Goal: Information Seeking & Learning: Learn about a topic

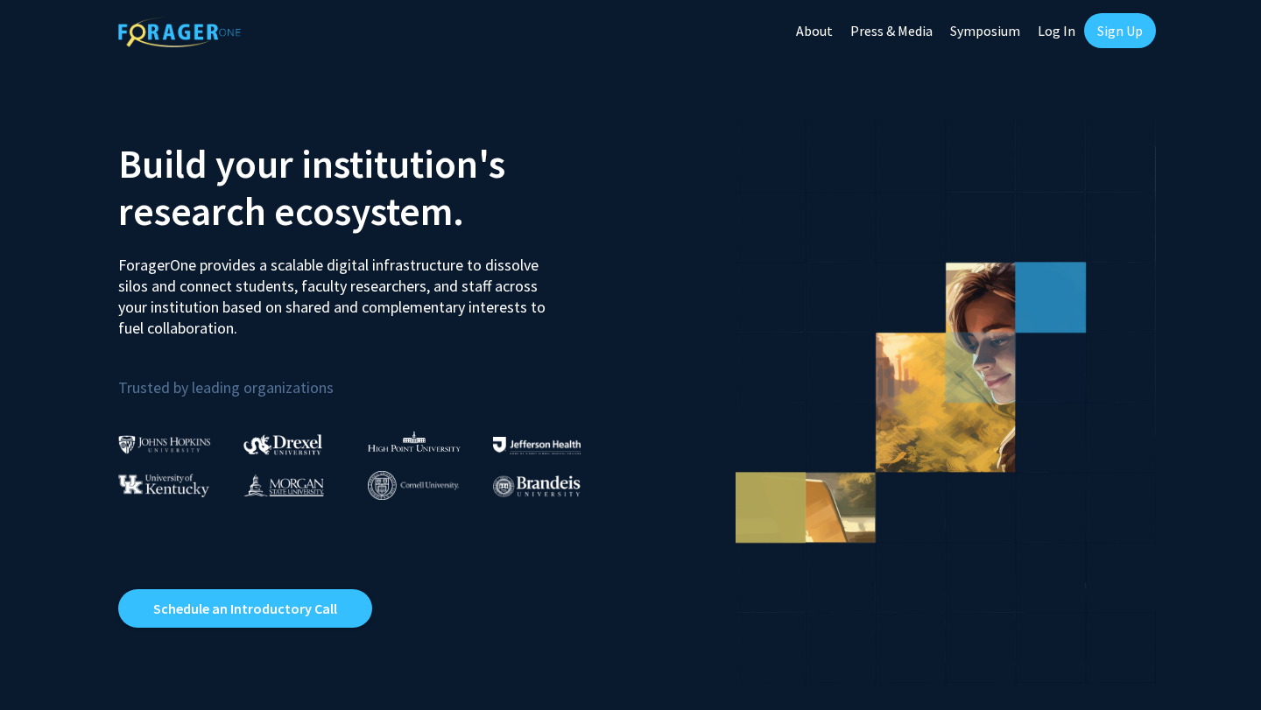
click at [1050, 40] on link "Log In" at bounding box center [1056, 30] width 55 height 61
select select
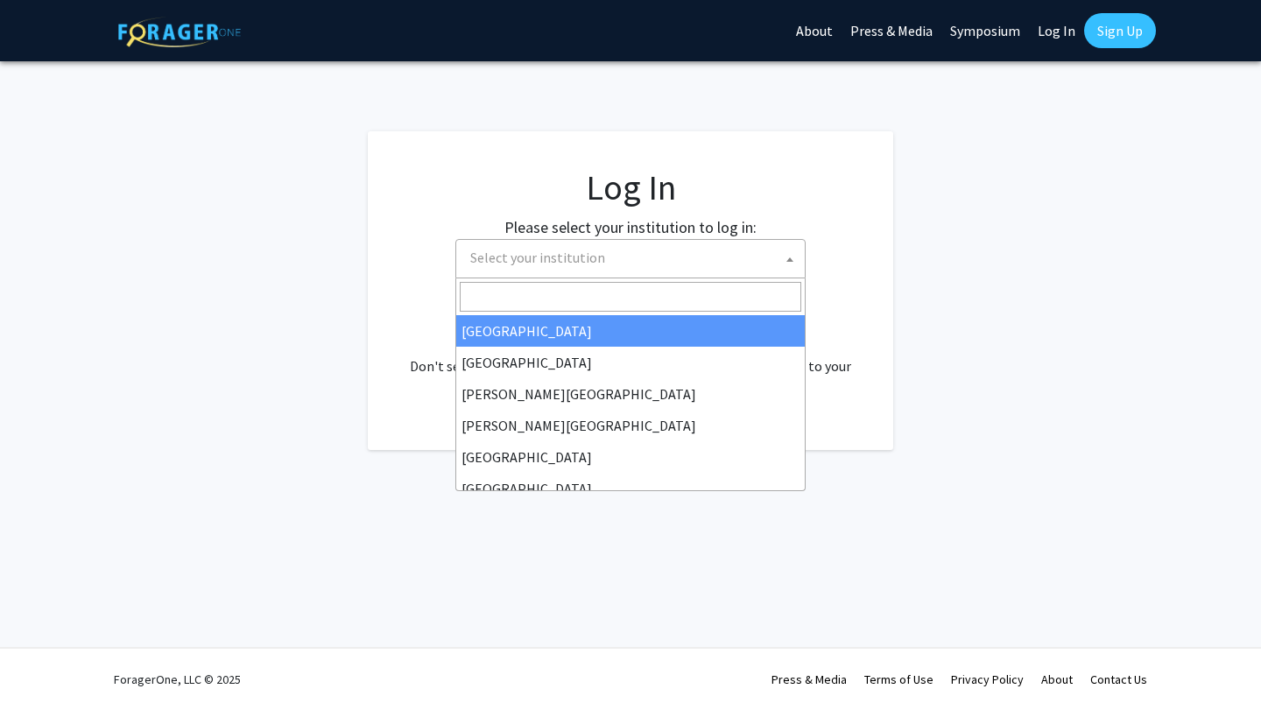
click at [525, 250] on span "Select your institution" at bounding box center [537, 258] width 135 height 18
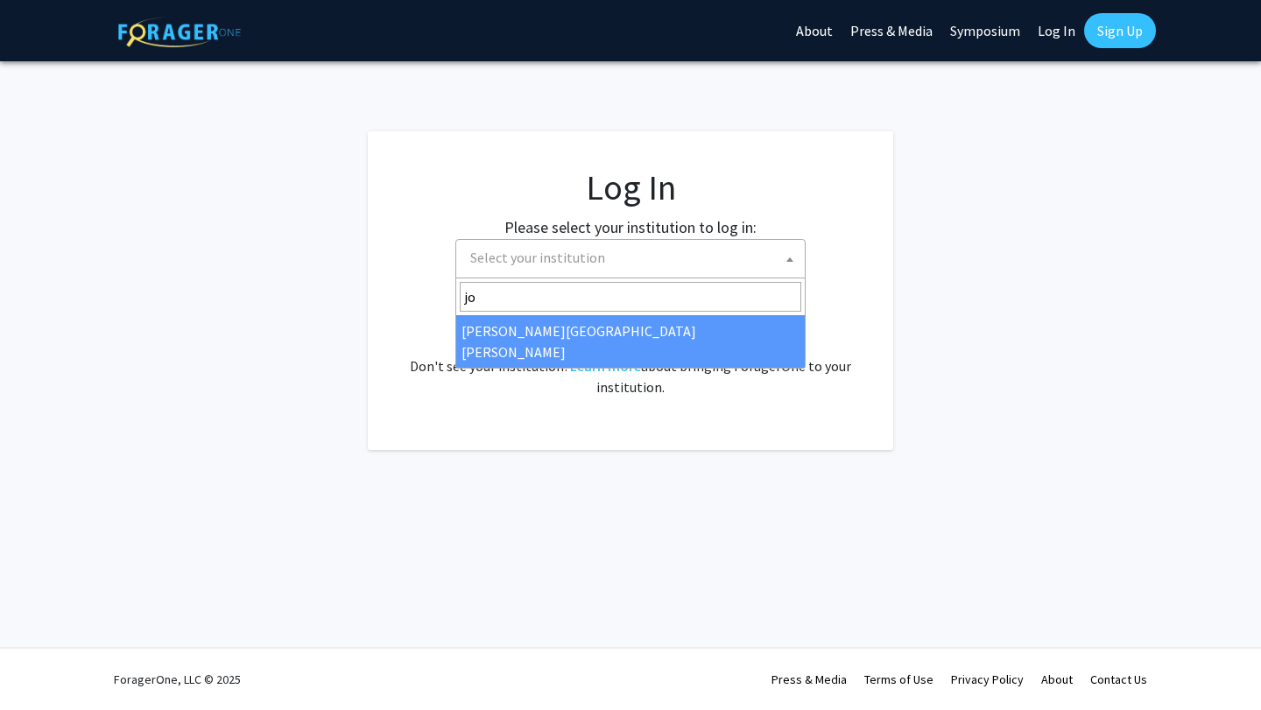
type input "jo"
select select "1"
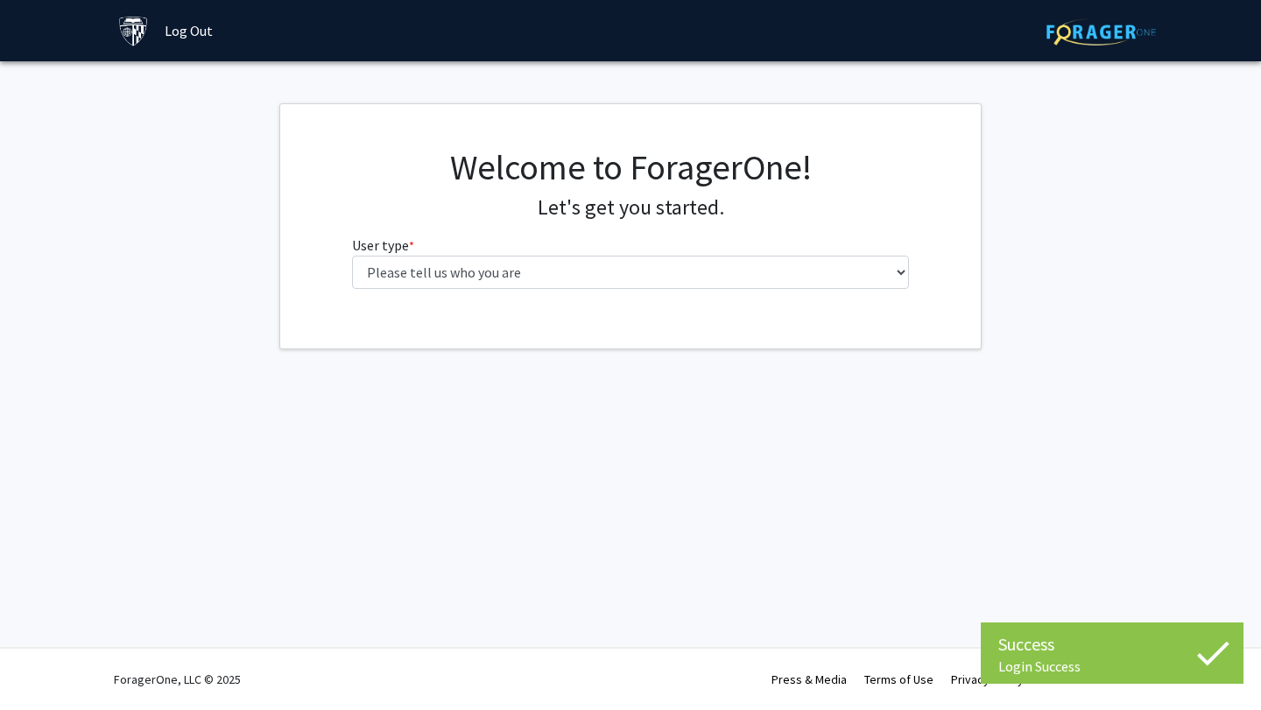
click at [658, 255] on fg-select "User type * required Please tell us who you are Undergraduate Student Master's …" at bounding box center [631, 262] width 558 height 54
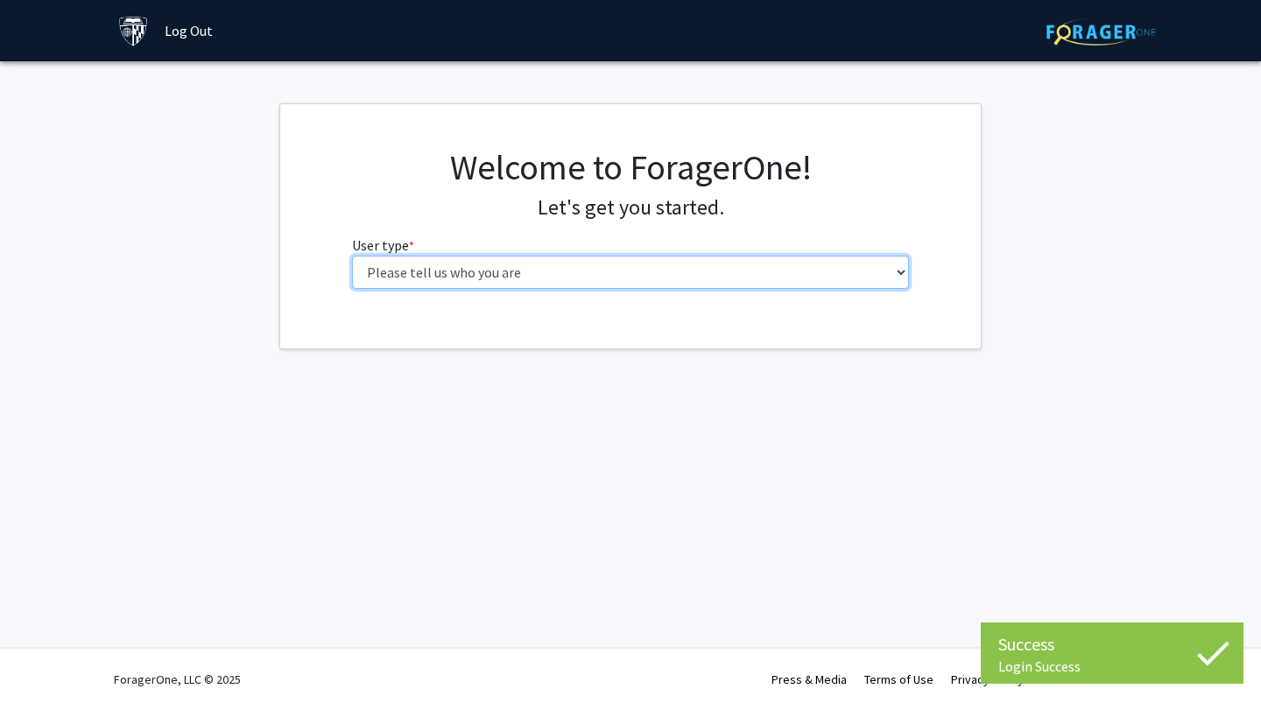
click at [648, 271] on select "Please tell us who you are Undergraduate Student Master's Student Doctoral Cand…" at bounding box center [631, 272] width 558 height 33
select select "1: undergrad"
click at [352, 256] on select "Please tell us who you are Undergraduate Student Master's Student Doctoral Cand…" at bounding box center [631, 272] width 558 height 33
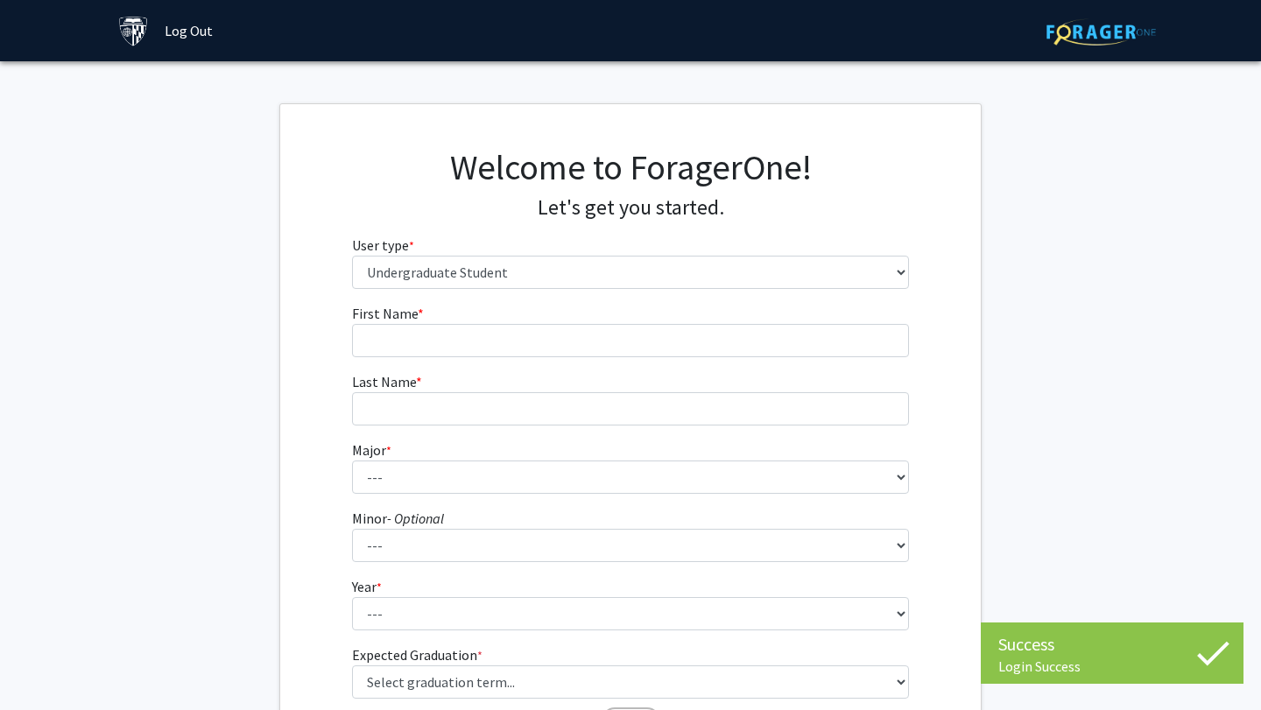
click at [794, 317] on fg-input "First Name * required" at bounding box center [631, 330] width 558 height 54
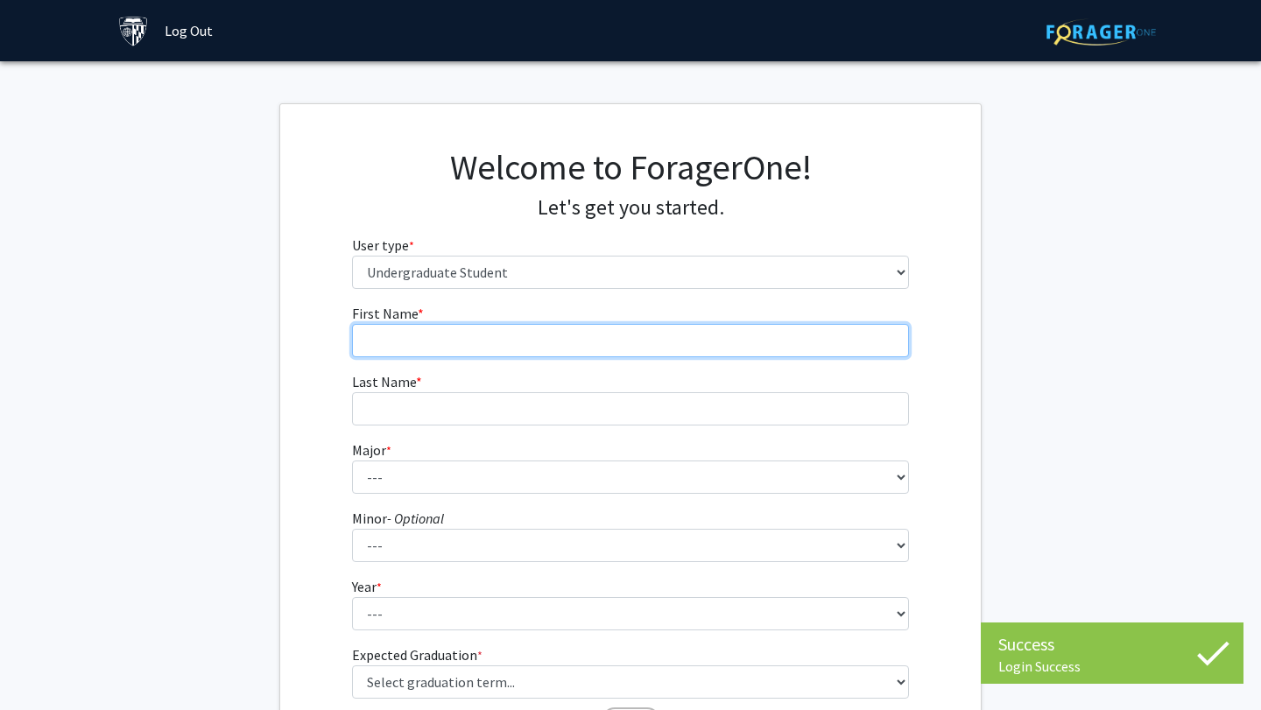
click at [786, 341] on input "First Name * required" at bounding box center [631, 340] width 558 height 33
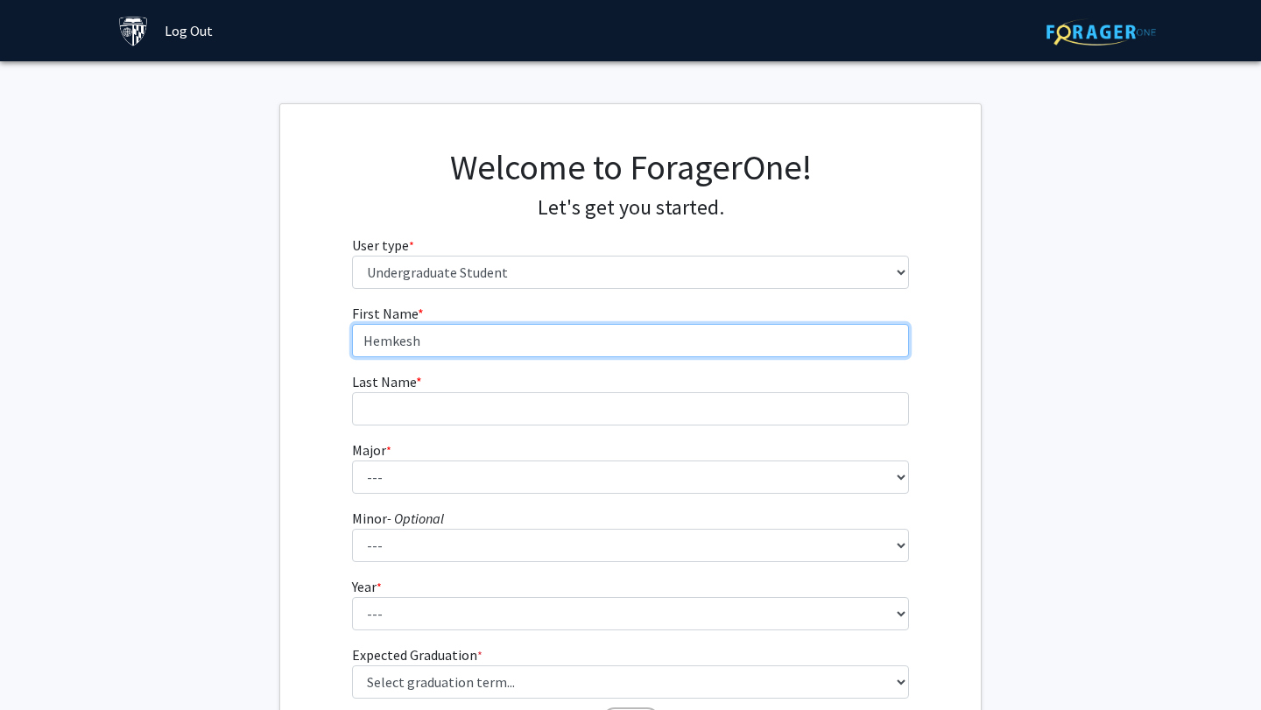
type input "Hemkesh"
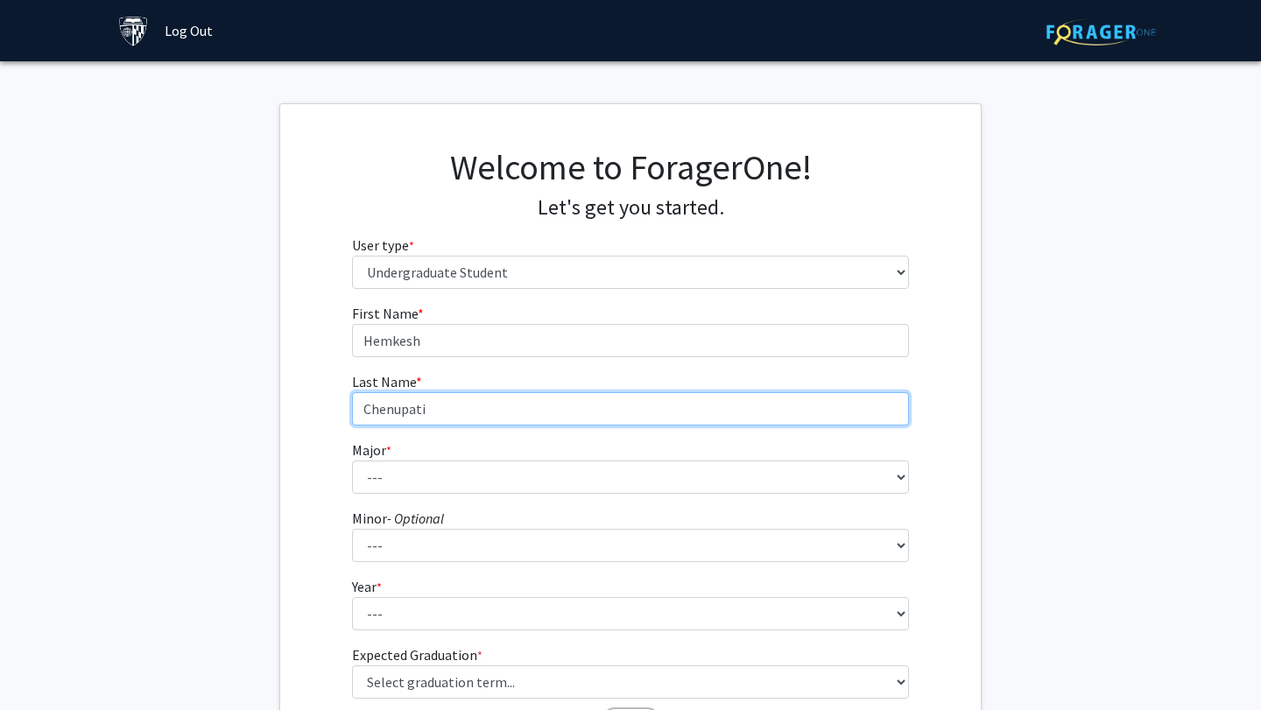
type input "Chenupati"
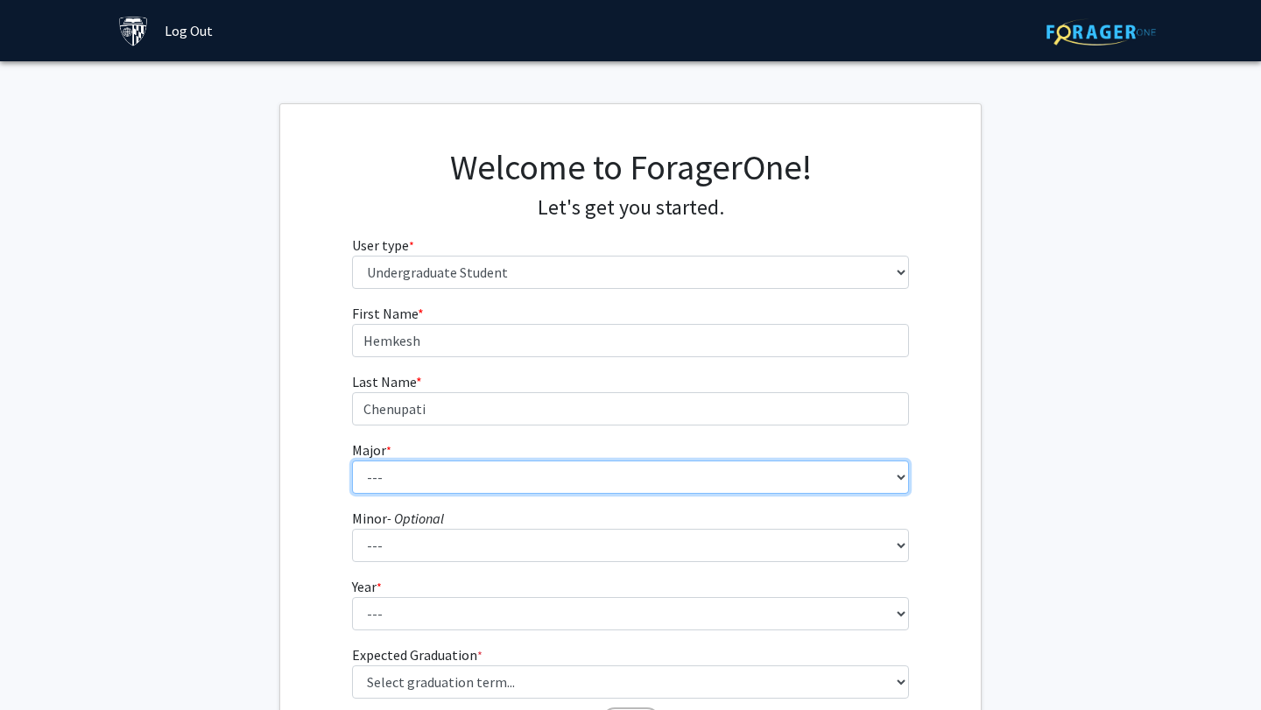
click at [539, 487] on select "--- Africana Studies Anthropology Applied Mathematics & Statistics Archaeology …" at bounding box center [631, 476] width 558 height 33
select select "41: 55"
click at [352, 460] on select "--- Africana Studies Anthropology Applied Mathematics & Statistics Archaeology …" at bounding box center [631, 476] width 558 height 33
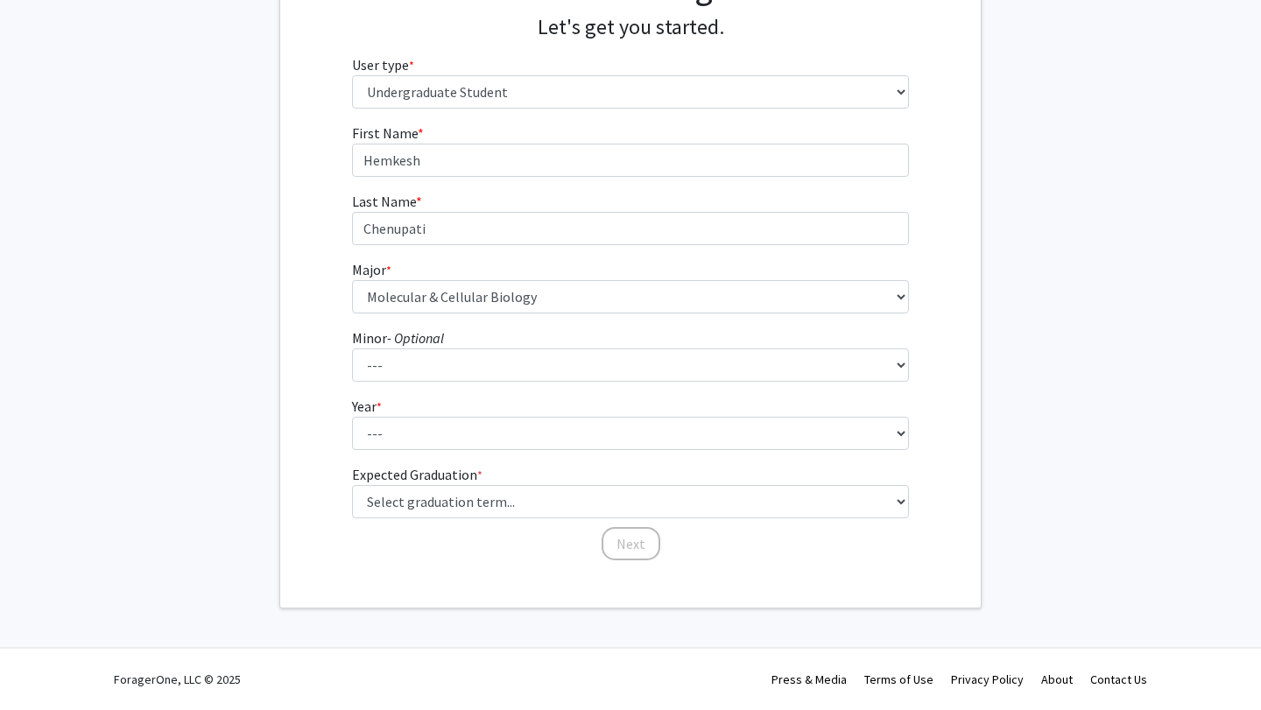
click at [573, 449] on form "First Name * required Hemkesh Last Name * required Chenupati Major * required -…" at bounding box center [631, 334] width 558 height 422
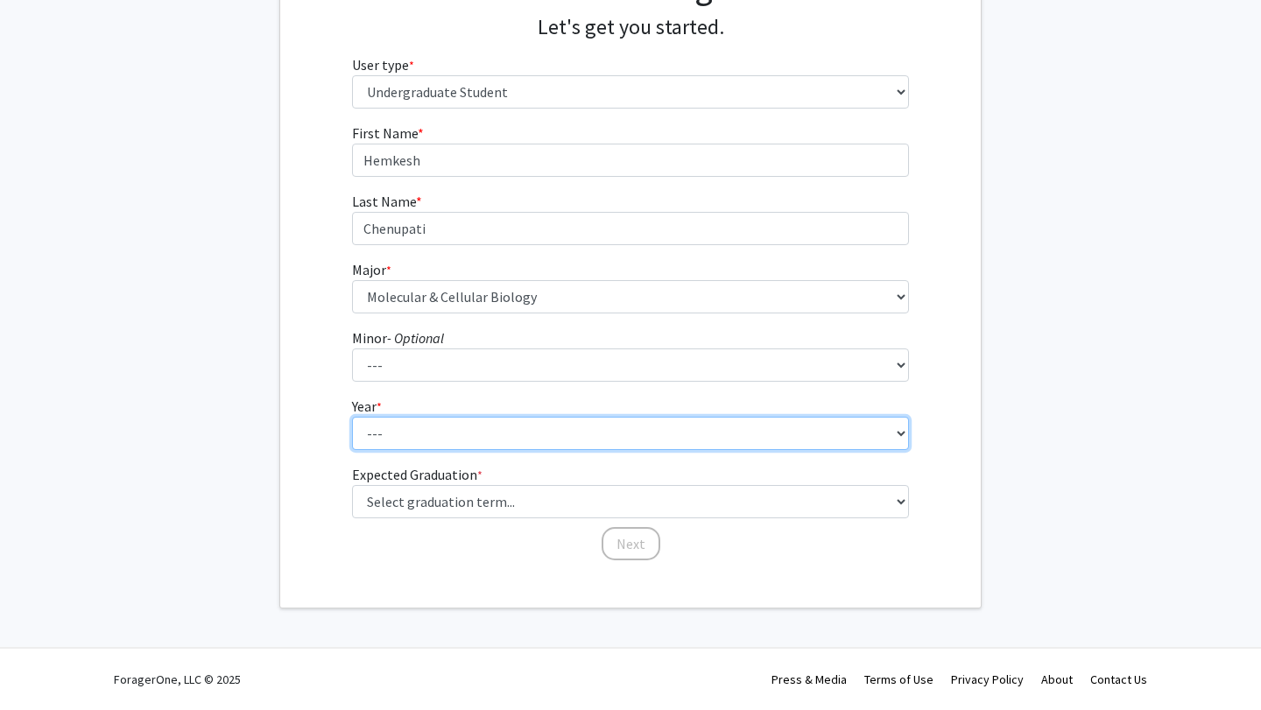
click at [569, 422] on select "--- First-year Sophomore Junior Senior Postbaccalaureate Certificate" at bounding box center [631, 433] width 558 height 33
click at [517, 421] on select "--- First-year Sophomore Junior Senior Postbaccalaureate Certificate" at bounding box center [631, 433] width 558 height 33
select select "1: first-year"
click at [352, 417] on select "--- First-year Sophomore Junior Senior Postbaccalaureate Certificate" at bounding box center [631, 433] width 558 height 33
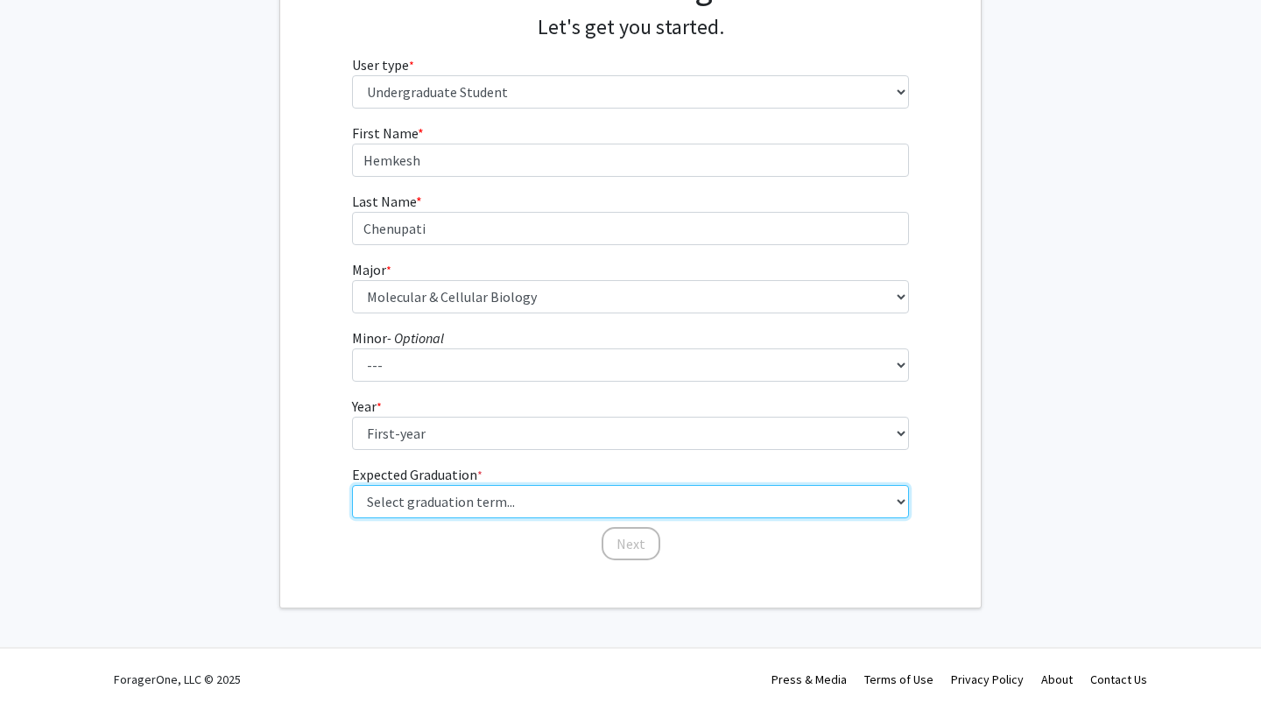
click at [494, 491] on select "Select graduation term... Spring 2025 Summer 2025 Fall 2025 Winter 2025 Spring …" at bounding box center [631, 501] width 558 height 33
select select "17: spring_2029"
click at [352, 485] on select "Select graduation term... Spring 2025 Summer 2025 Fall 2025 Winter 2025 Spring …" at bounding box center [631, 501] width 558 height 33
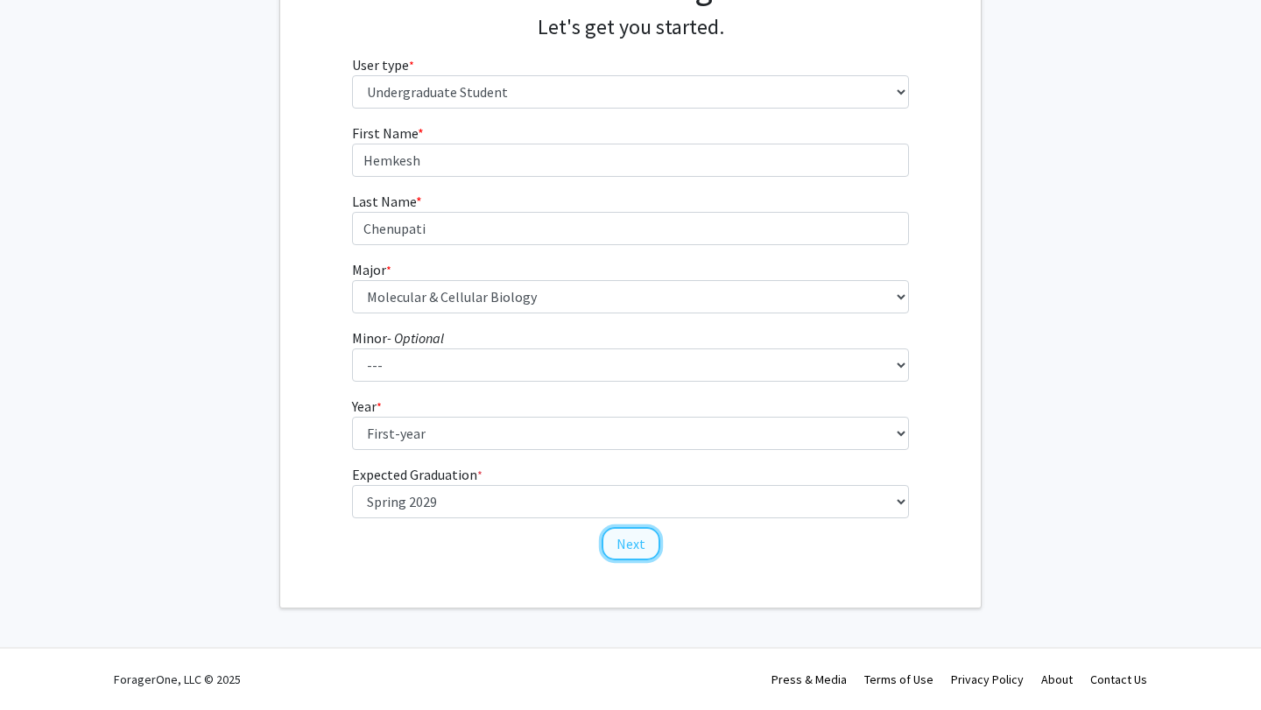
click at [639, 545] on button "Next" at bounding box center [630, 543] width 59 height 33
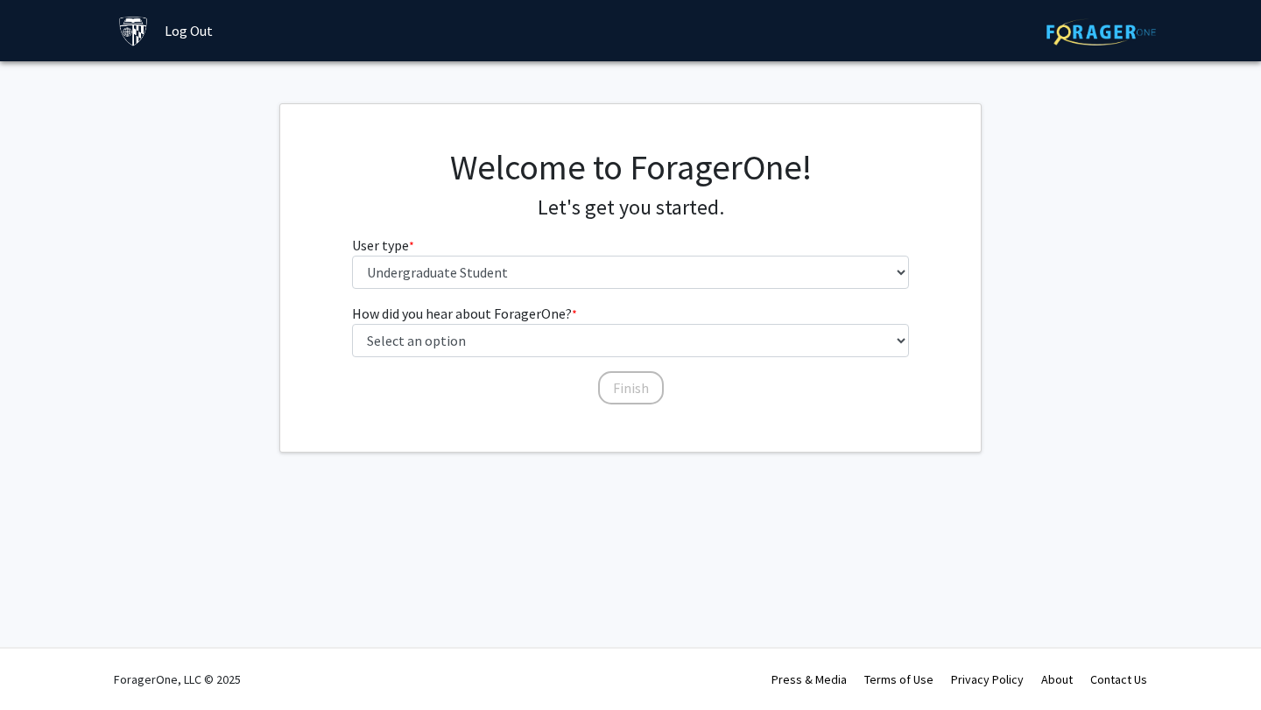
scroll to position [0, 0]
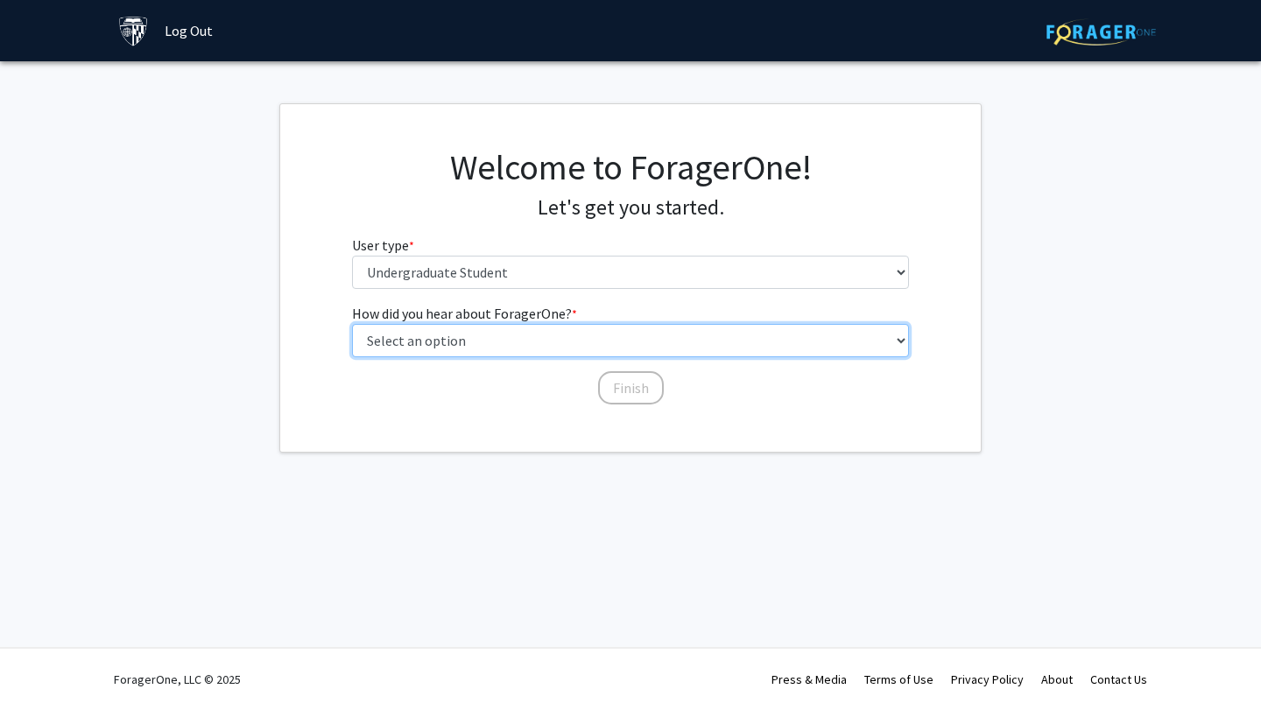
click at [561, 341] on select "Select an option Peer/student recommendation Faculty/staff recommendation Unive…" at bounding box center [631, 340] width 558 height 33
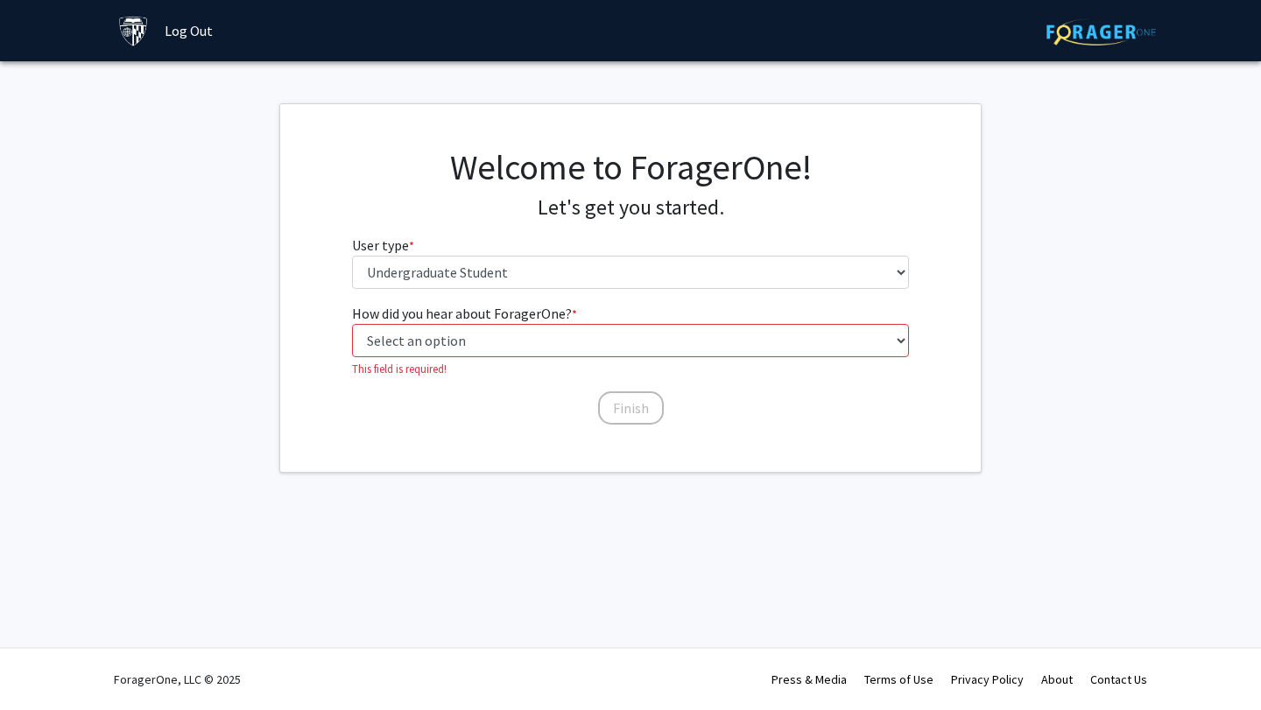
click at [615, 378] on div "How did you hear about ForagerOne? * required Select an option Peer/student rec…" at bounding box center [631, 356] width 558 height 106
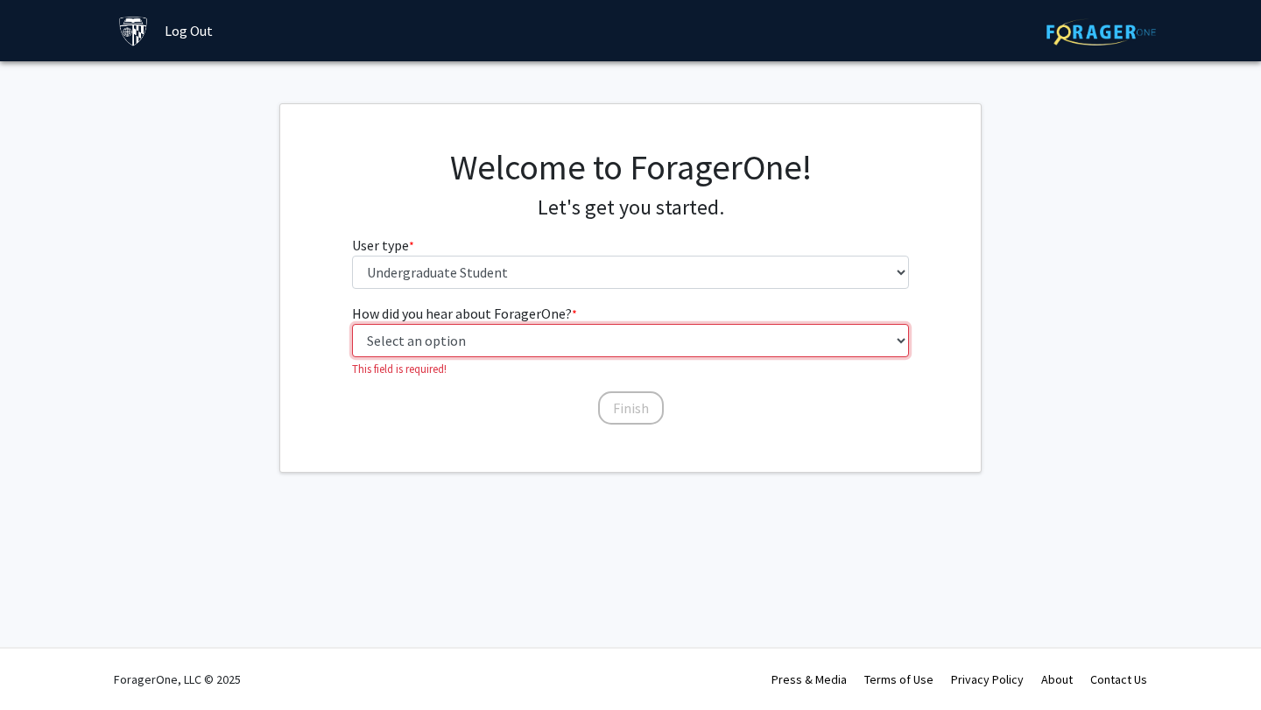
click at [598, 340] on select "Select an option Peer/student recommendation Faculty/staff recommendation Unive…" at bounding box center [631, 340] width 558 height 33
select select "3: university_website"
click at [352, 324] on select "Select an option Peer/student recommendation Faculty/staff recommendation Unive…" at bounding box center [631, 340] width 558 height 33
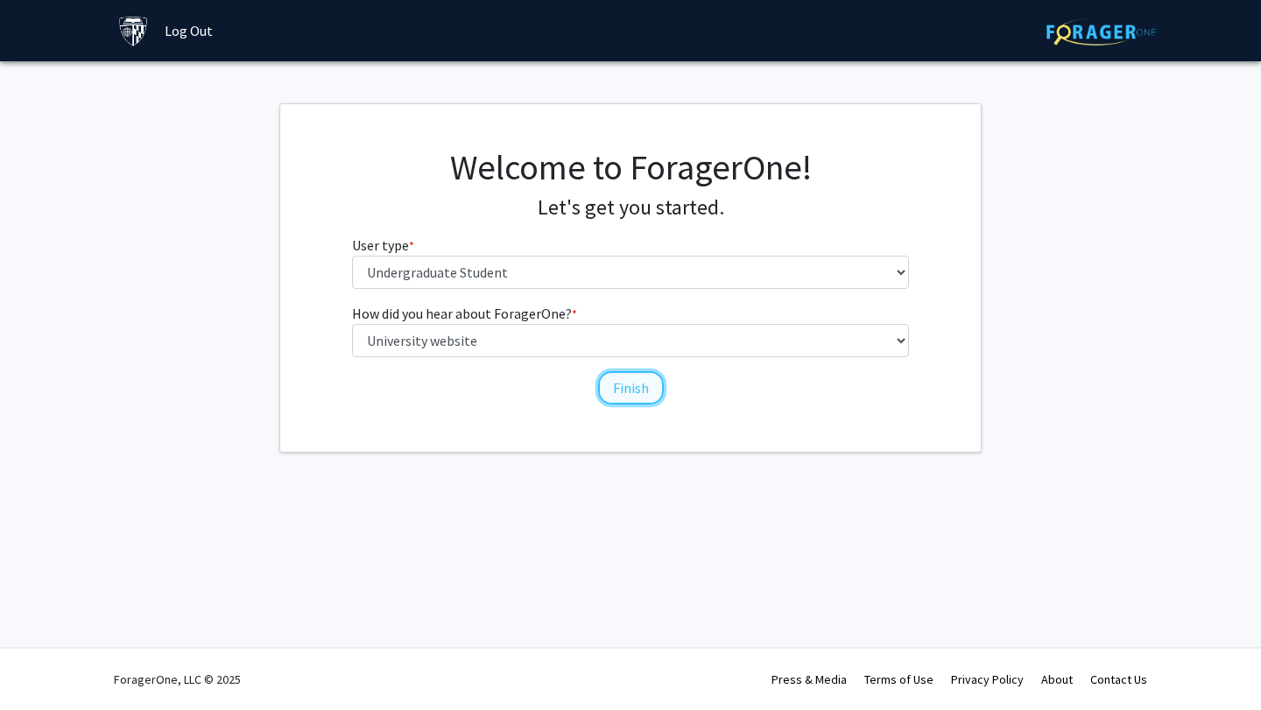
click at [645, 390] on button "Finish" at bounding box center [631, 387] width 66 height 33
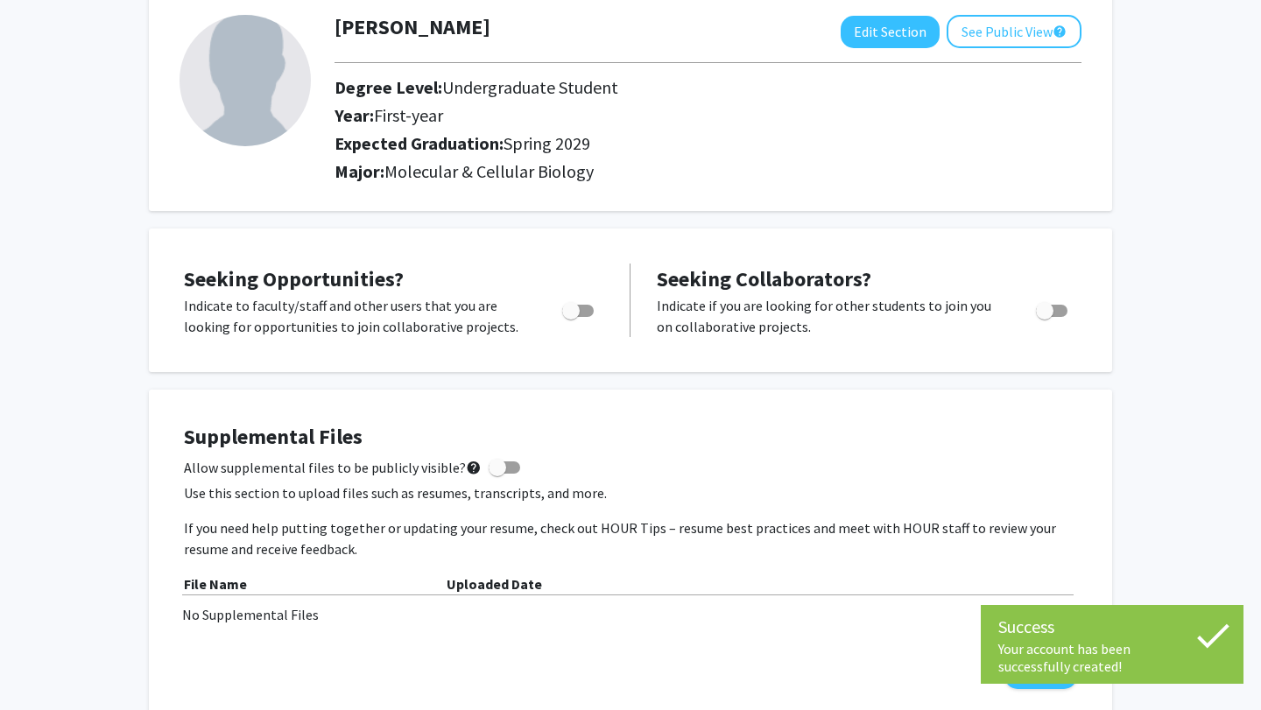
scroll to position [102, 0]
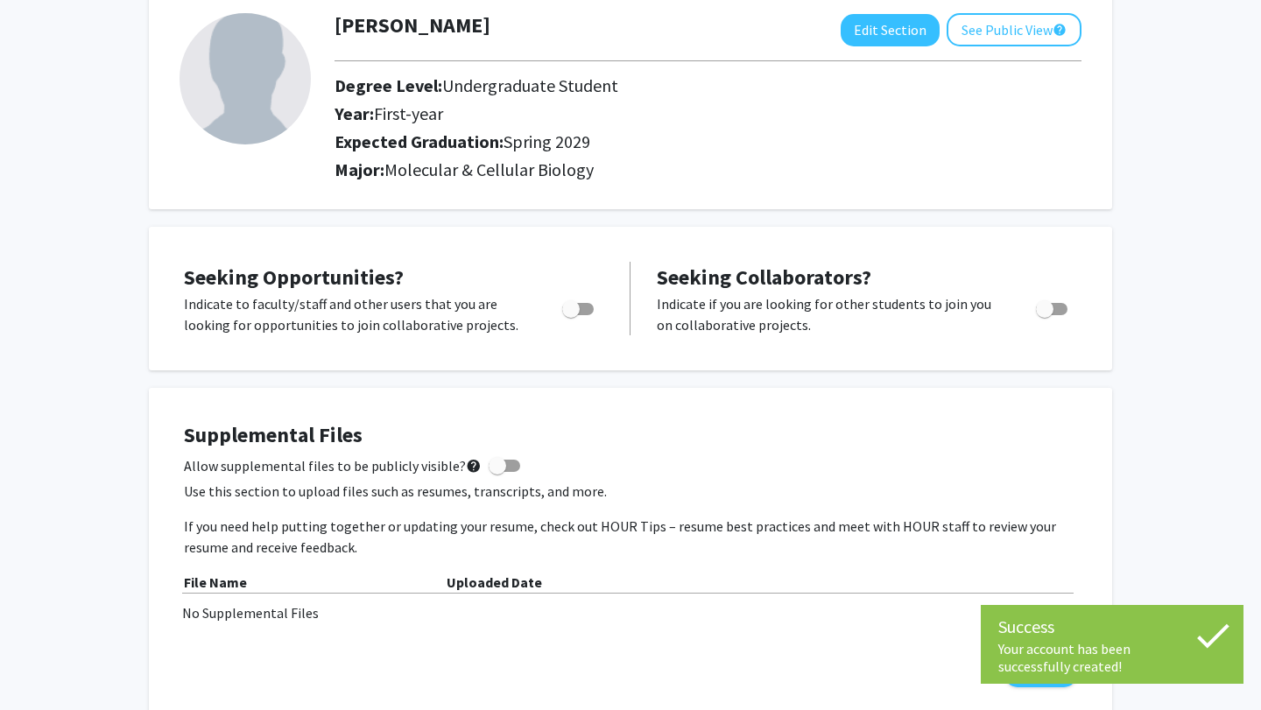
click at [584, 309] on span "Toggle" at bounding box center [578, 309] width 32 height 12
click at [571, 315] on input "Are you actively seeking opportunities?" at bounding box center [570, 315] width 1 height 1
checkbox input "true"
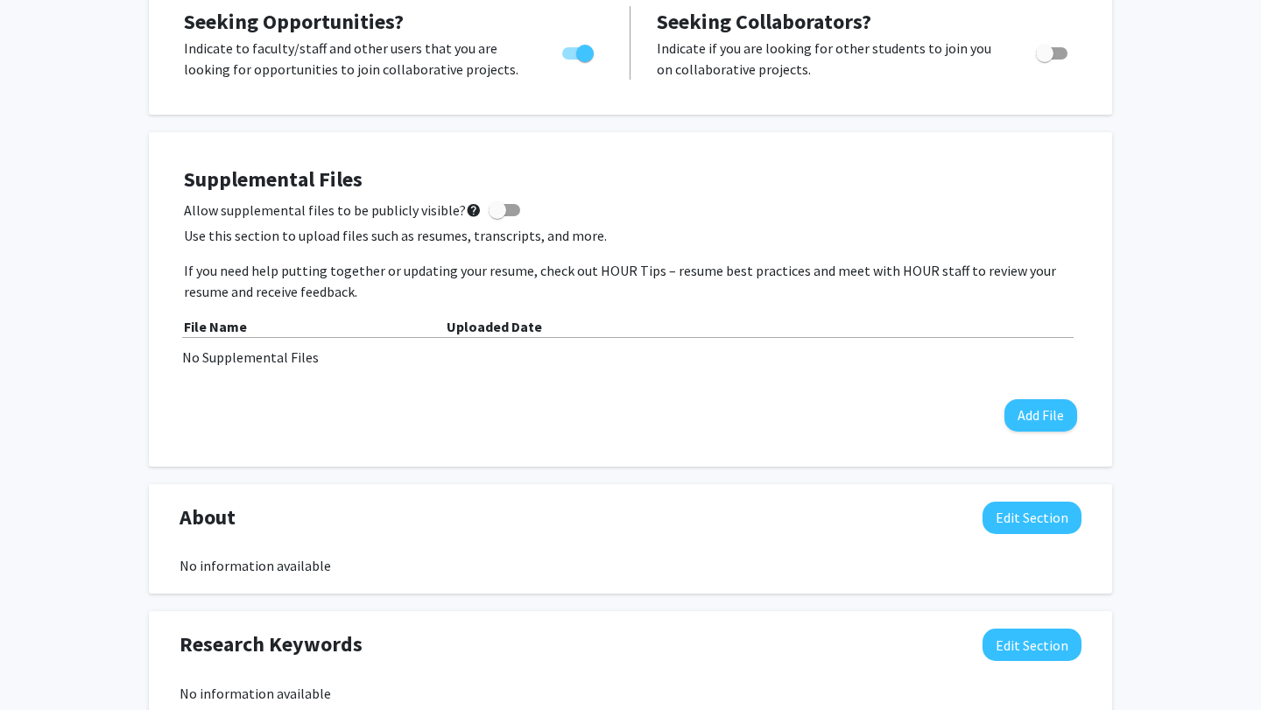
scroll to position [0, 0]
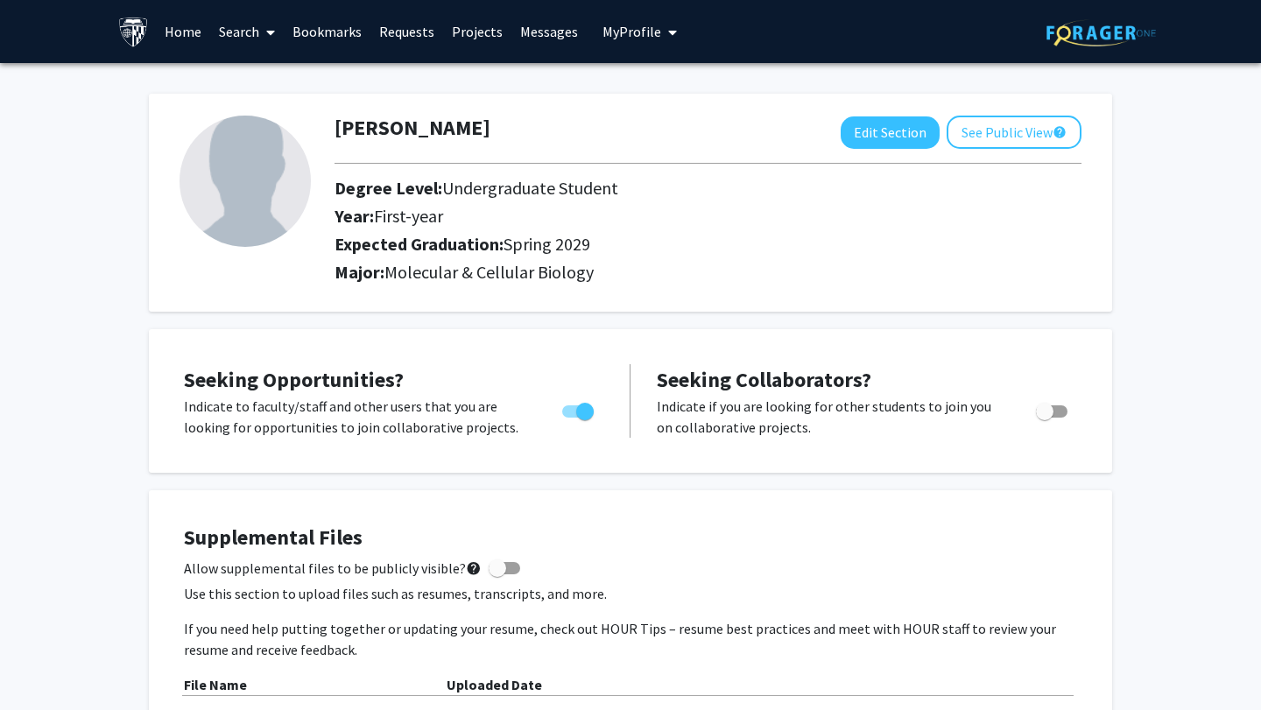
click at [253, 28] on link "Search" at bounding box center [247, 31] width 74 height 61
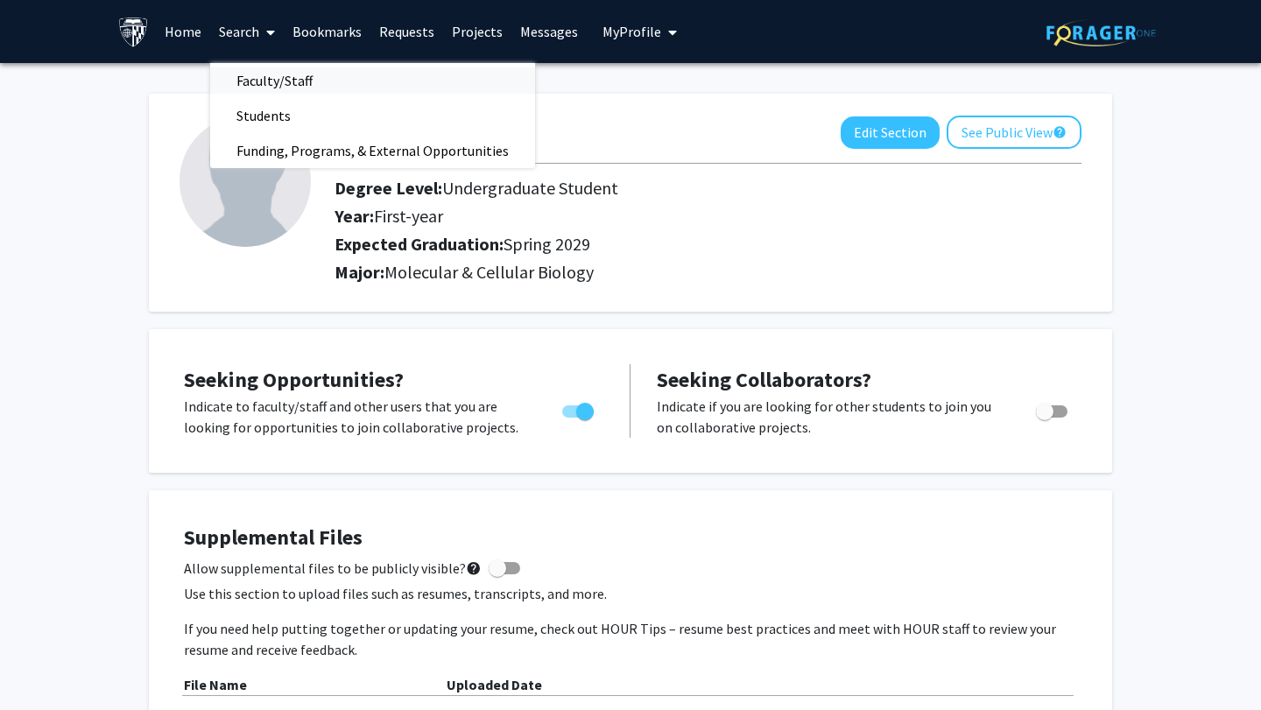
click at [278, 83] on span "Faculty/Staff" at bounding box center [274, 80] width 129 height 35
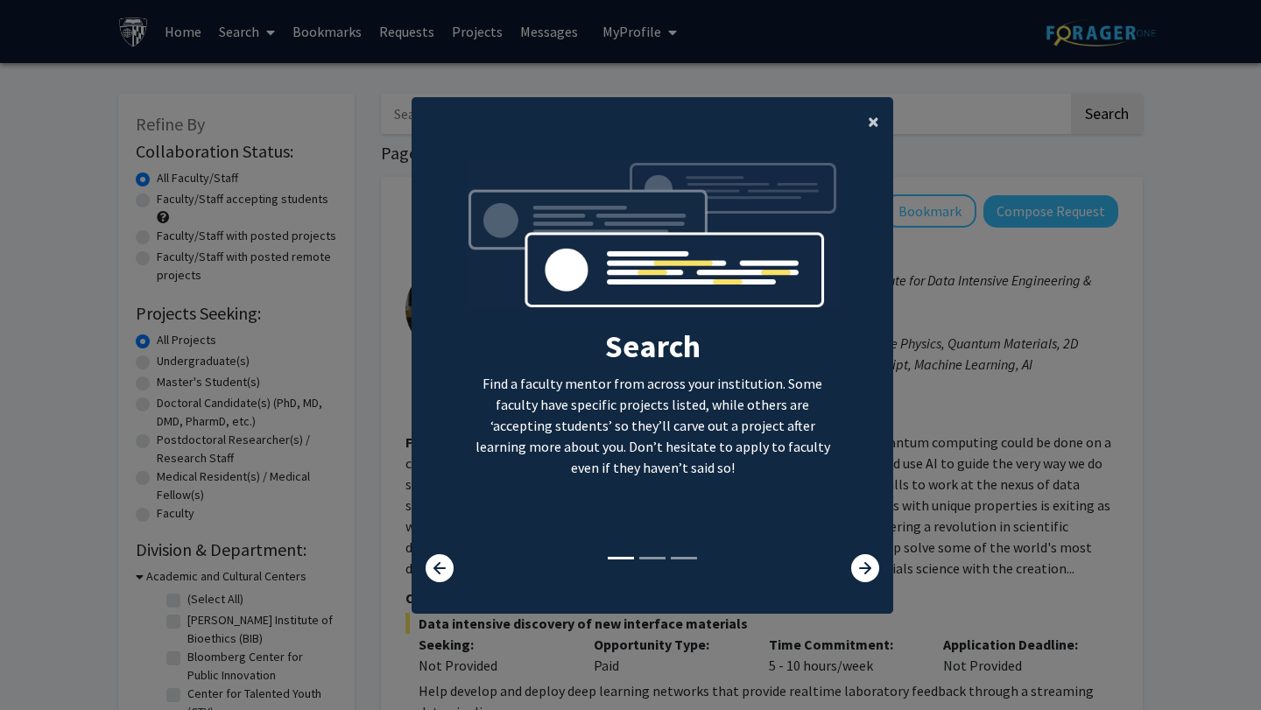
click at [869, 123] on span "×" at bounding box center [873, 121] width 11 height 27
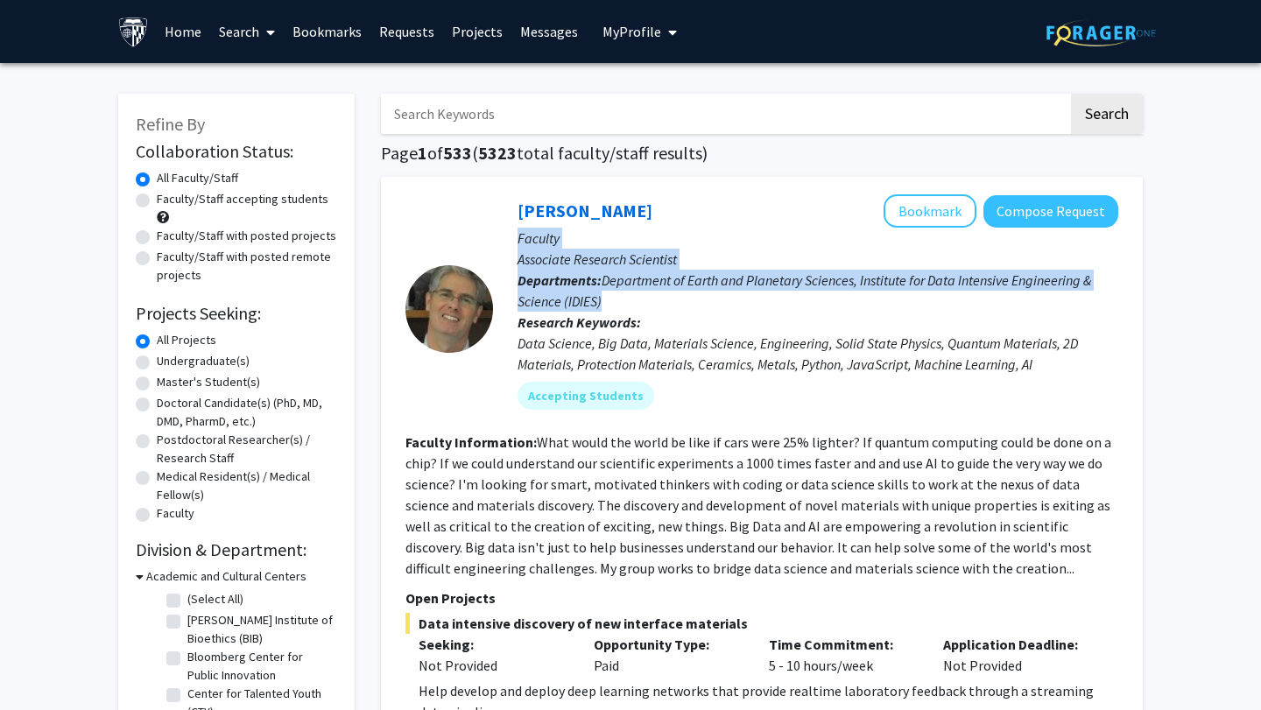
drag, startPoint x: 677, startPoint y: 210, endPoint x: 747, endPoint y: 311, distance: 122.6
click at [747, 311] on div "David Elbert Bookmark Compose Request Faculty Associate Research Scientist Depa…" at bounding box center [805, 308] width 625 height 228
click at [747, 311] on p "Departments: Department of Earth and Planetary Sciences, Institute for Data Int…" at bounding box center [817, 291] width 601 height 42
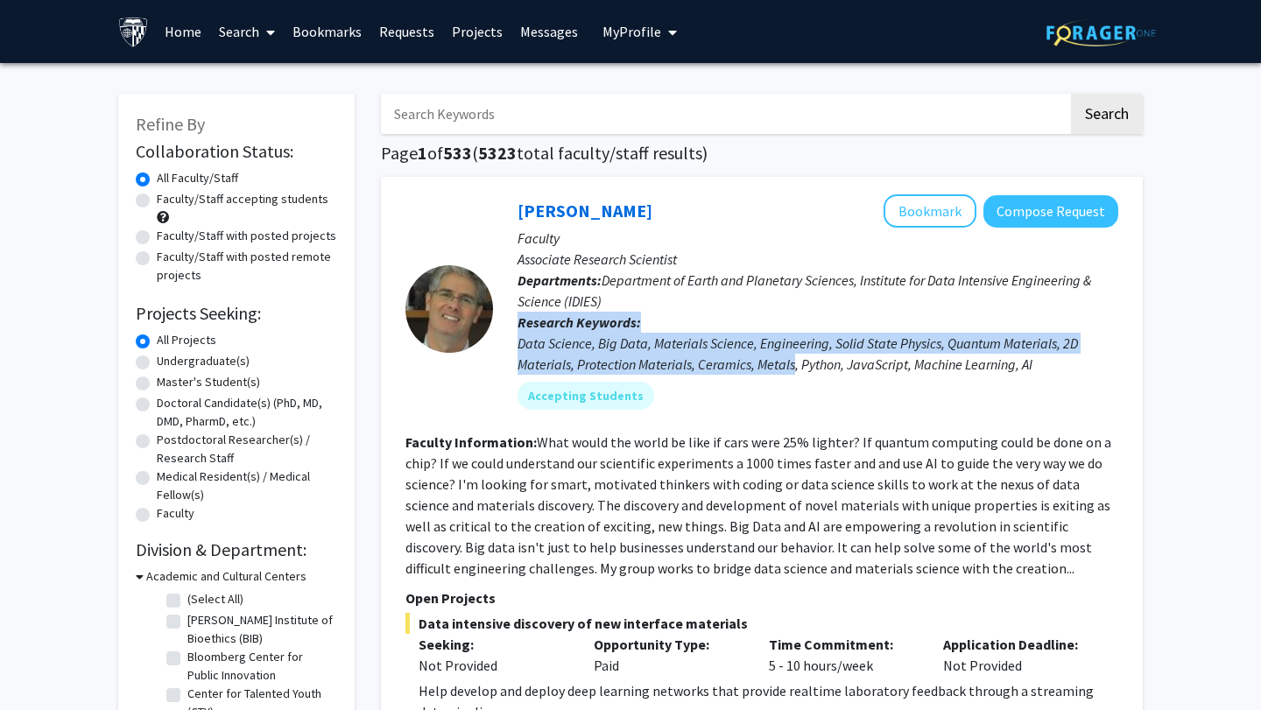
drag, startPoint x: 747, startPoint y: 311, endPoint x: 784, endPoint y: 366, distance: 66.8
click at [784, 366] on div "David Elbert Bookmark Compose Request Faculty Associate Research Scientist Depa…" at bounding box center [805, 308] width 625 height 228
click at [784, 366] on div "Data Science, Big Data, Materials Science, Engineering, Solid State Physics, Qu…" at bounding box center [817, 354] width 601 height 42
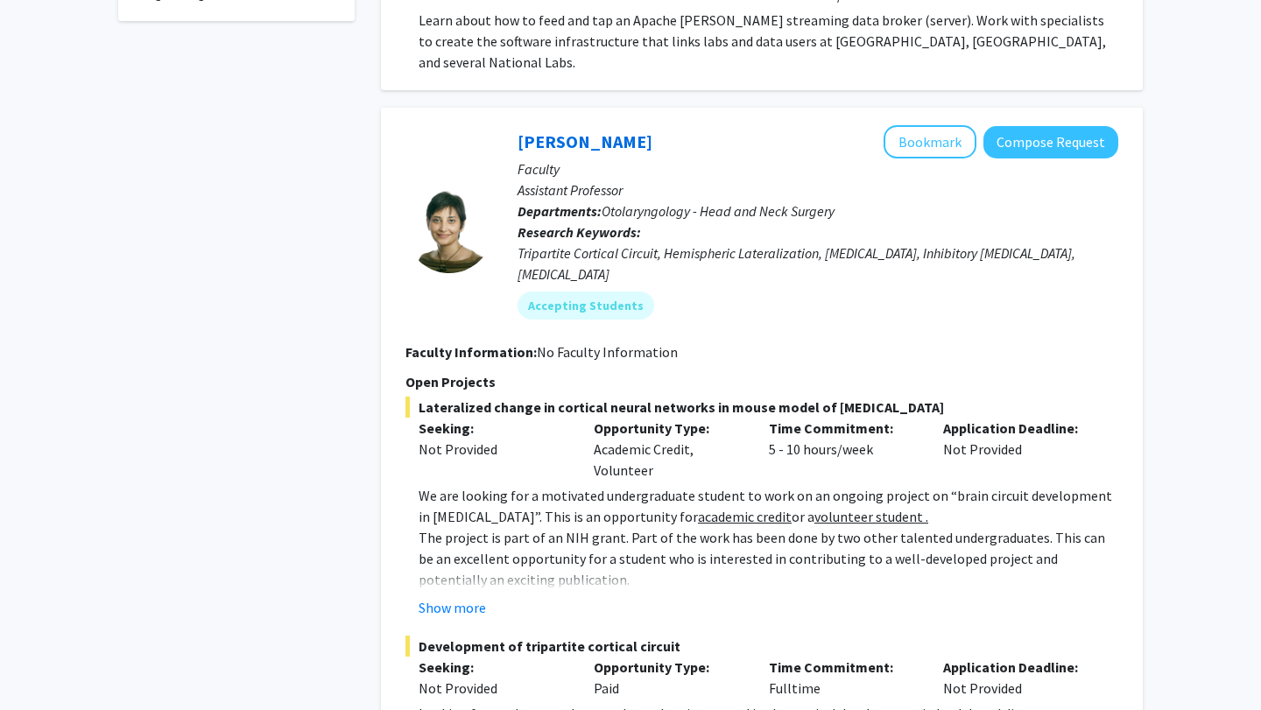
scroll to position [1078, 0]
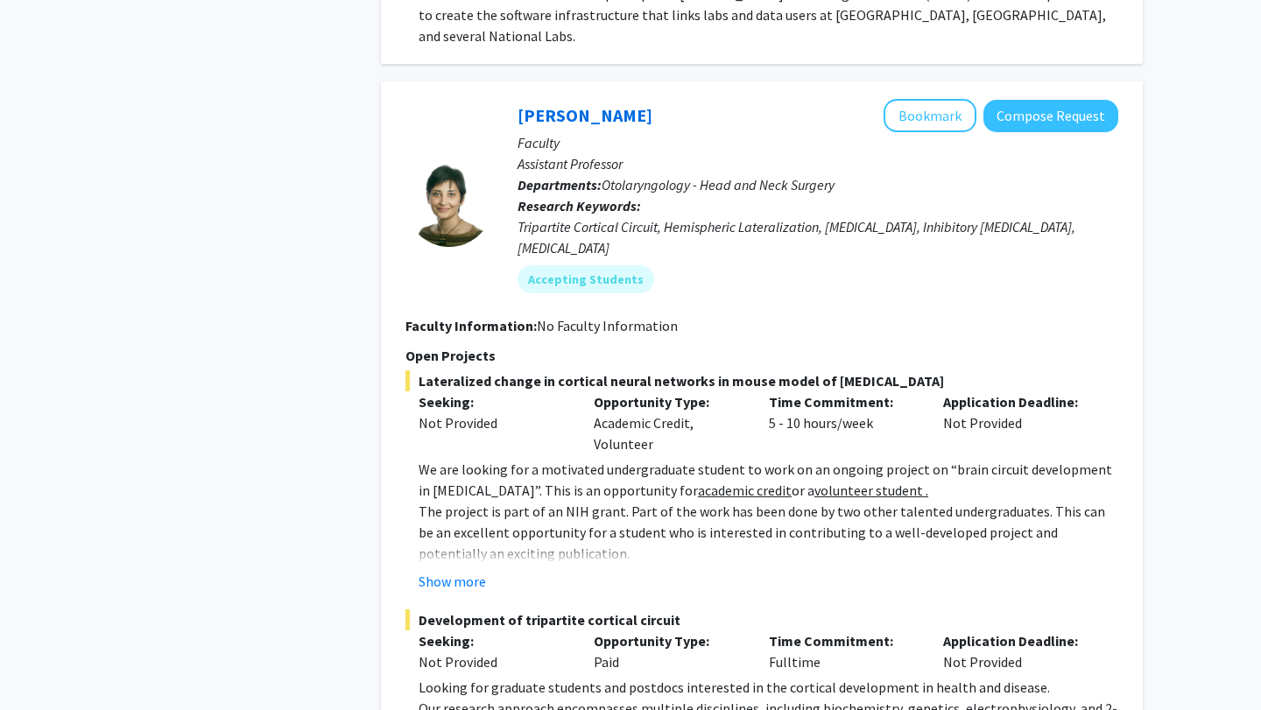
click at [820, 459] on p "We are looking for a motivated undergraduate student to work on an ongoing proj…" at bounding box center [767, 480] width 699 height 42
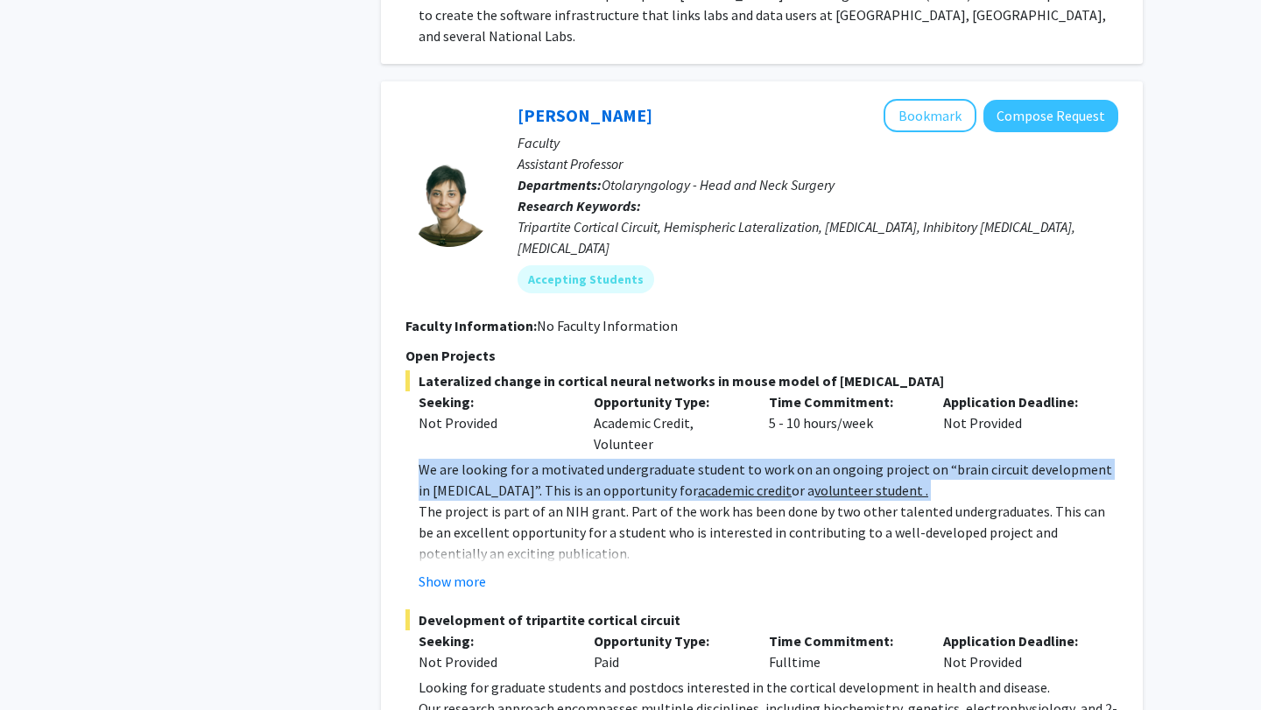
click at [820, 459] on p "We are looking for a motivated undergraduate student to work on an ongoing proj…" at bounding box center [767, 480] width 699 height 42
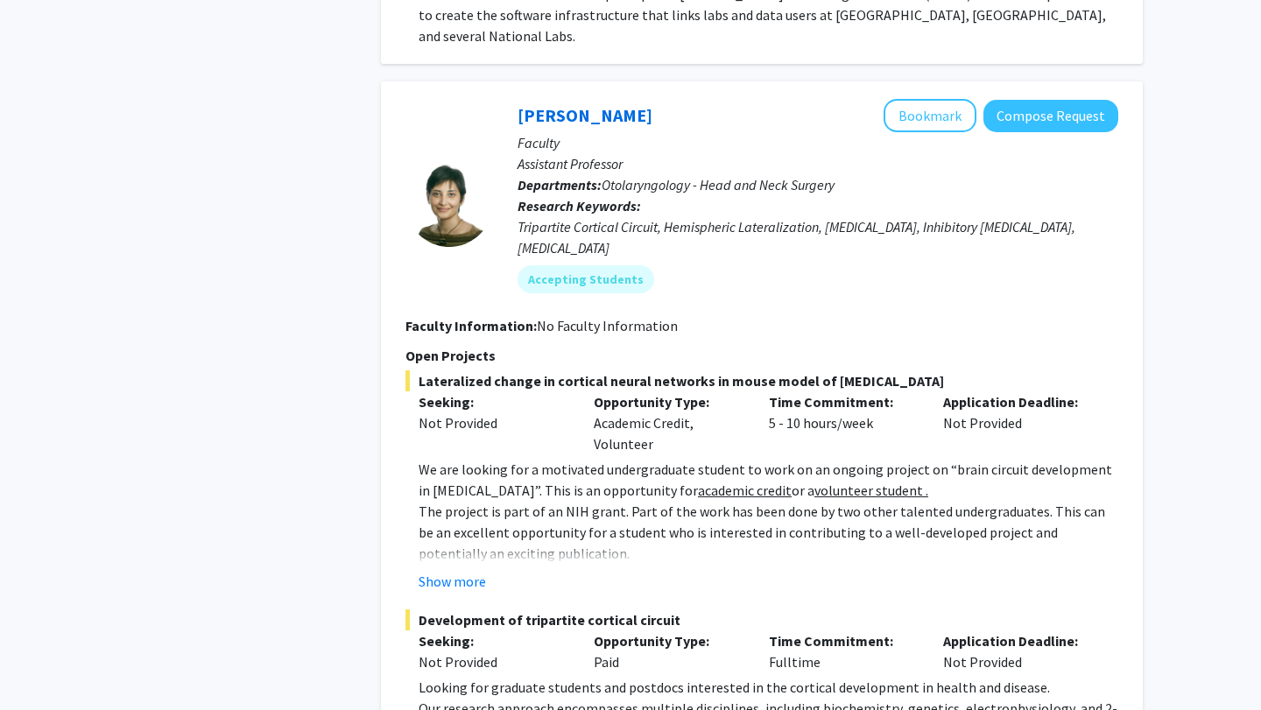
click at [564, 501] on p "The project is part of an NIH grant. Part of the work has been done by two othe…" at bounding box center [767, 532] width 699 height 63
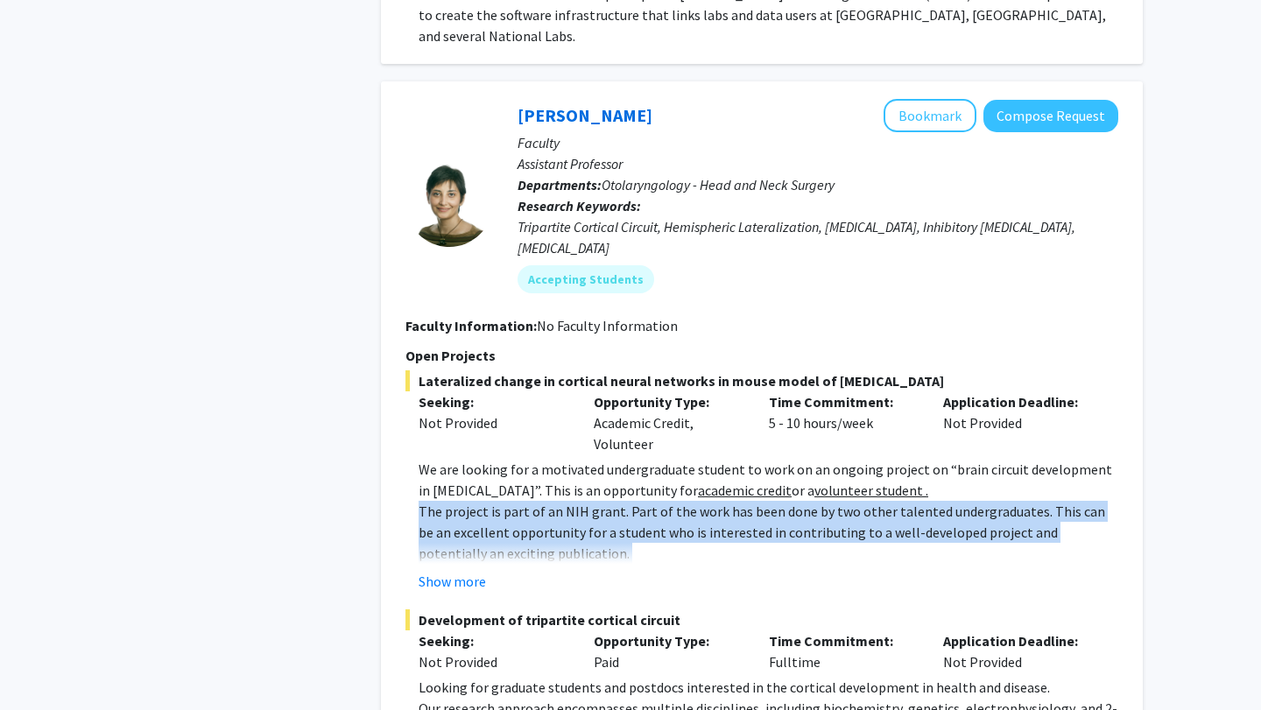
click at [564, 501] on p "The project is part of an NIH grant. Part of the work has been done by two othe…" at bounding box center [767, 532] width 699 height 63
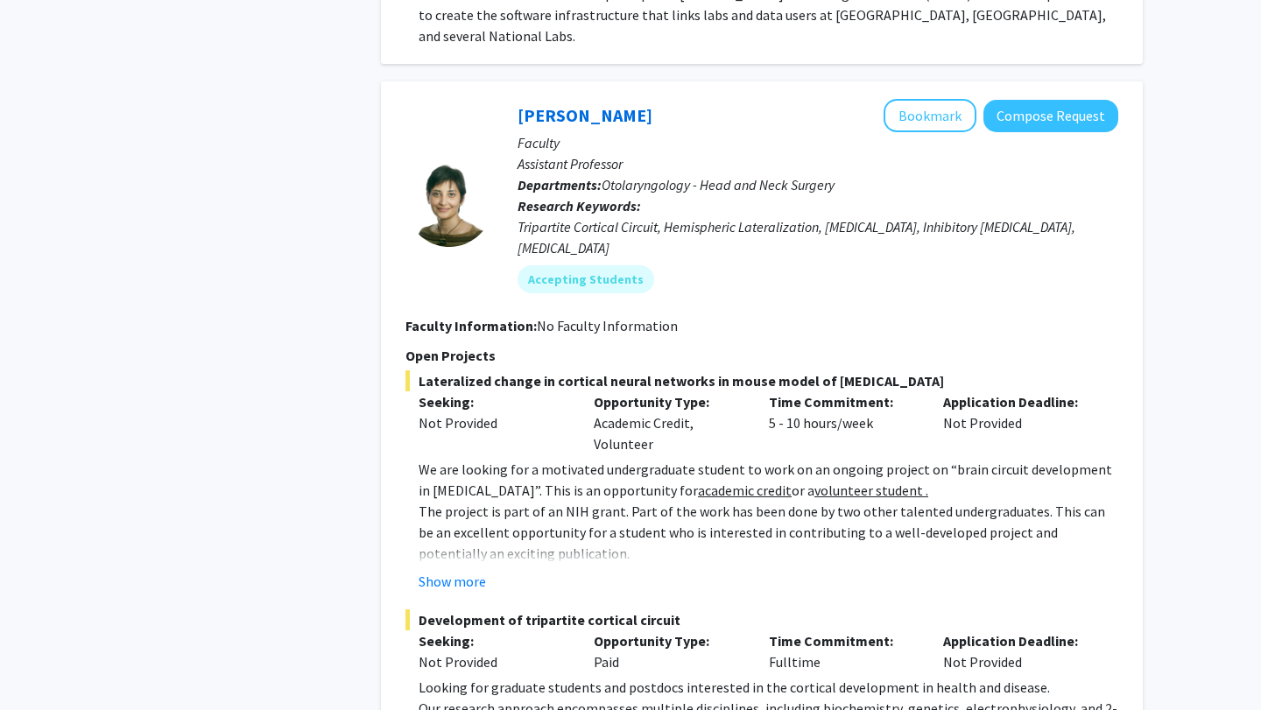
click at [533, 459] on p "We are looking for a motivated undergraduate student to work on an ongoing proj…" at bounding box center [767, 480] width 699 height 42
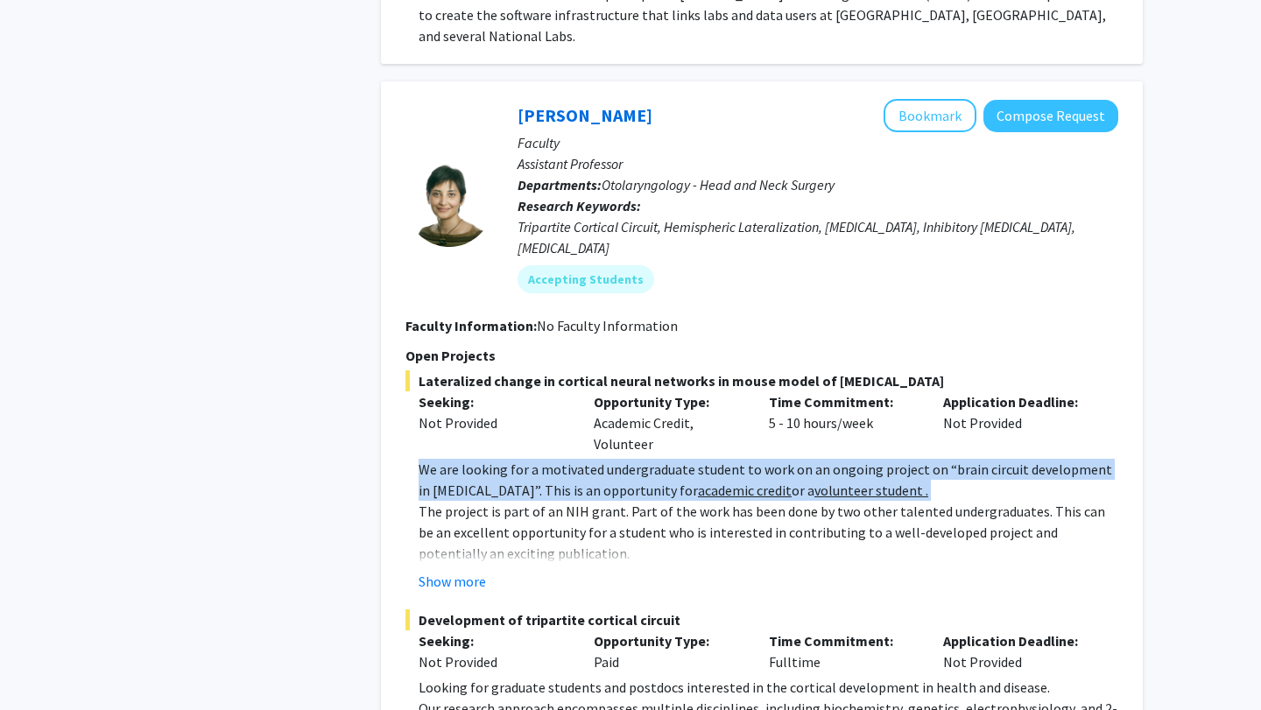
click at [533, 459] on p "We are looking for a motivated undergraduate student to work on an ongoing proj…" at bounding box center [767, 480] width 699 height 42
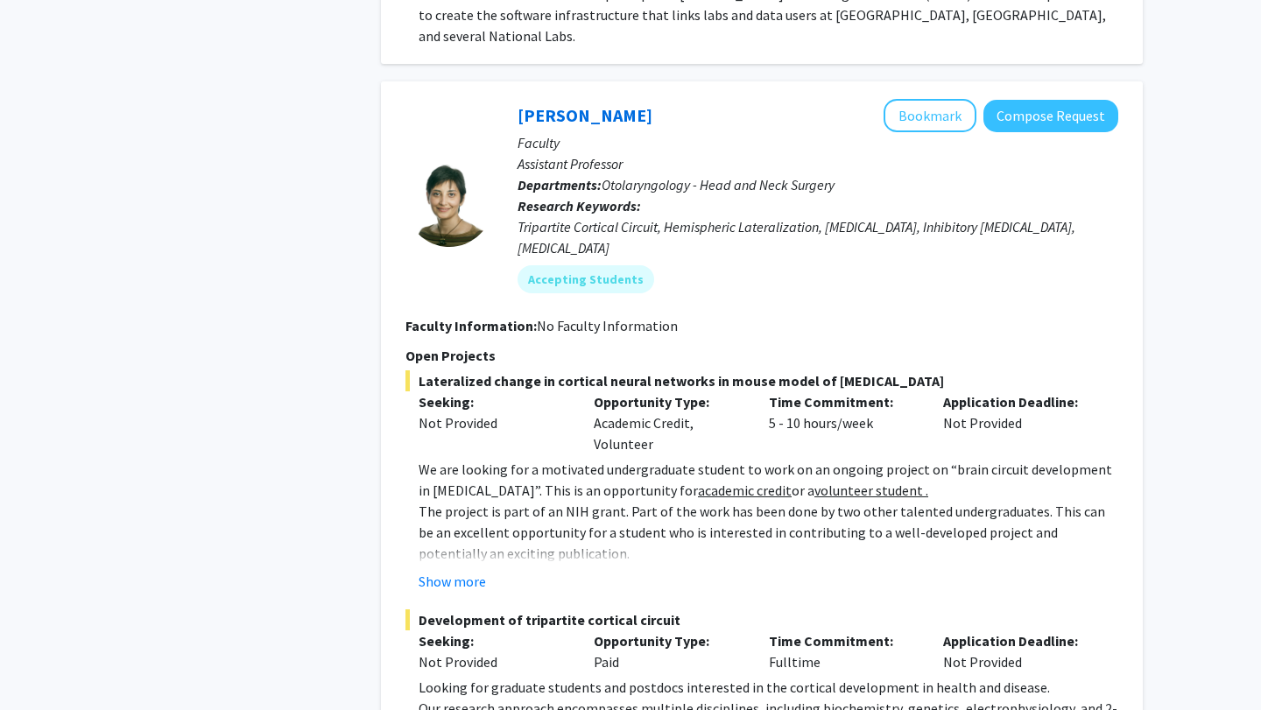
click at [533, 459] on p "We are looking for a motivated undergraduate student to work on an ongoing proj…" at bounding box center [767, 480] width 699 height 42
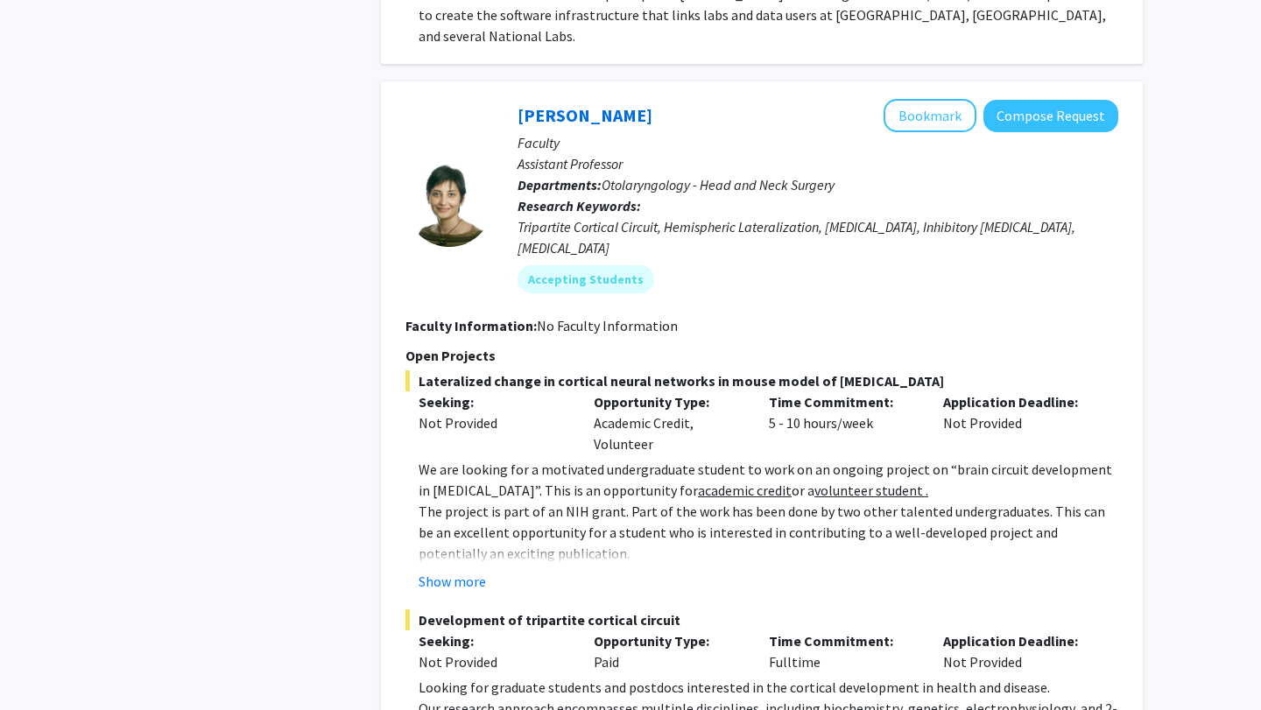
click at [533, 459] on p "We are looking for a motivated undergraduate student to work on an ongoing proj…" at bounding box center [767, 480] width 699 height 42
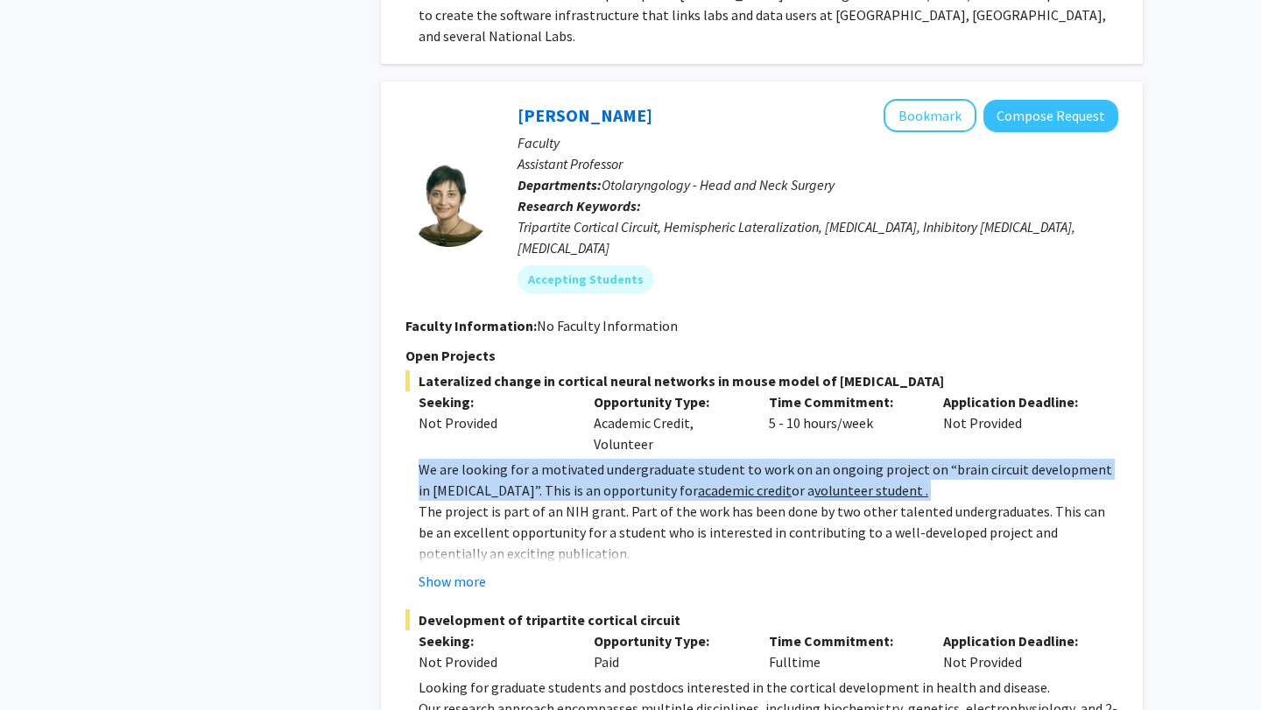
click at [533, 459] on p "We are looking for a motivated undergraduate student to work on an ongoing proj…" at bounding box center [767, 480] width 699 height 42
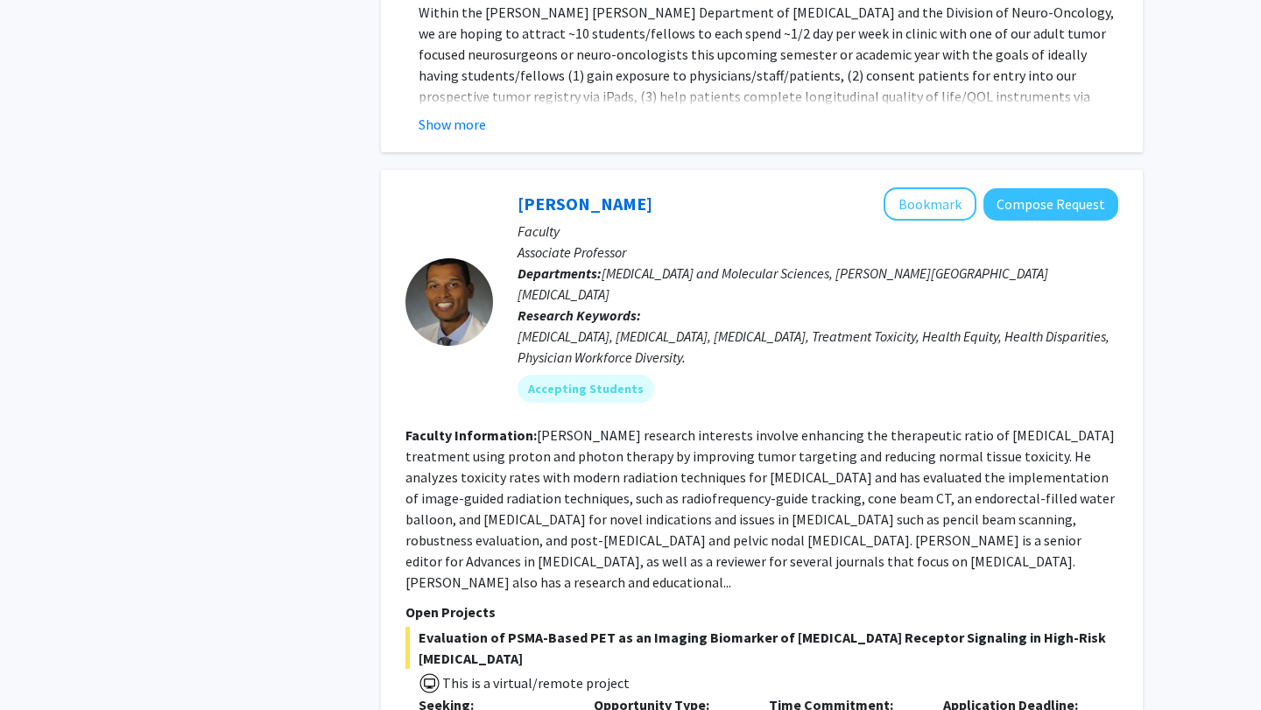
scroll to position [2773, 0]
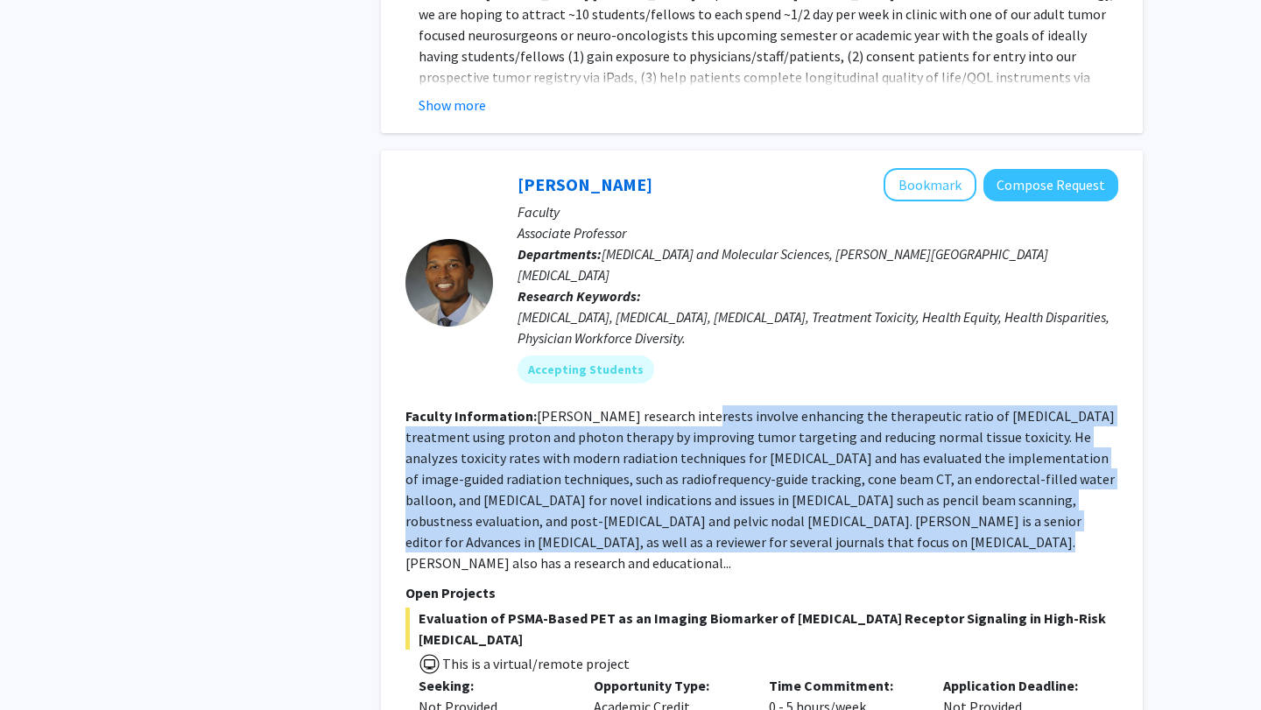
drag, startPoint x: 683, startPoint y: 282, endPoint x: 780, endPoint y: 425, distance: 172.6
click at [780, 425] on section "Faculty Information: Dr. Deville's research interests involve enhancing the the…" at bounding box center [761, 489] width 713 height 168
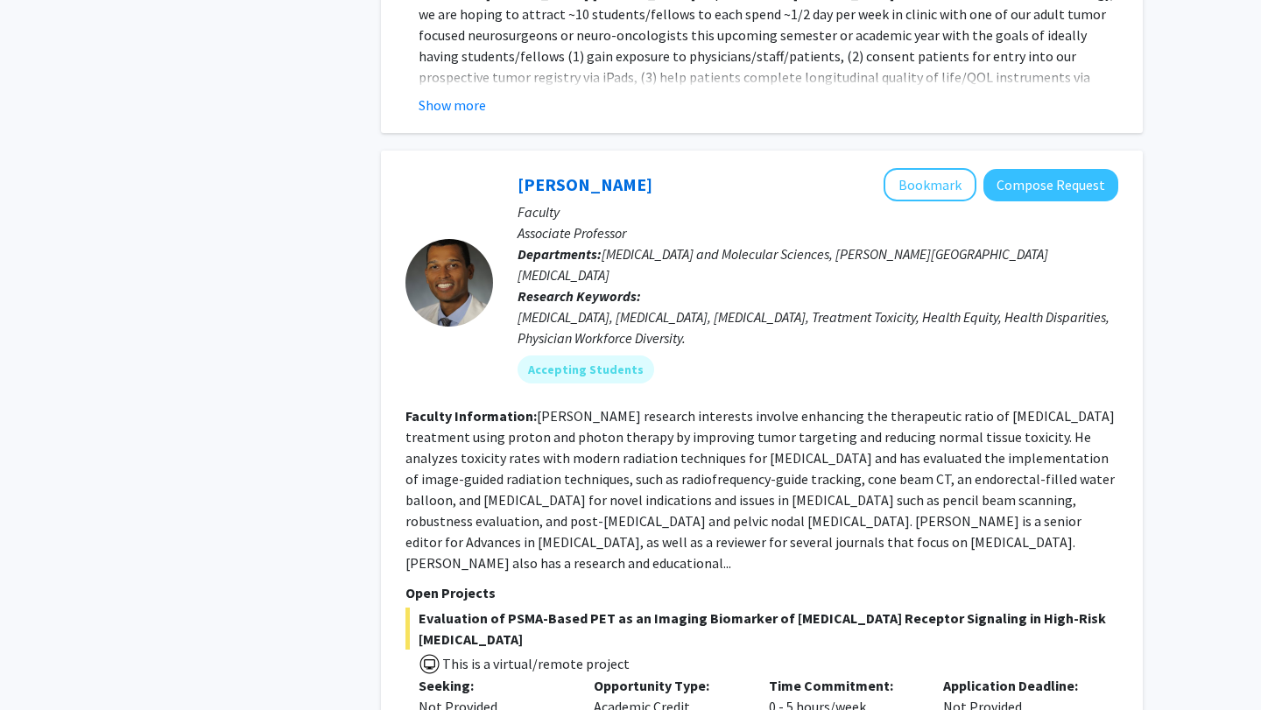
click at [780, 425] on section "Faculty Information: Dr. Deville's research interests involve enhancing the the…" at bounding box center [761, 489] width 713 height 168
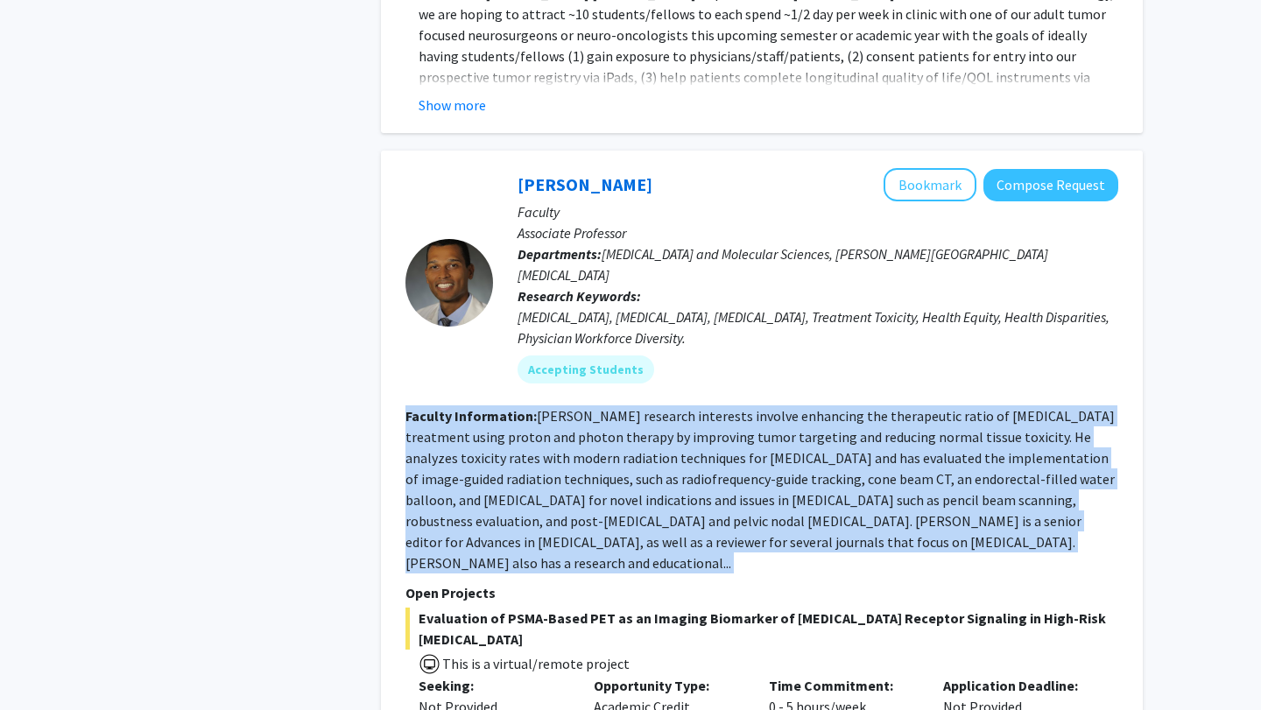
click at [780, 425] on section "Faculty Information: Dr. Deville's research interests involve enhancing the the…" at bounding box center [761, 489] width 713 height 168
click at [780, 407] on fg-read-more "Dr. Deville's research interests involve enhancing the therapeutic ratio of can…" at bounding box center [759, 489] width 709 height 165
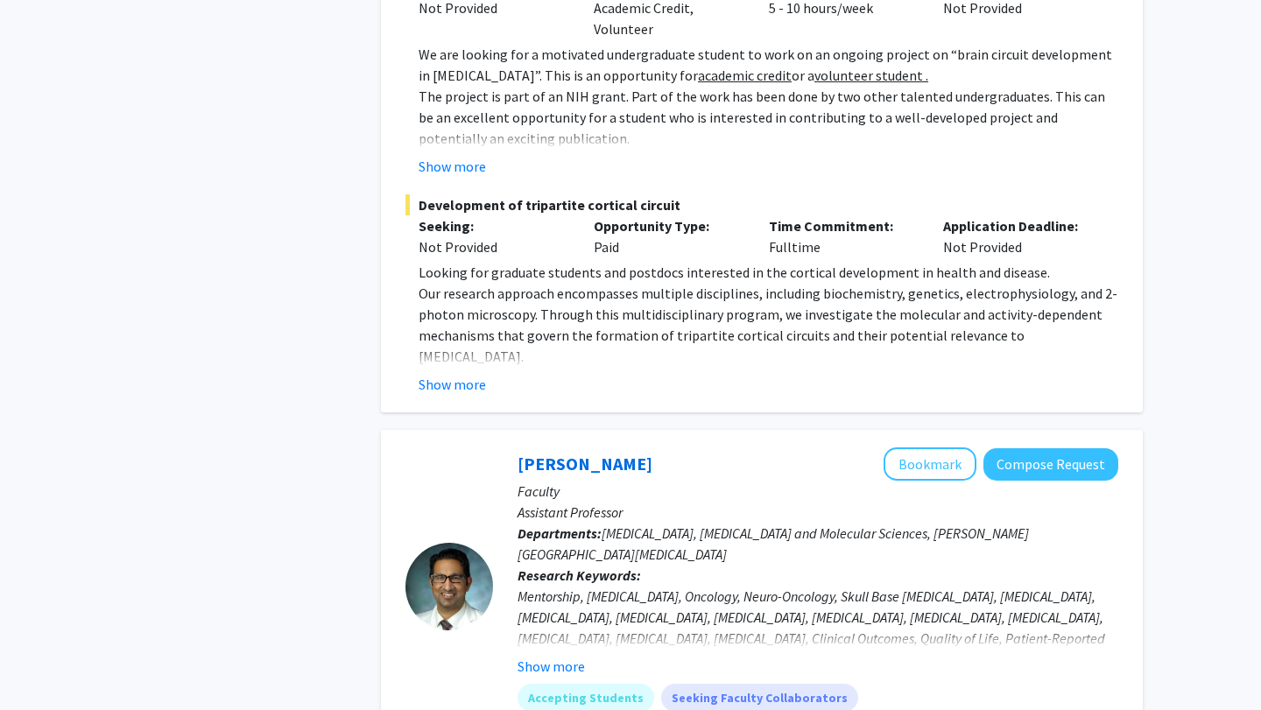
scroll to position [0, 0]
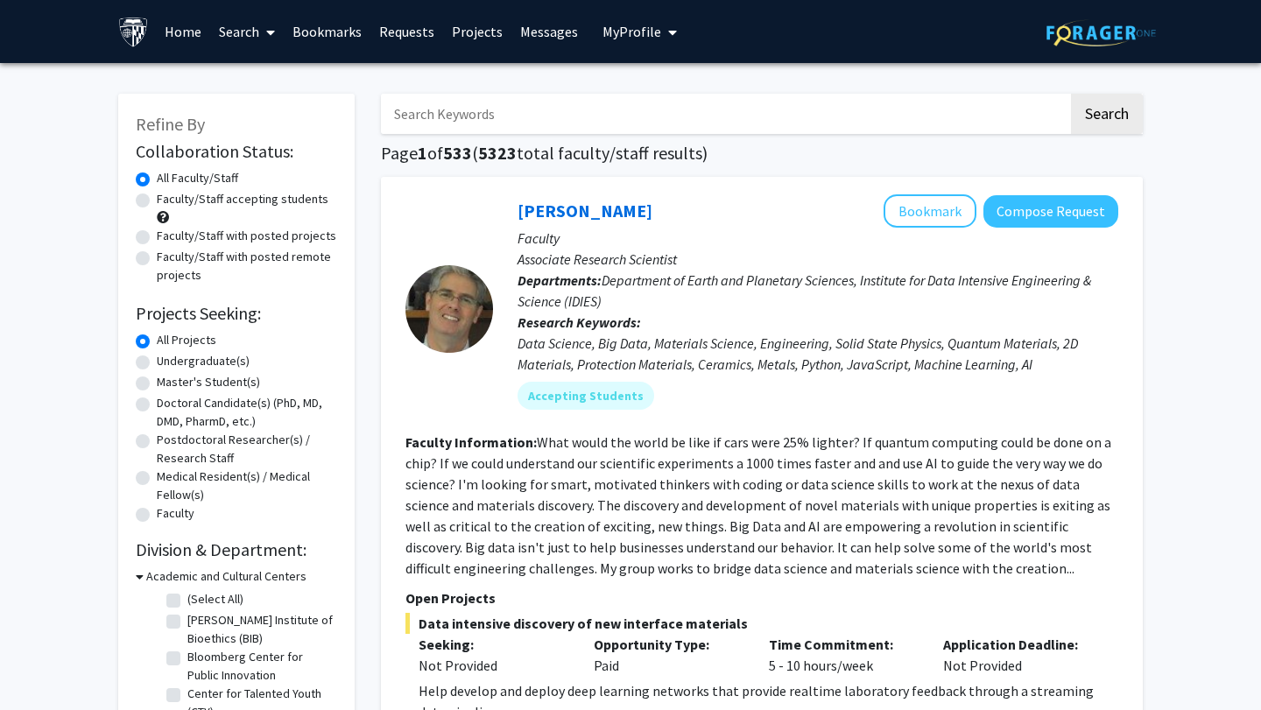
click at [550, 116] on input "Search Keywords" at bounding box center [724, 114] width 687 height 40
click at [1071, 94] on button "Search" at bounding box center [1107, 114] width 72 height 40
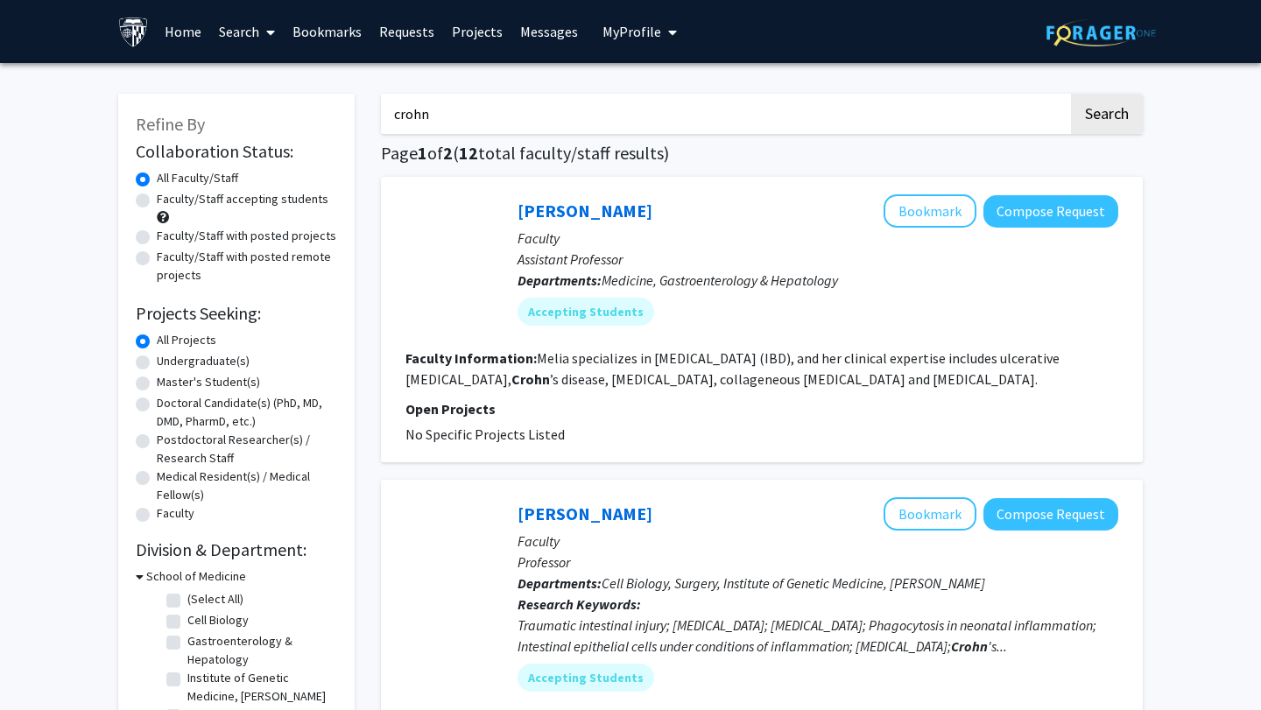
click at [768, 372] on fg-read-more "Melia specializes in inflammatory bowel disease (IBD), and her clinical experti…" at bounding box center [732, 368] width 654 height 39
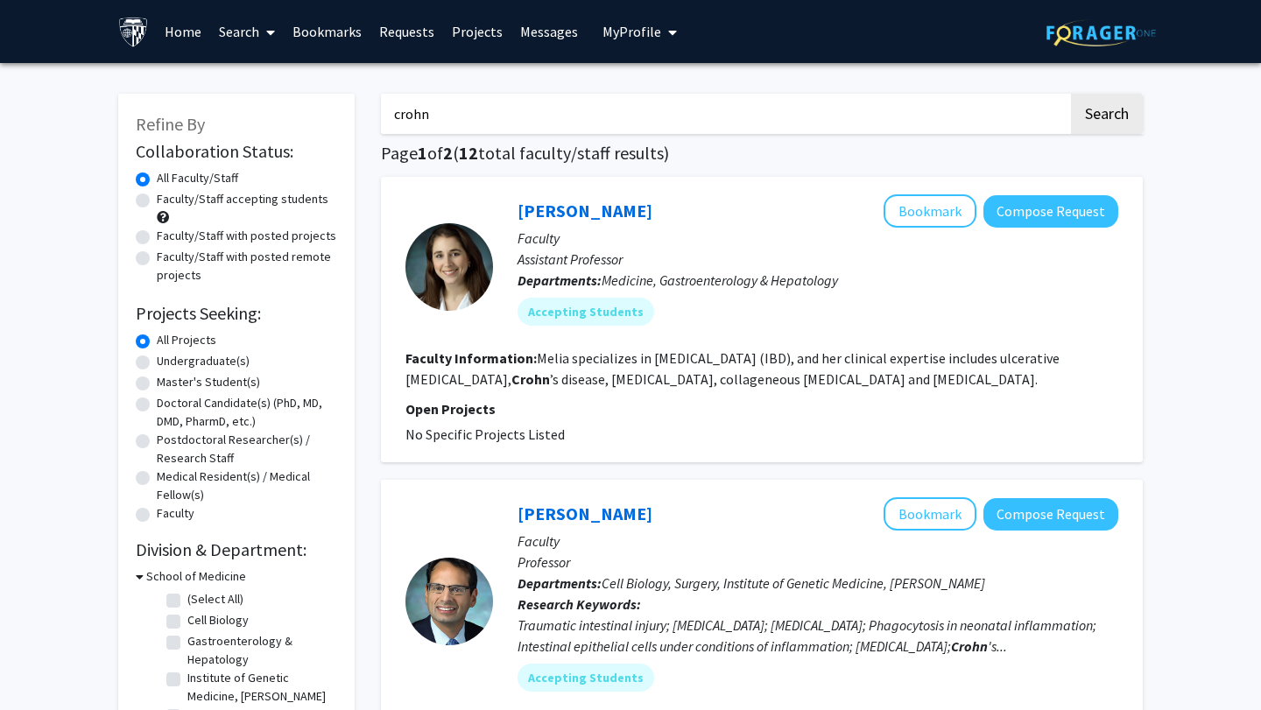
click at [768, 372] on fg-read-more "Melia specializes in inflammatory bowel disease (IBD), and her clinical experti…" at bounding box center [732, 368] width 654 height 39
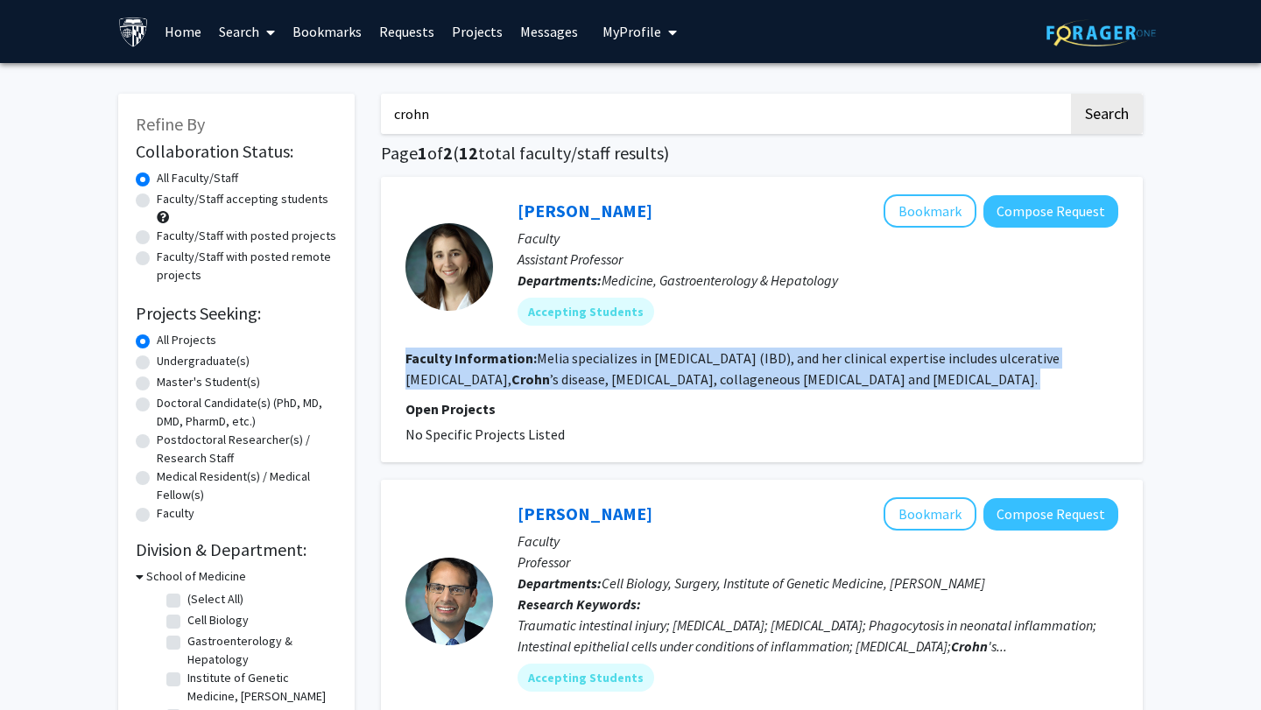
click at [768, 372] on fg-read-more "Melia specializes in inflammatory bowel disease (IBD), and her clinical experti…" at bounding box center [732, 368] width 654 height 39
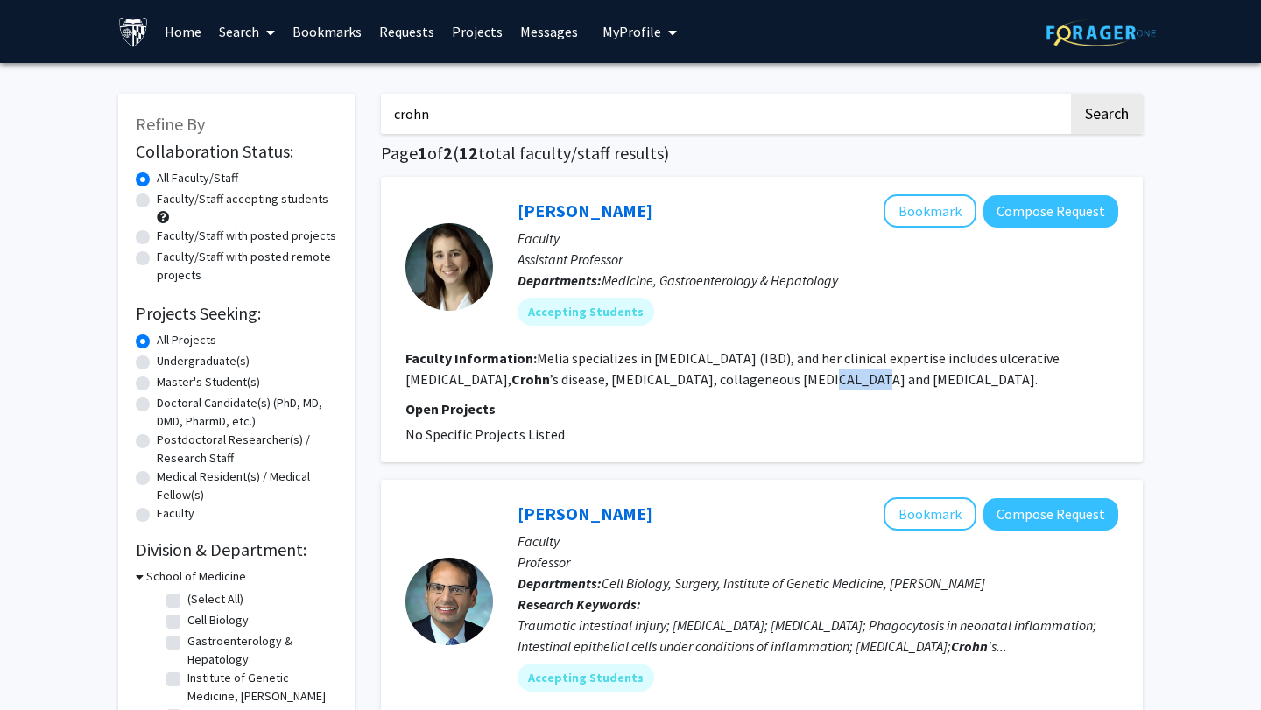
click at [768, 372] on fg-read-more "Melia specializes in inflammatory bowel disease (IBD), and her clinical experti…" at bounding box center [732, 368] width 654 height 39
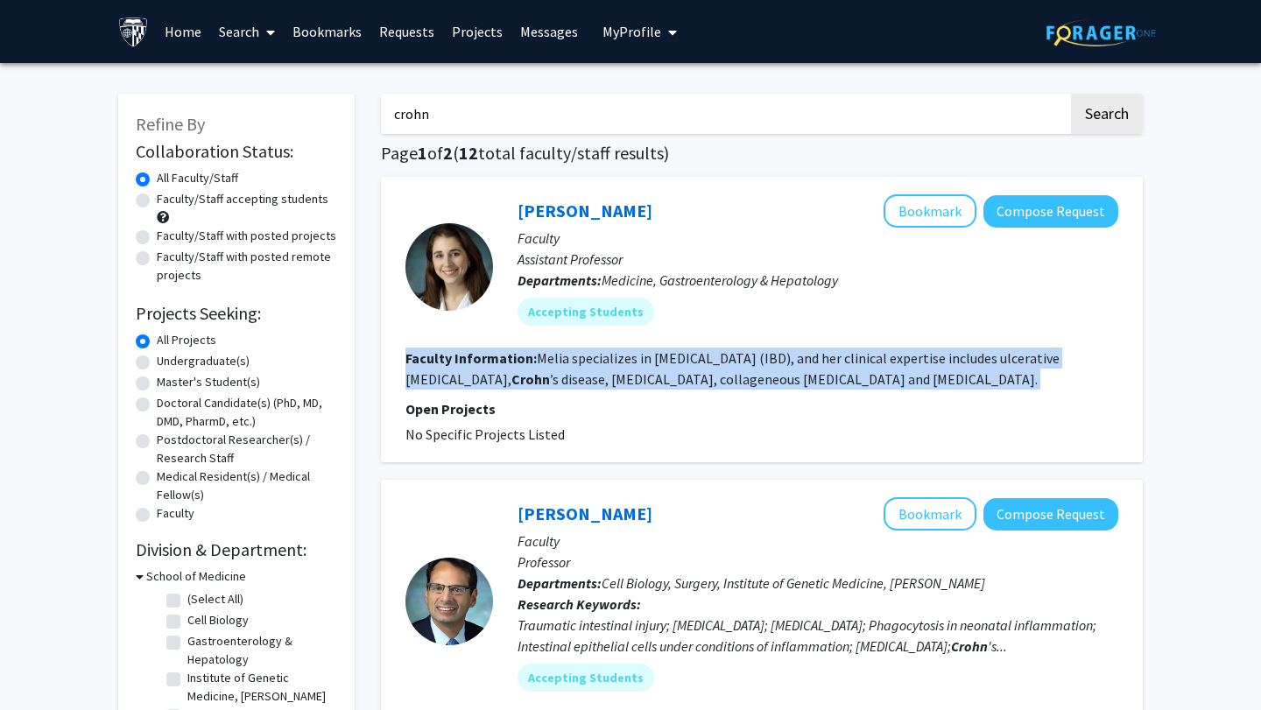
click at [768, 372] on fg-read-more "Melia specializes in inflammatory bowel disease (IBD), and her clinical experti…" at bounding box center [732, 368] width 654 height 39
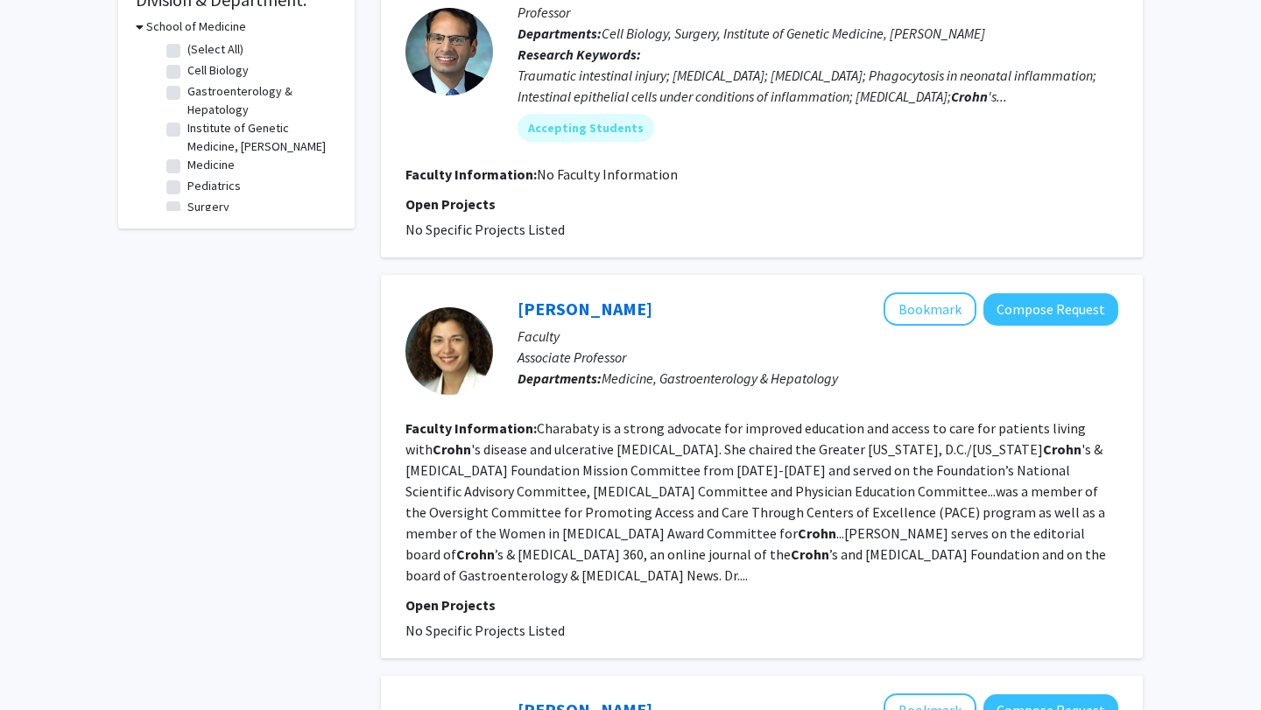
scroll to position [747, 0]
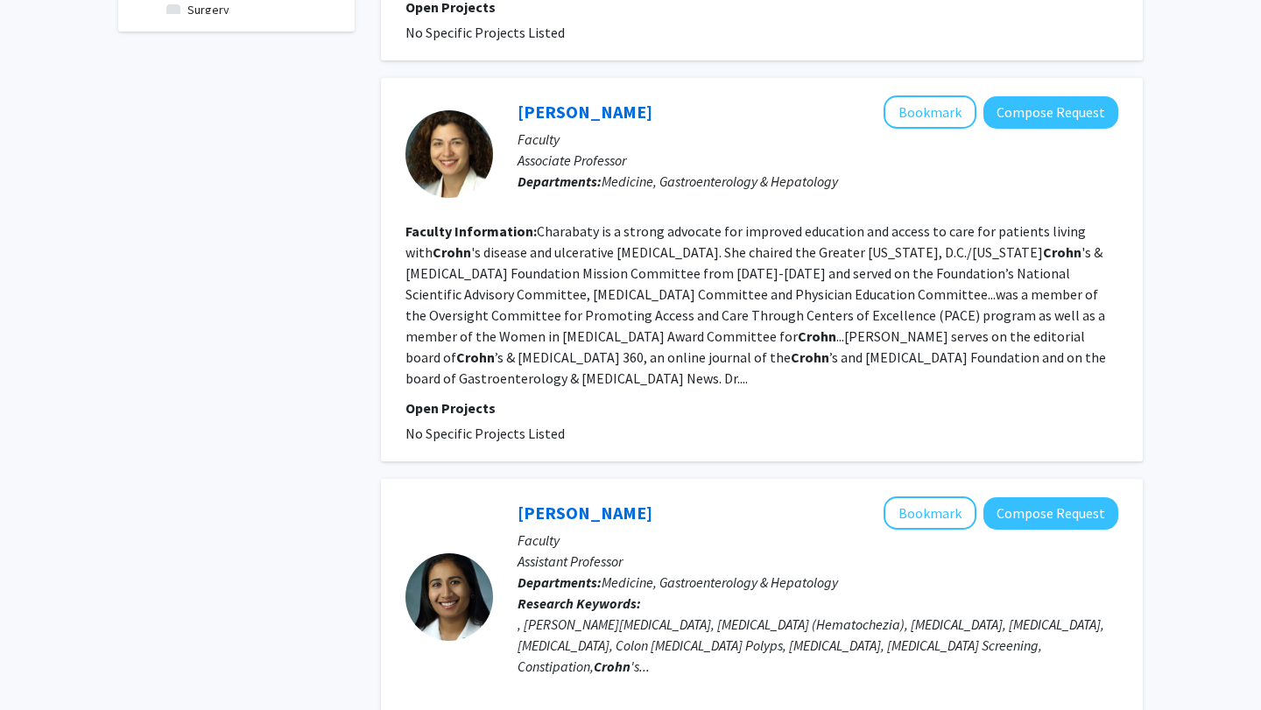
click at [813, 341] on fg-read-more "Charabaty is a strong advocate for improved education and access to care for pa…" at bounding box center [755, 304] width 700 height 165
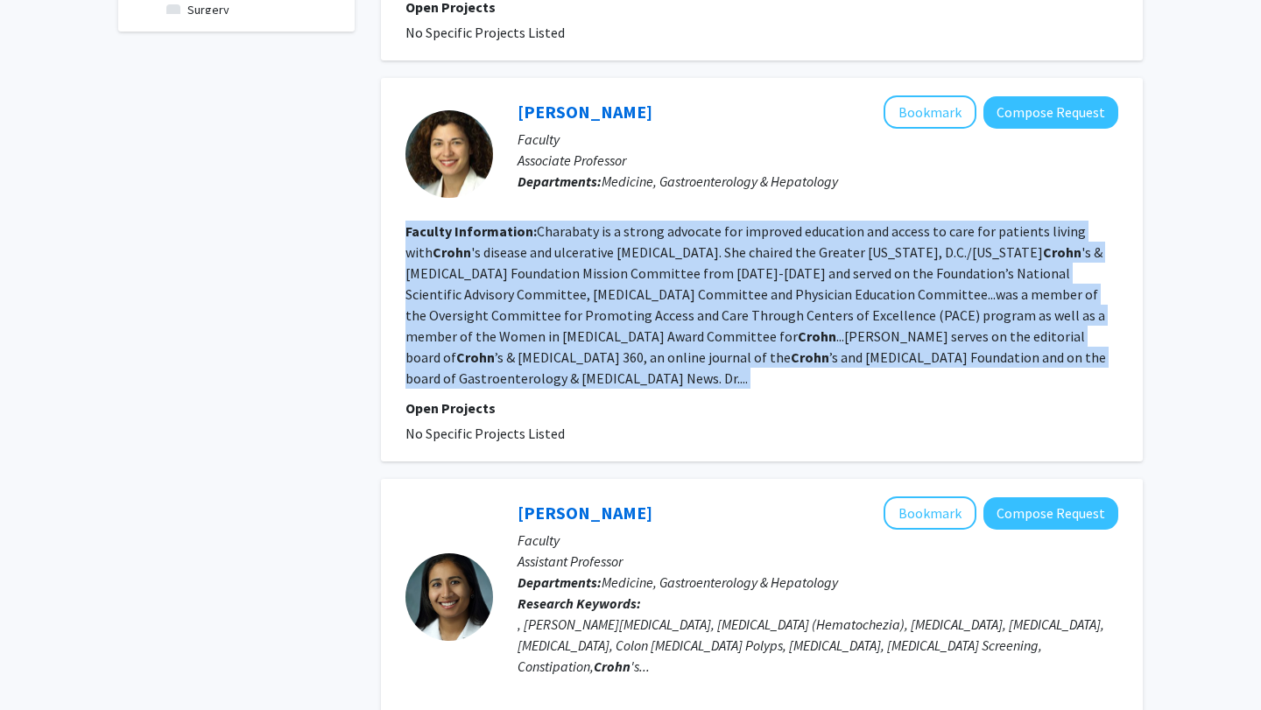
click at [813, 341] on fg-read-more "Charabaty is a strong advocate for improved education and access to care for pa…" at bounding box center [755, 304] width 700 height 165
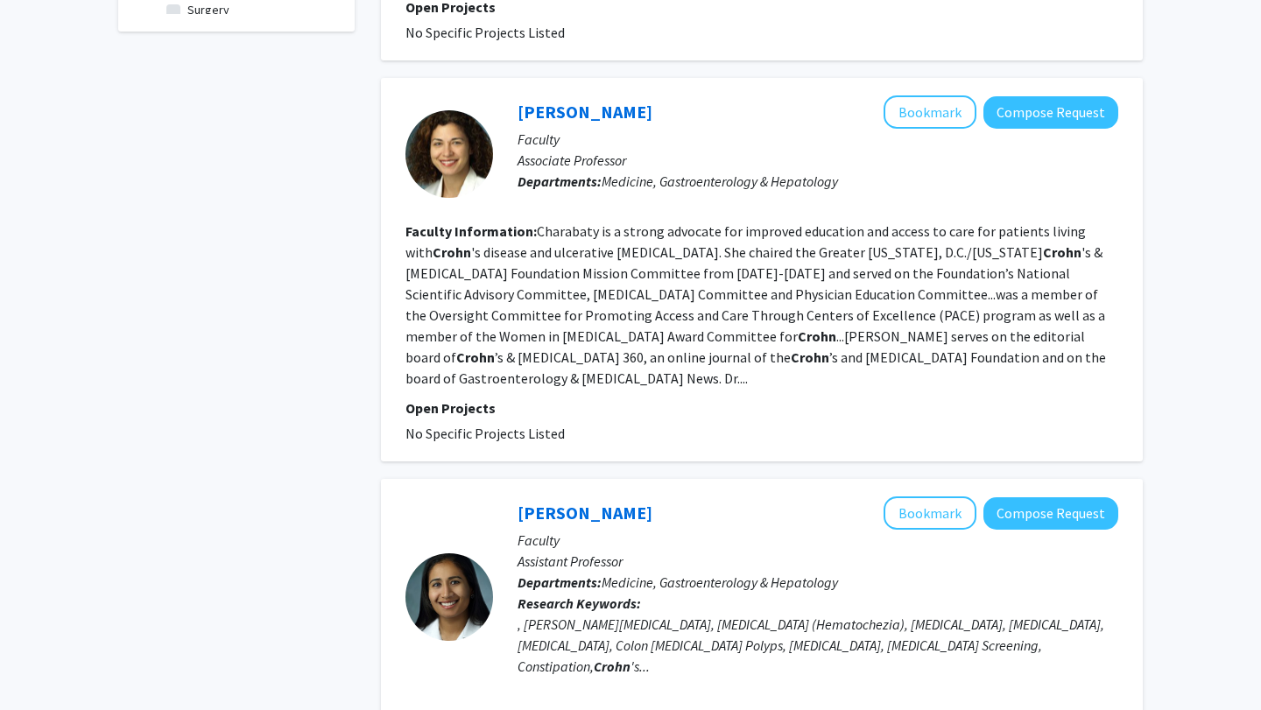
click at [813, 341] on fg-read-more "Charabaty is a strong advocate for improved education and access to care for pa…" at bounding box center [755, 304] width 700 height 165
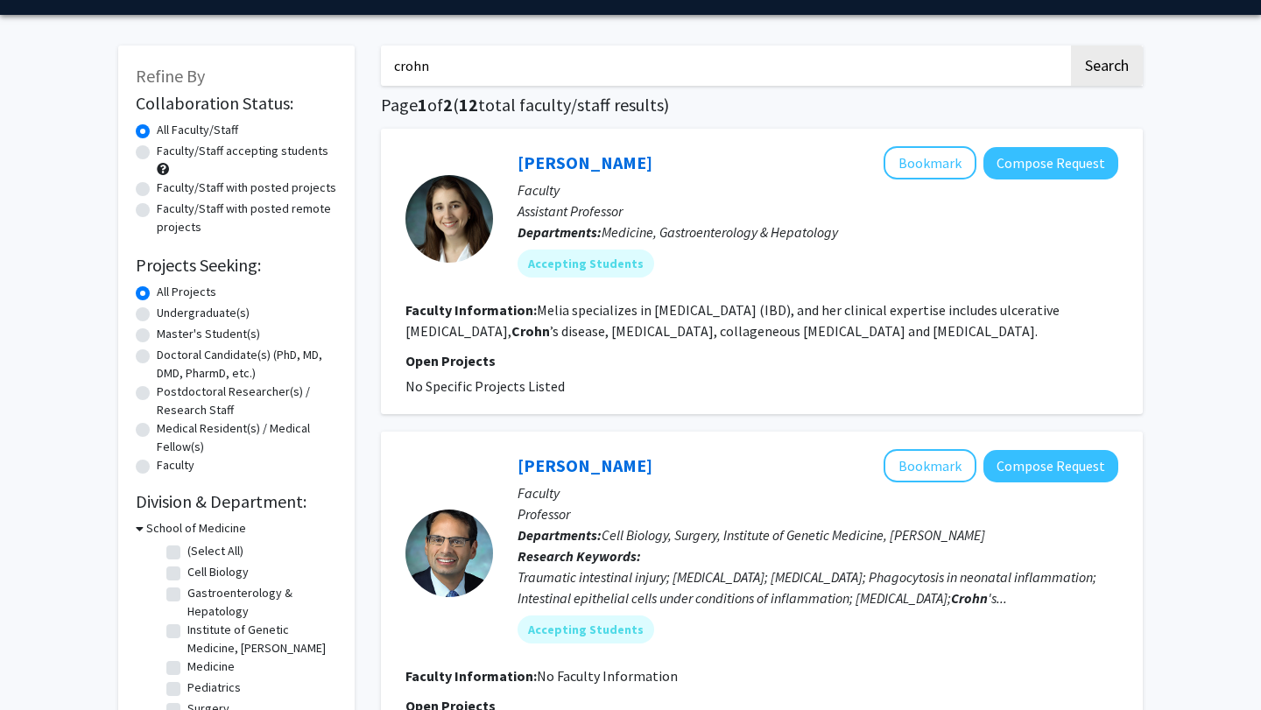
scroll to position [0, 0]
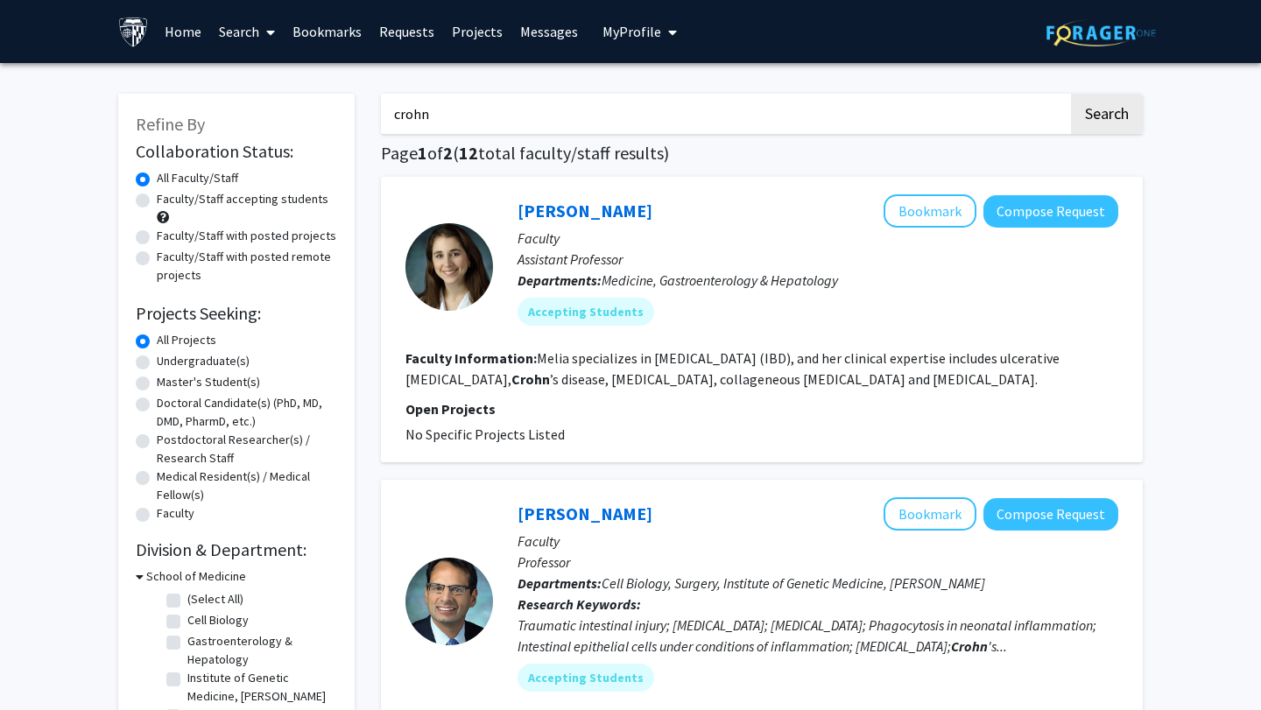
click at [639, 119] on input "crohn" at bounding box center [724, 114] width 687 height 40
click at [1071, 94] on button "Search" at bounding box center [1107, 114] width 72 height 40
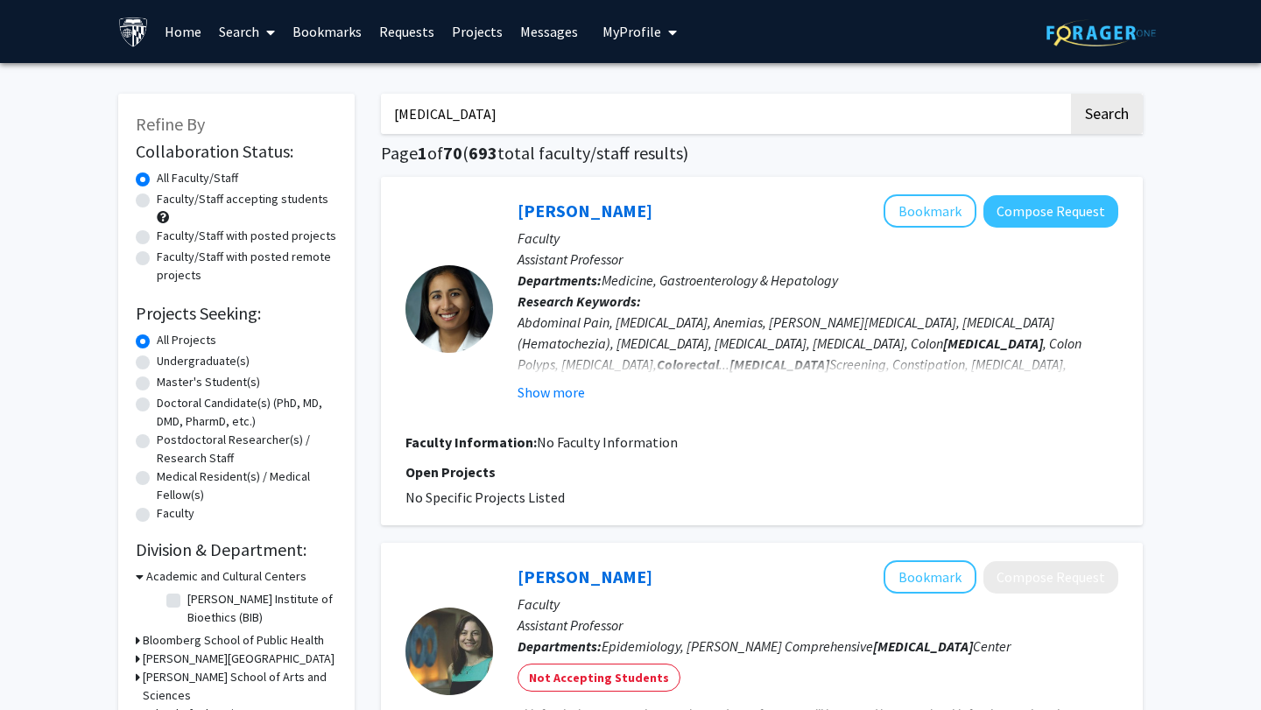
click at [481, 111] on input "colorectal cancer" at bounding box center [724, 114] width 687 height 40
click at [938, 247] on p "Faculty" at bounding box center [817, 238] width 601 height 21
click at [939, 207] on button "Bookmark" at bounding box center [929, 210] width 93 height 33
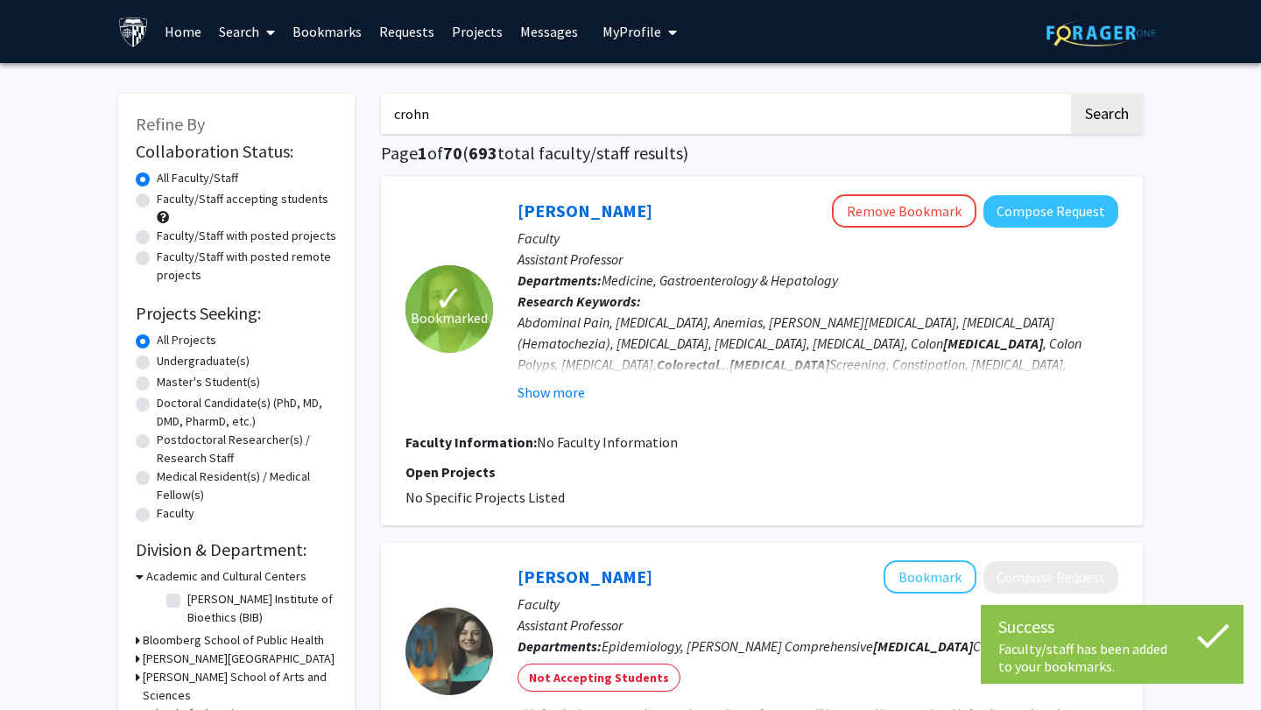
click at [601, 118] on input "crohn" at bounding box center [724, 114] width 687 height 40
type input "crohn"
click at [1071, 94] on button "Search" at bounding box center [1107, 114] width 72 height 40
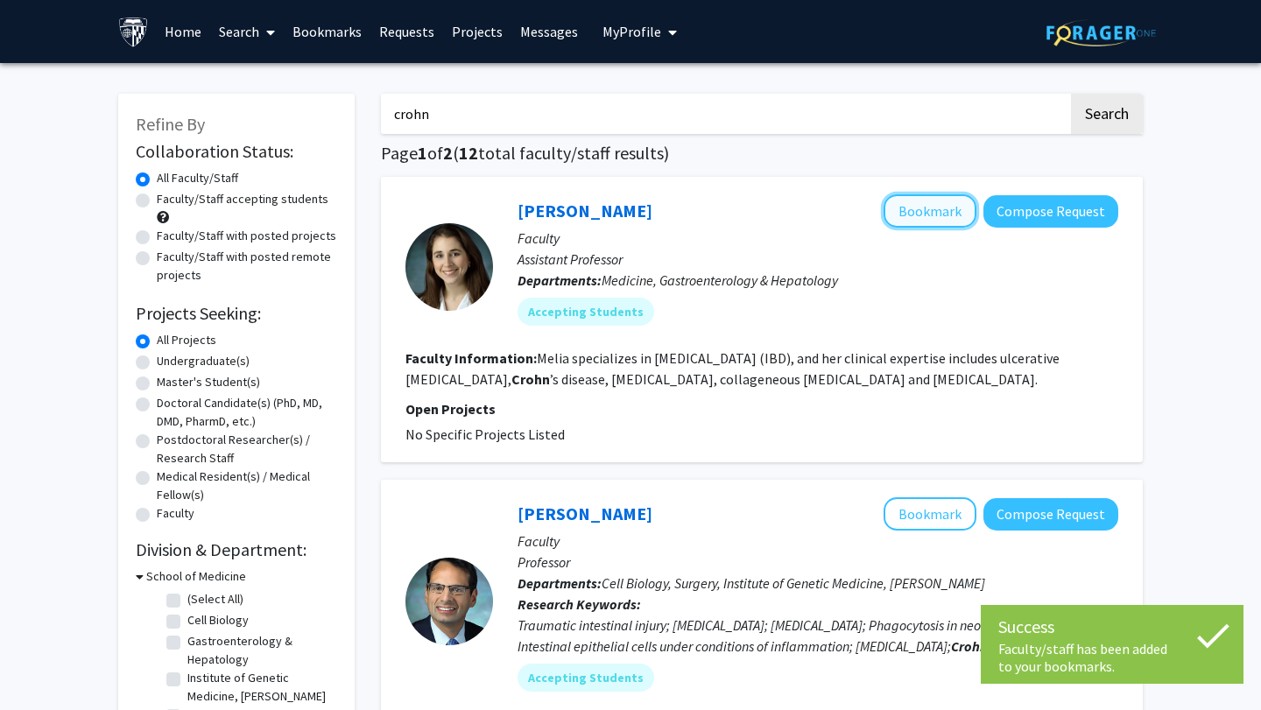
click at [954, 204] on button "Bookmark" at bounding box center [929, 210] width 93 height 33
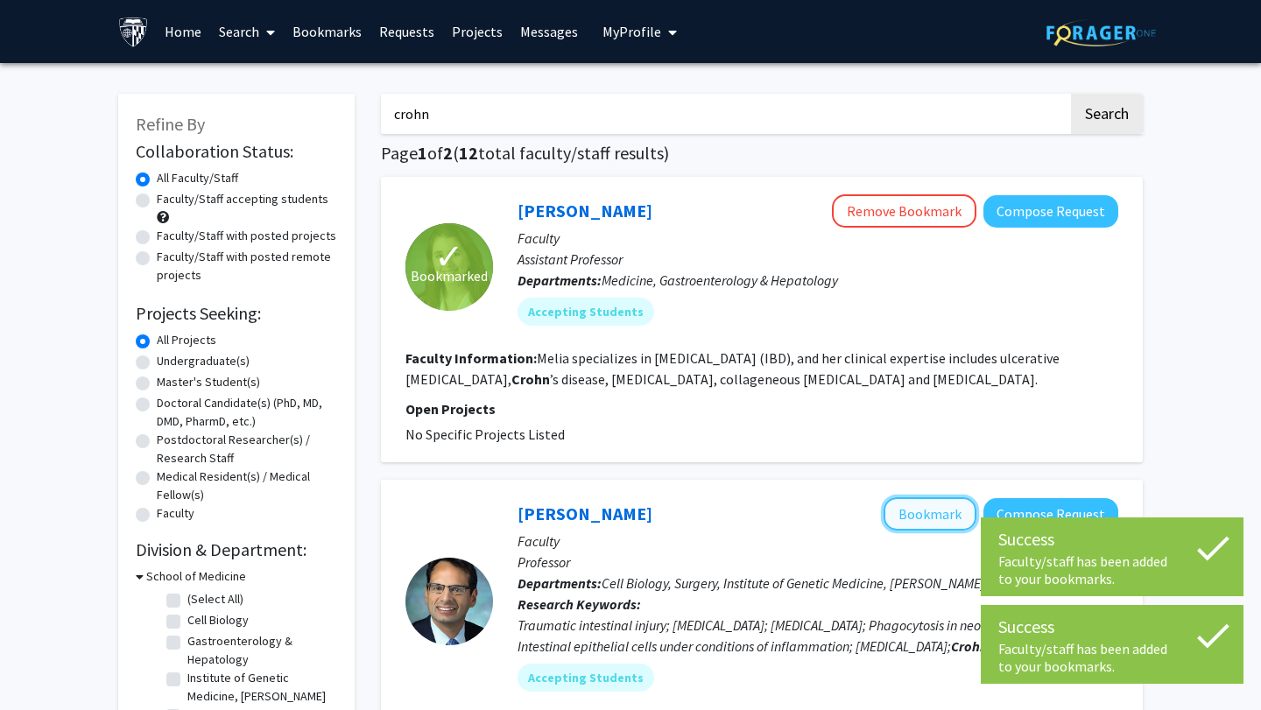
click at [955, 516] on button "Bookmark" at bounding box center [929, 513] width 93 height 33
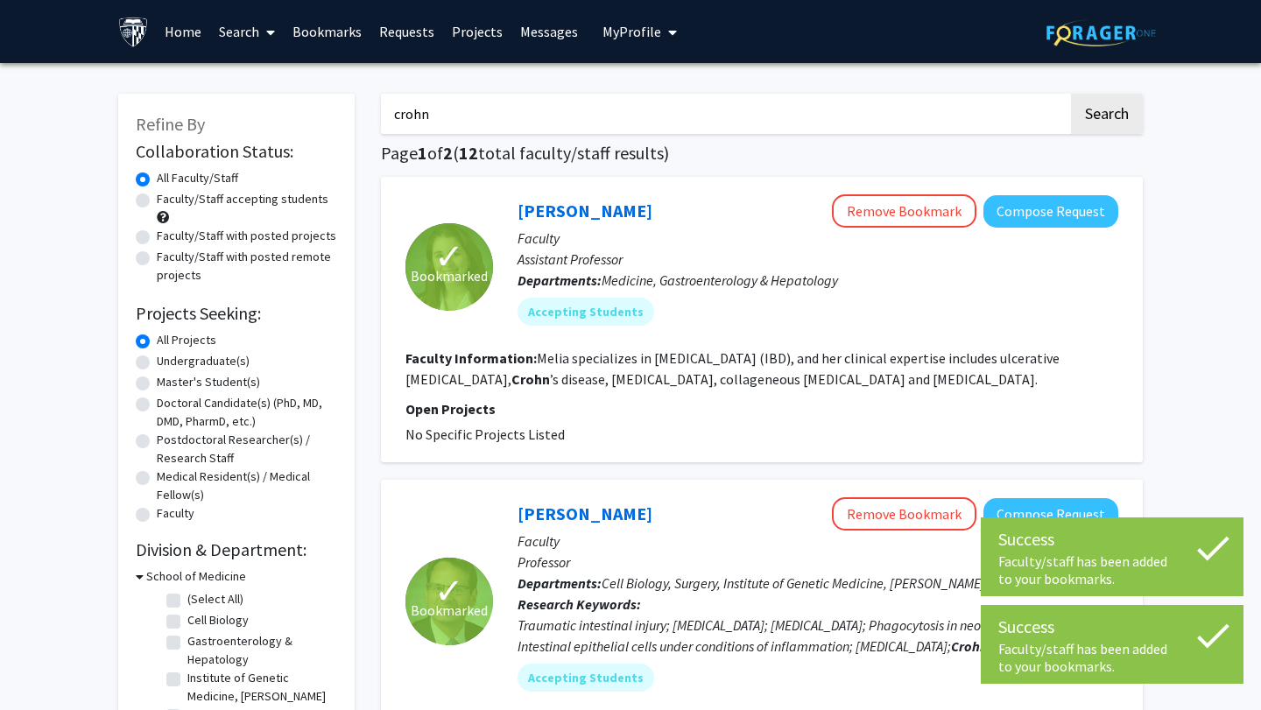
click at [626, 109] on input "crohn" at bounding box center [724, 114] width 687 height 40
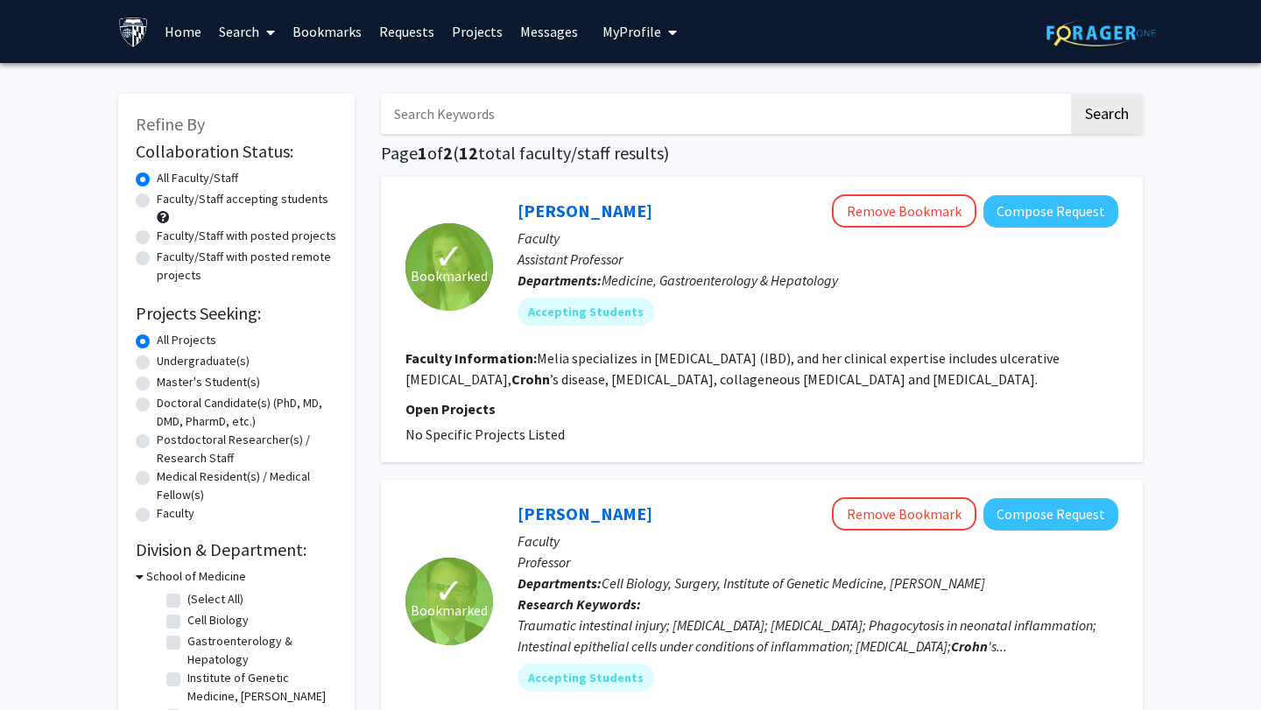
type input "h"
type input "mouse cancer"
click at [1071, 94] on button "Search" at bounding box center [1107, 114] width 72 height 40
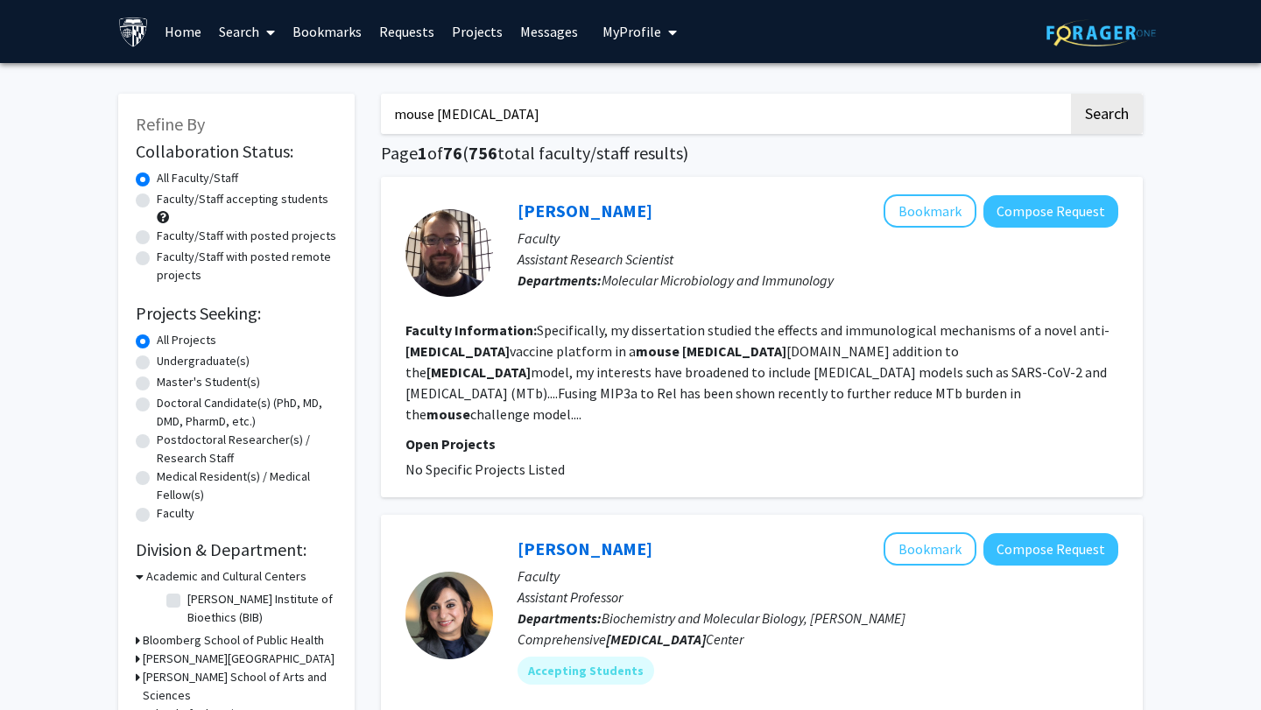
click at [776, 359] on fg-read-more "Specifically, my dissertation studied the effects and immunological mechanisms …" at bounding box center [757, 372] width 704 height 102
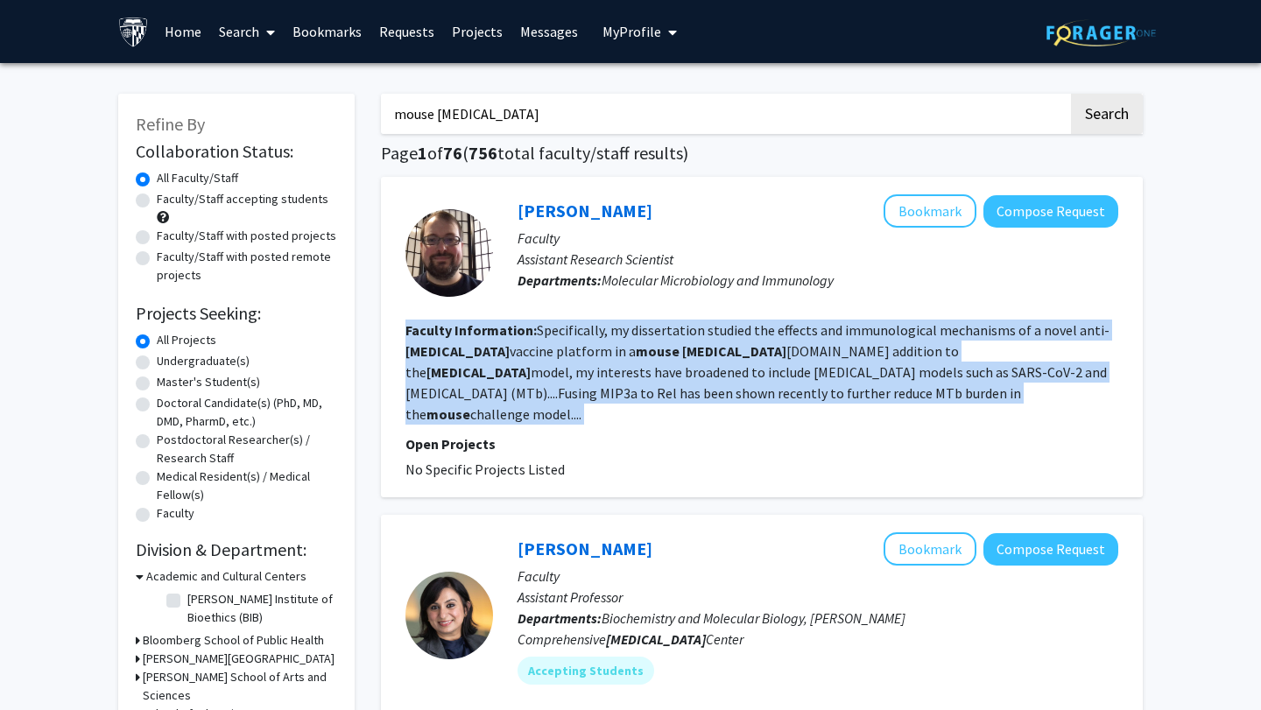
click at [530, 363] on b "cancer" at bounding box center [478, 372] width 104 height 18
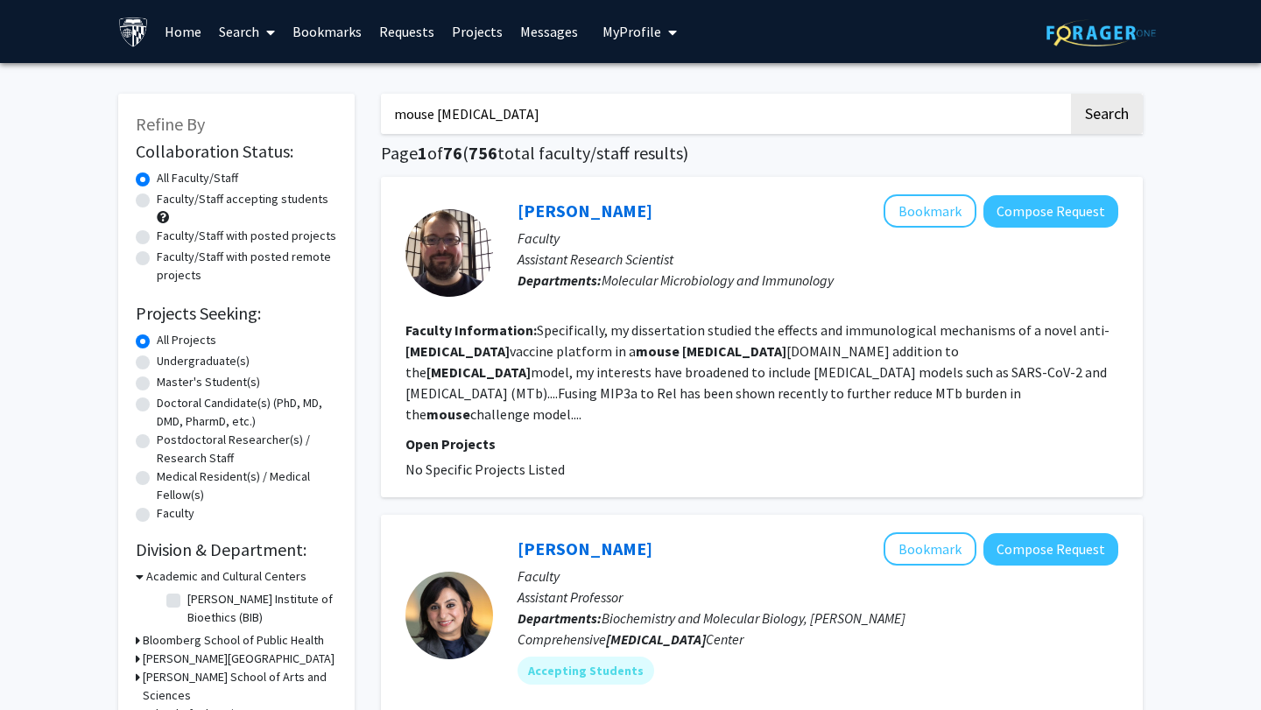
click at [917, 122] on input "mouse cancer" at bounding box center [724, 114] width 687 height 40
click at [1071, 94] on button "Search" at bounding box center [1107, 114] width 72 height 40
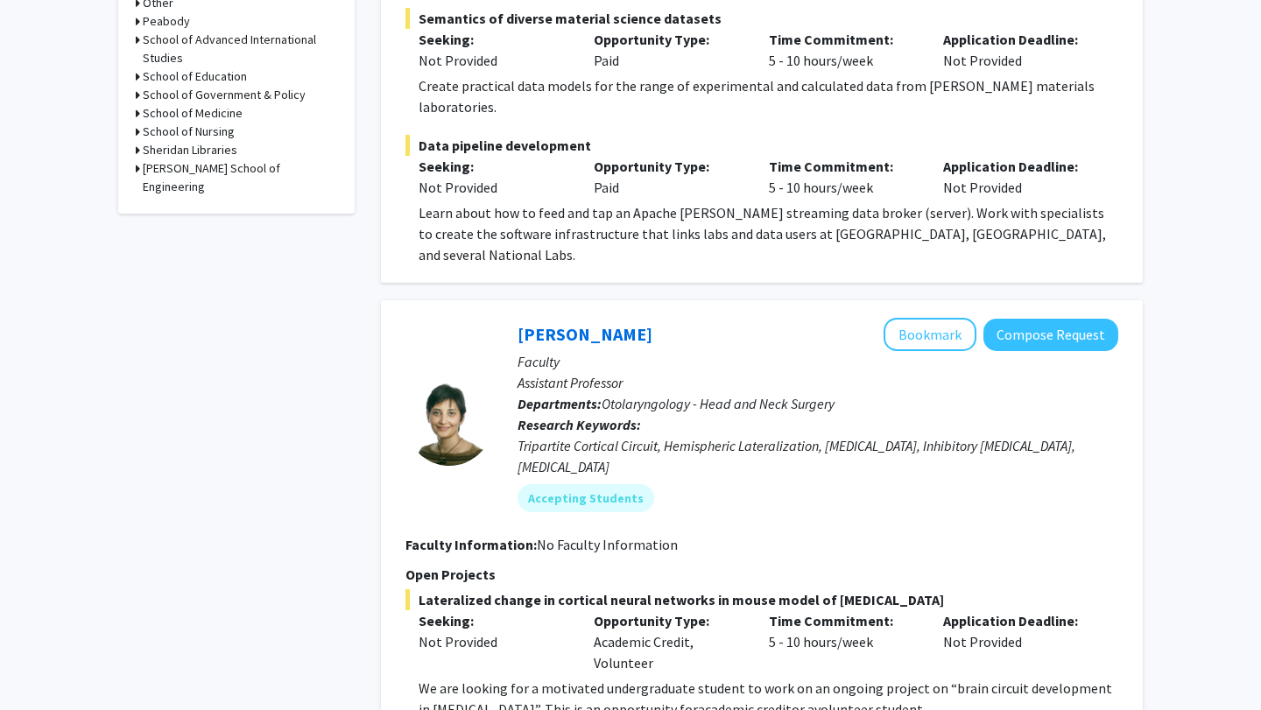
scroll to position [1095, 0]
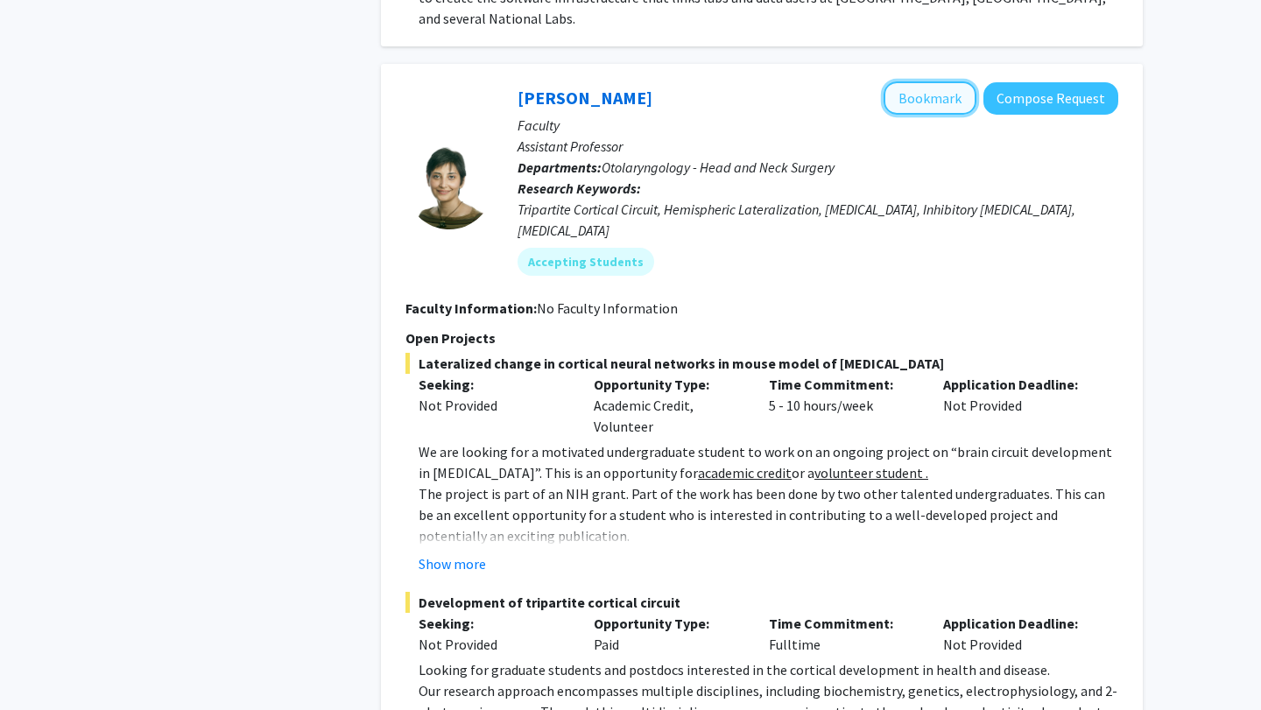
click at [917, 81] on button "Bookmark" at bounding box center [929, 97] width 93 height 33
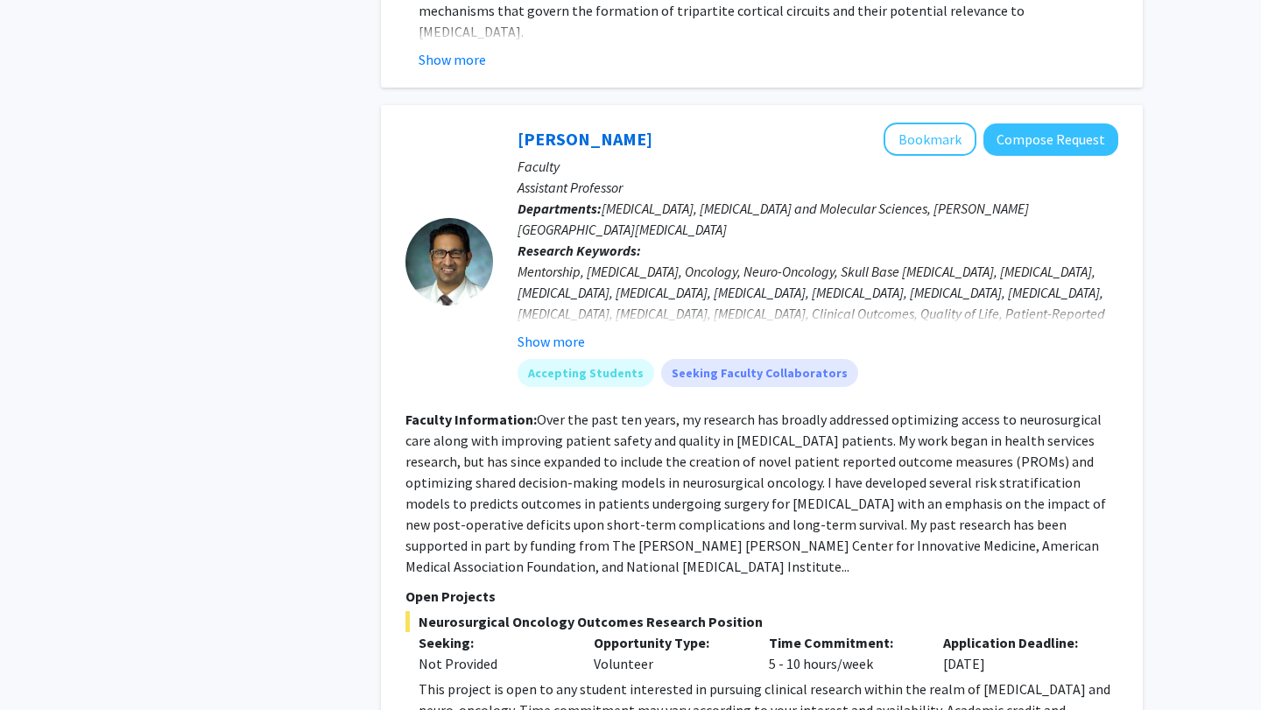
scroll to position [1792, 0]
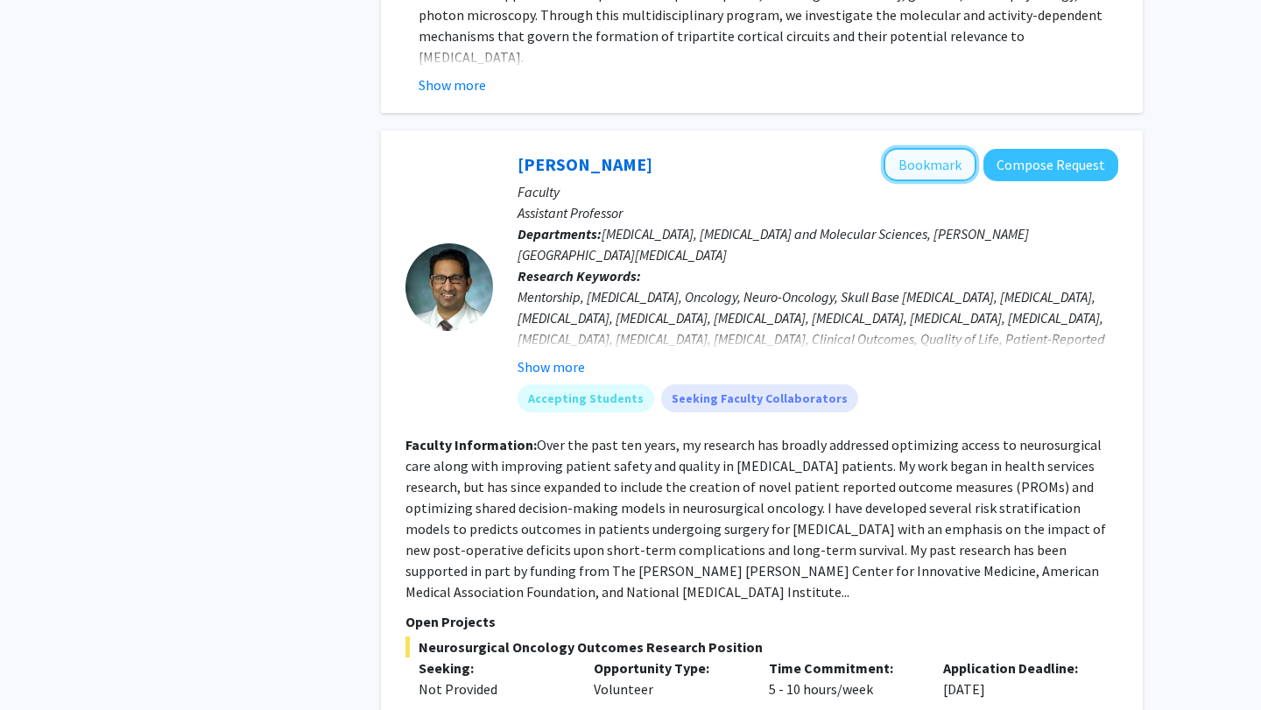
click at [933, 148] on button "Bookmark" at bounding box center [929, 164] width 93 height 33
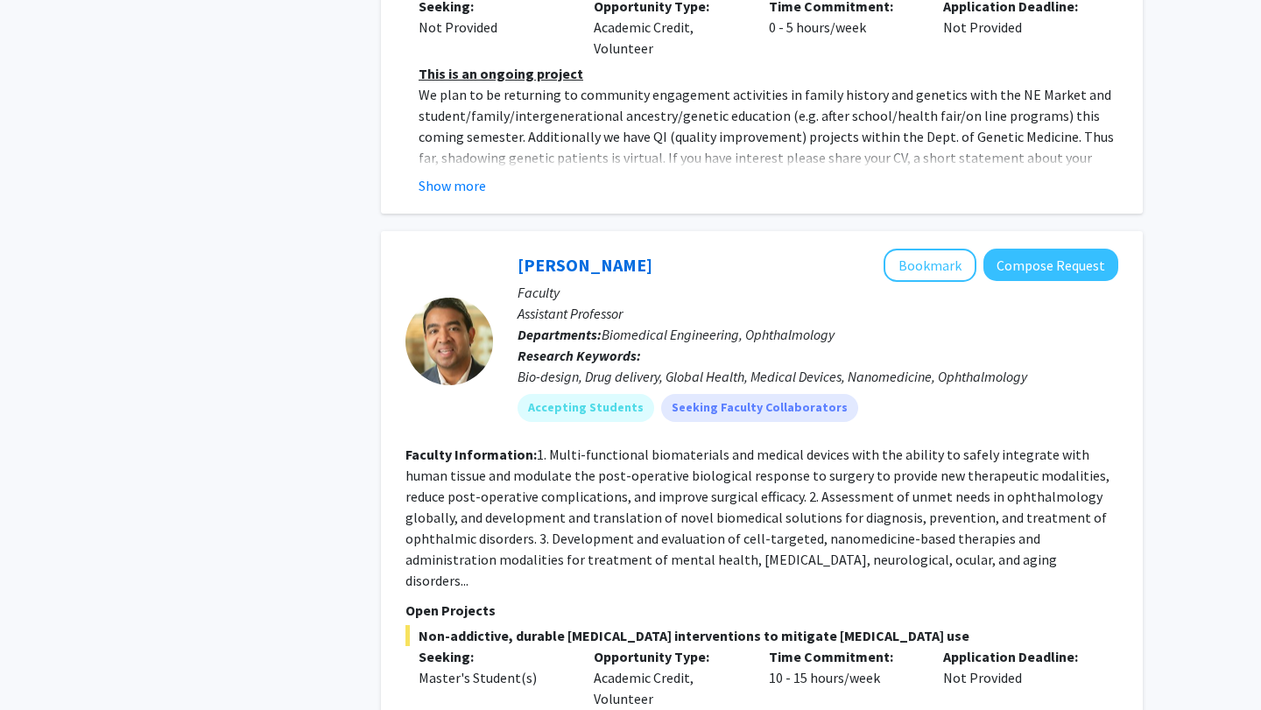
scroll to position [0, 0]
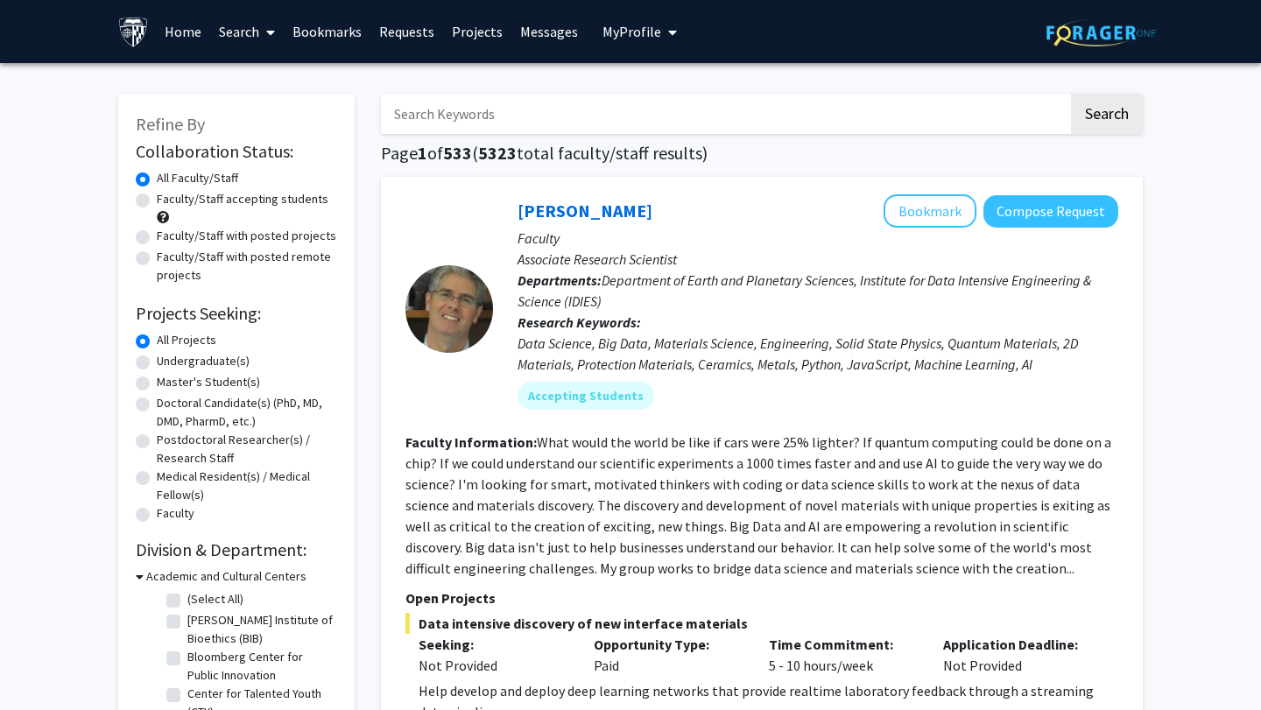
click at [526, 104] on input "Search Keywords" at bounding box center [724, 114] width 687 height 40
type input "paid"
click at [1071, 94] on button "Search" at bounding box center [1107, 114] width 72 height 40
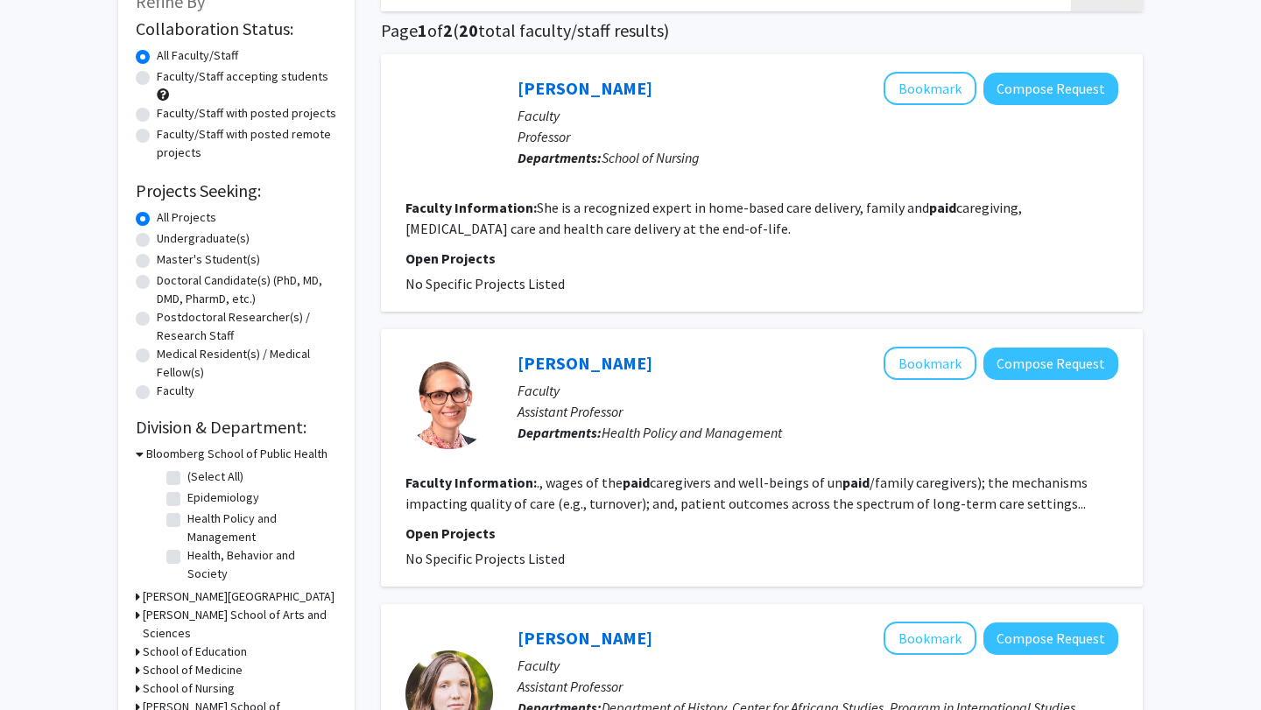
scroll to position [120, 0]
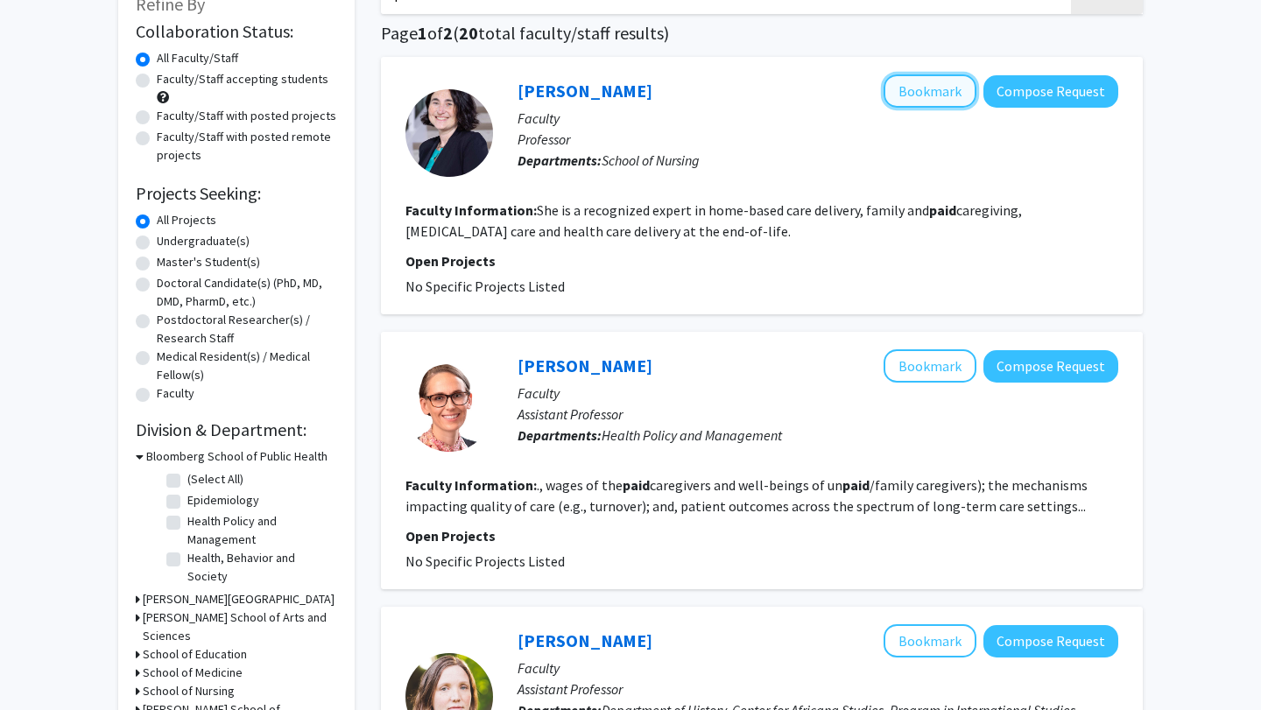
click at [900, 87] on button "Bookmark" at bounding box center [929, 90] width 93 height 33
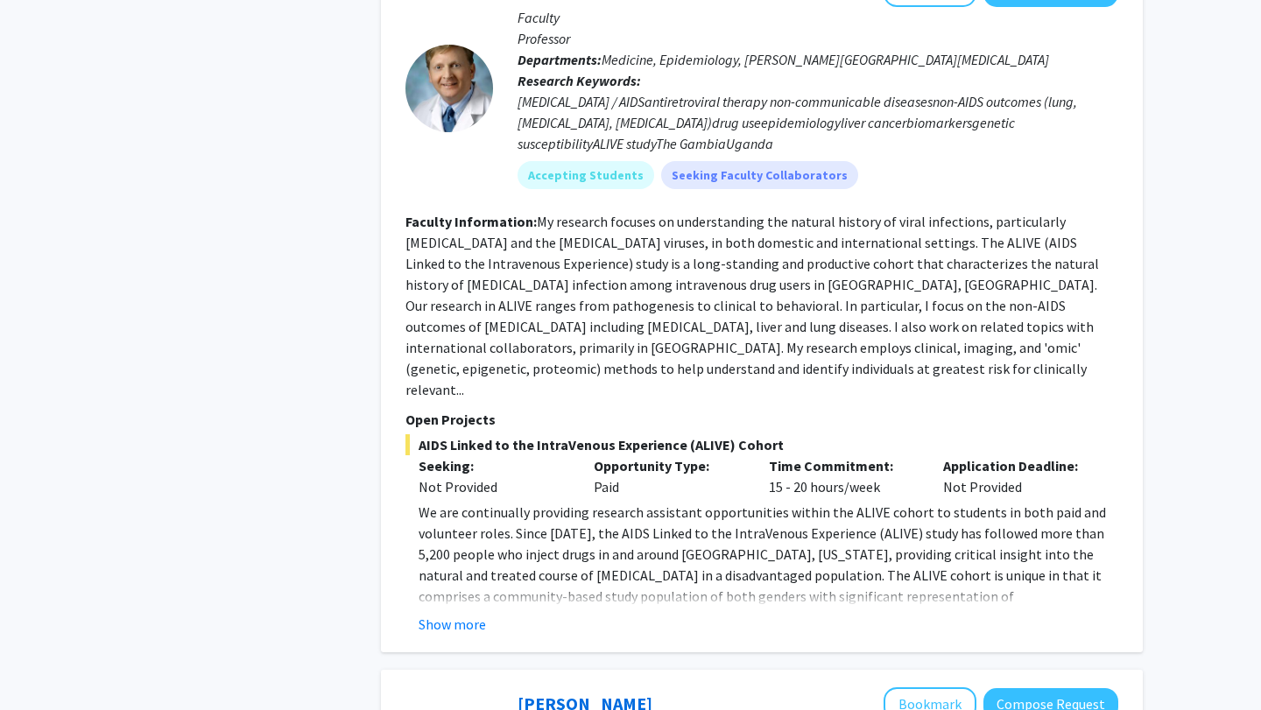
scroll to position [1645, 0]
click at [474, 613] on button "Show more" at bounding box center [451, 623] width 67 height 21
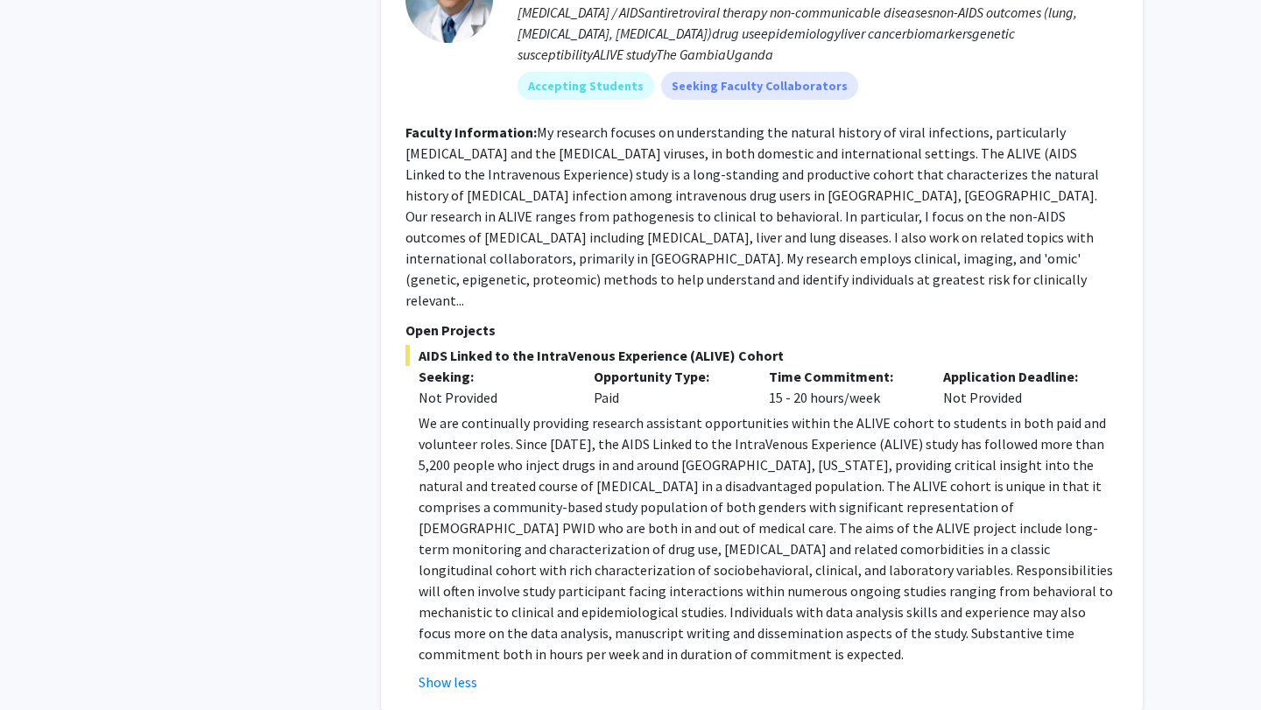
scroll to position [1734, 0]
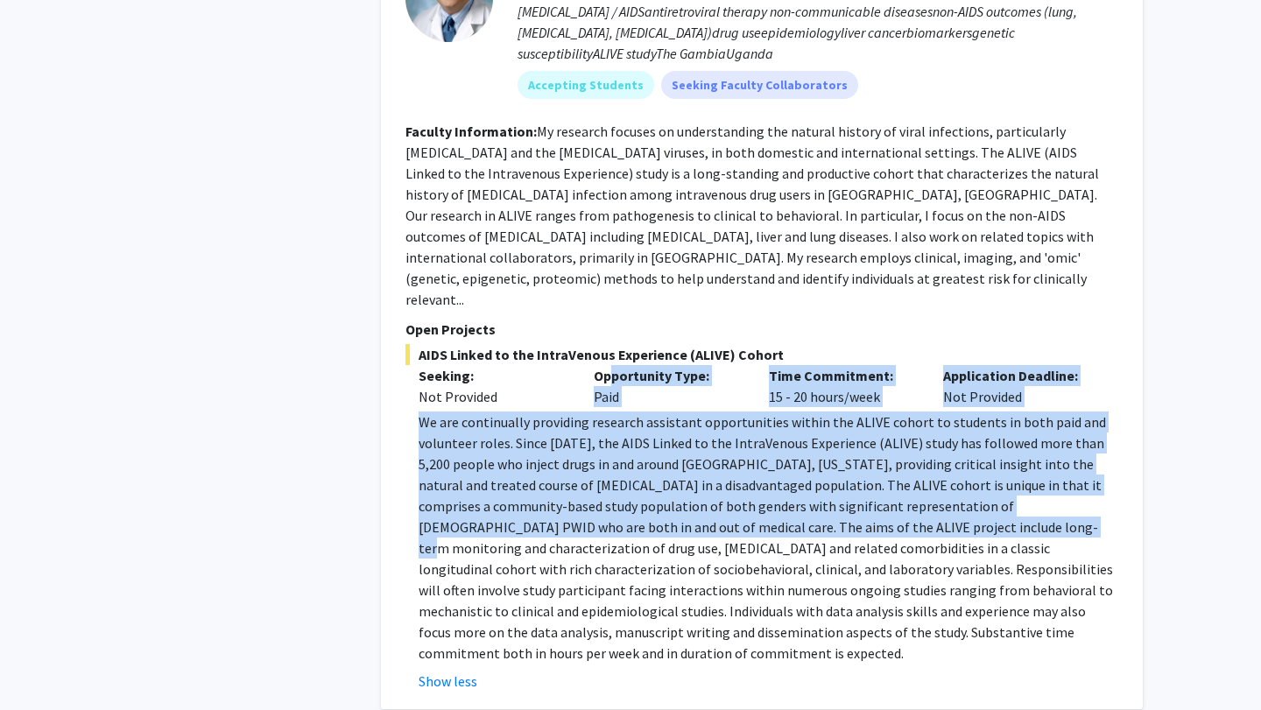
drag, startPoint x: 608, startPoint y: 320, endPoint x: 741, endPoint y: 458, distance: 191.9
click at [741, 458] on div "AIDS Linked to the IntraVenous Experience (ALIVE) Cohort Seeking: Not Provided …" at bounding box center [761, 518] width 713 height 348
click at [741, 458] on p "We are continually providing research assistant opportunities within the ALIVE …" at bounding box center [767, 537] width 699 height 252
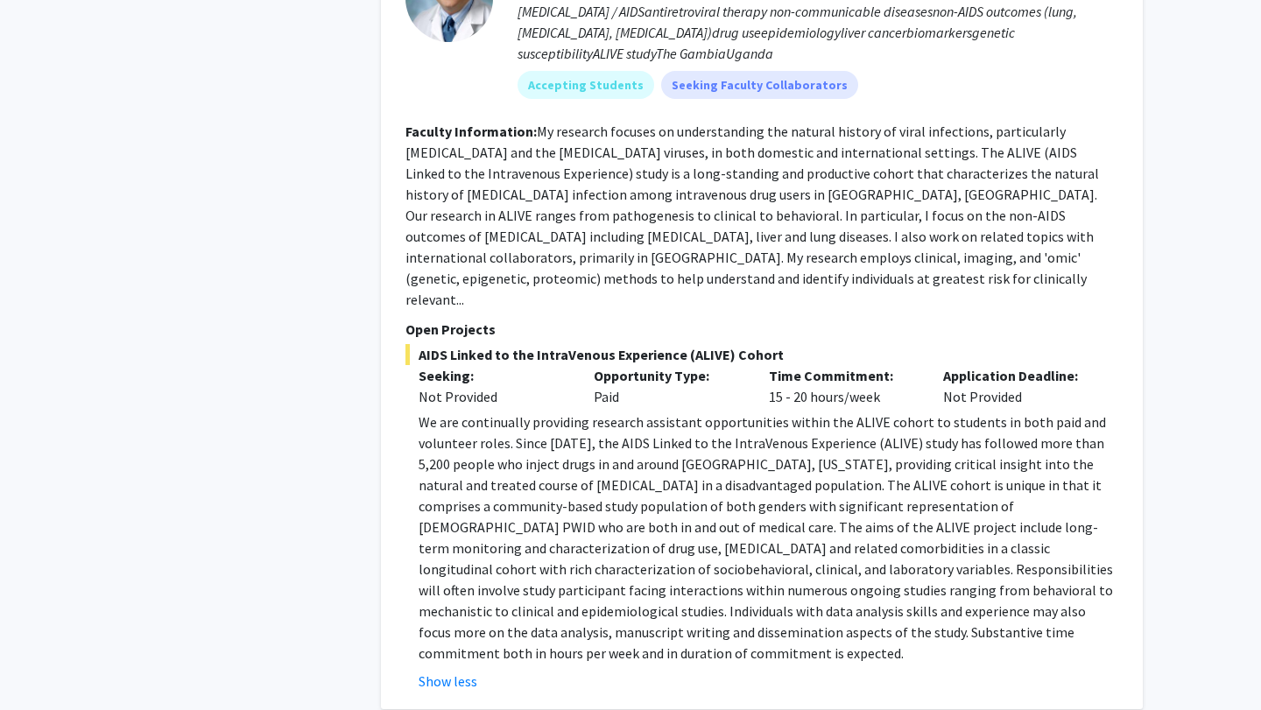
click at [741, 458] on p "We are continually providing research assistant opportunities within the ALIVE …" at bounding box center [767, 537] width 699 height 252
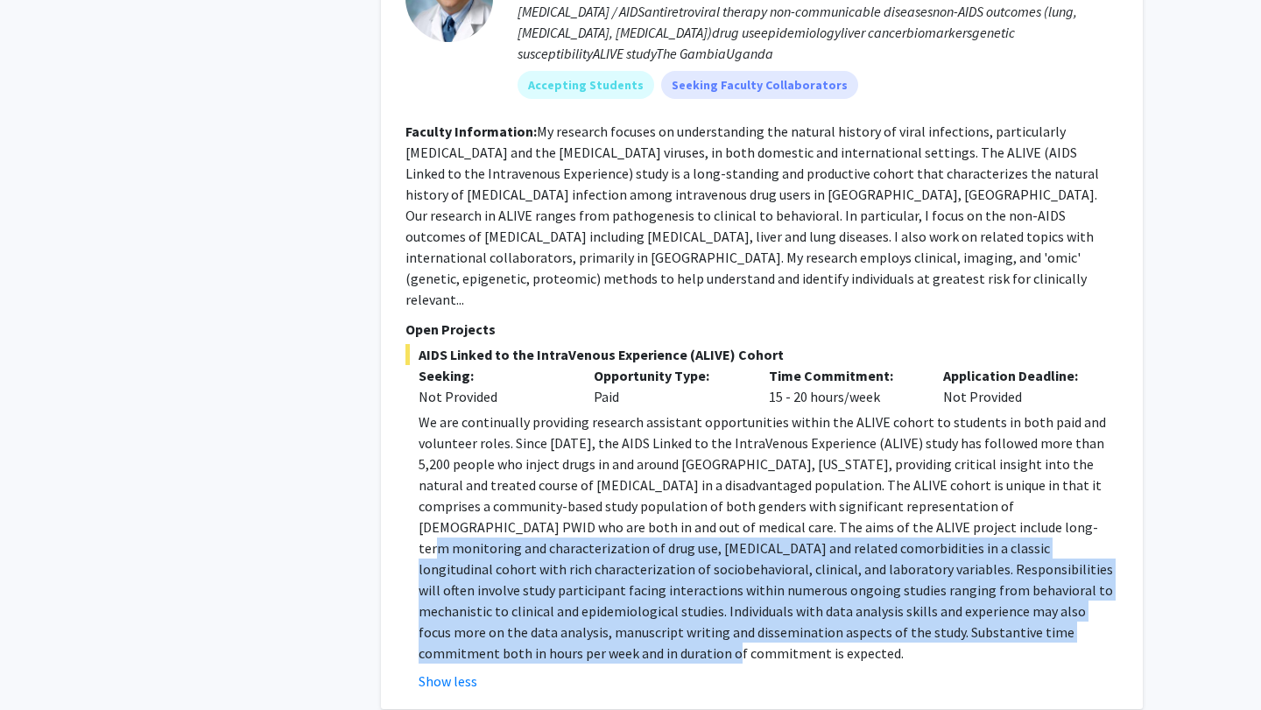
drag, startPoint x: 741, startPoint y: 458, endPoint x: 873, endPoint y: 575, distance: 176.7
click at [873, 575] on p "We are continually providing research assistant opportunities within the ALIVE …" at bounding box center [767, 537] width 699 height 252
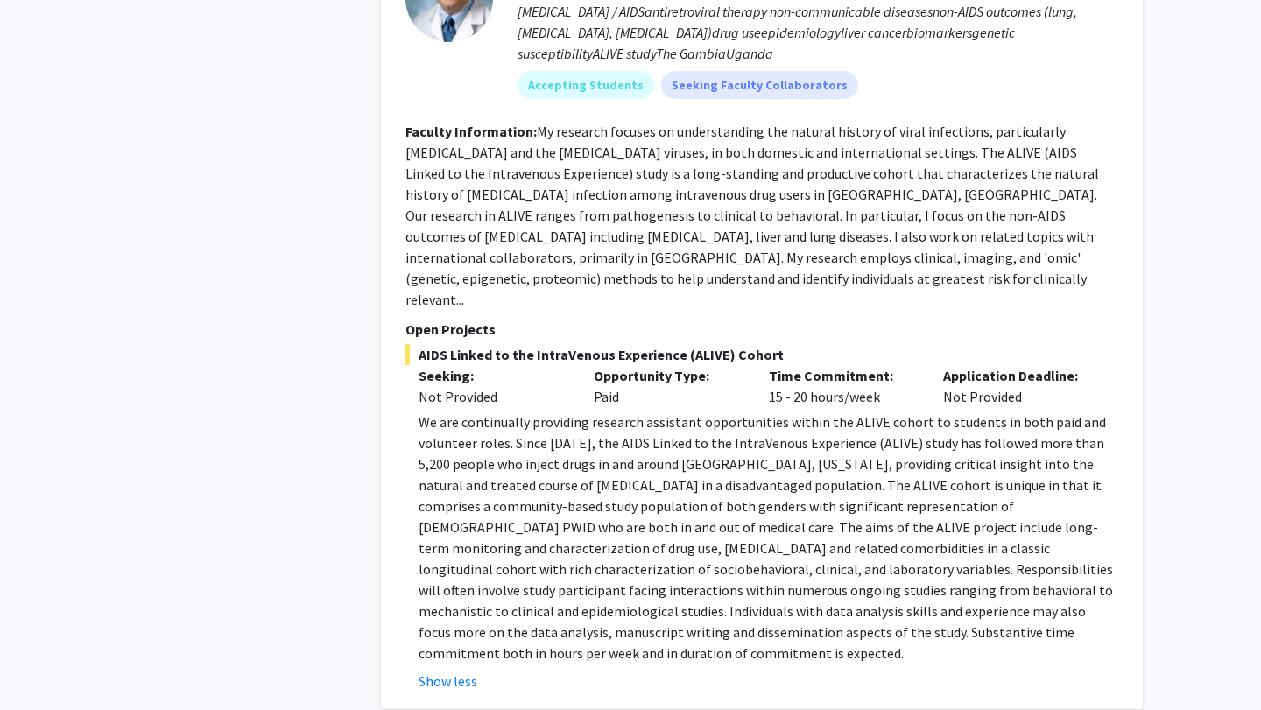
click at [741, 417] on p "We are continually providing research assistant opportunities within the ALIVE …" at bounding box center [767, 537] width 699 height 252
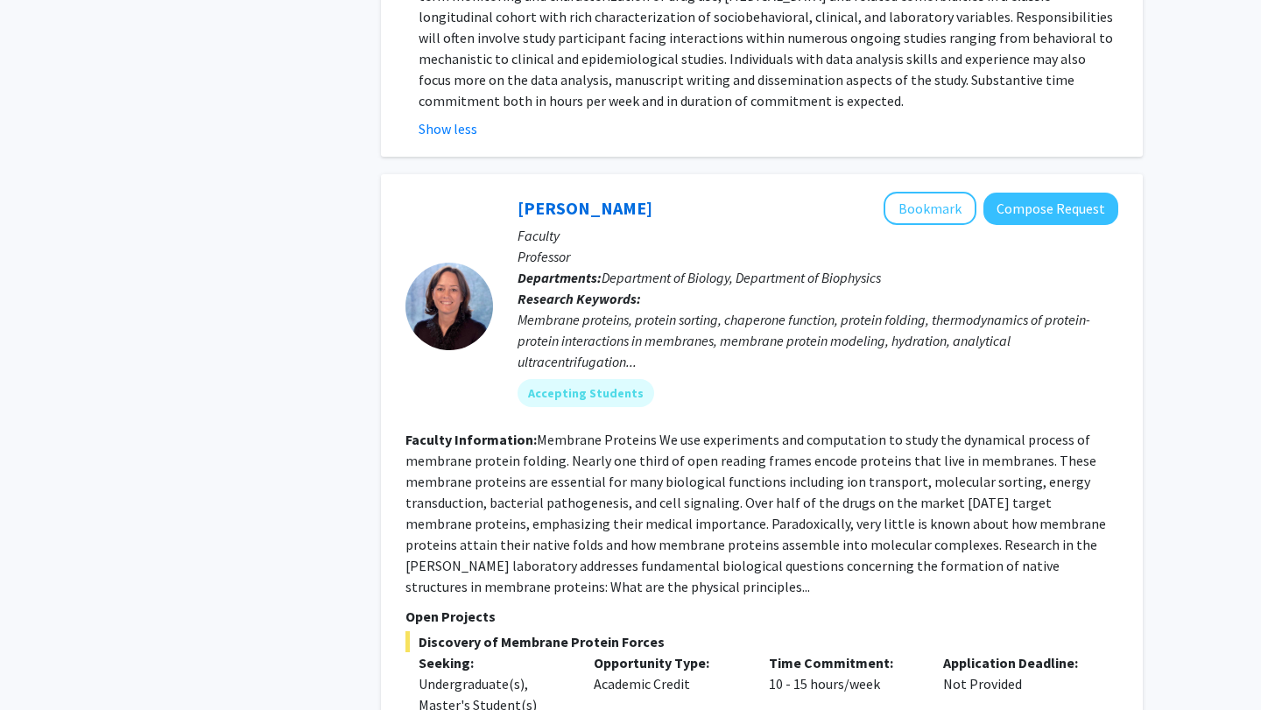
scroll to position [2531, 0]
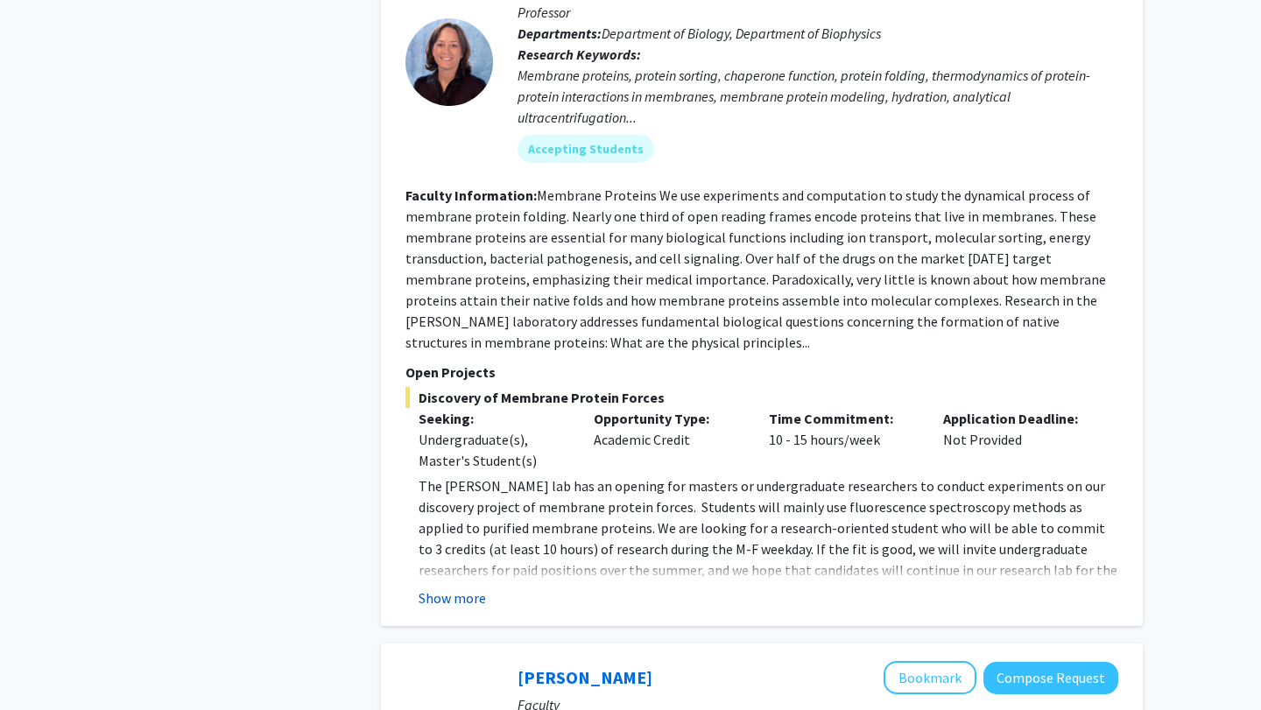
click at [472, 587] on button "Show more" at bounding box center [451, 597] width 67 height 21
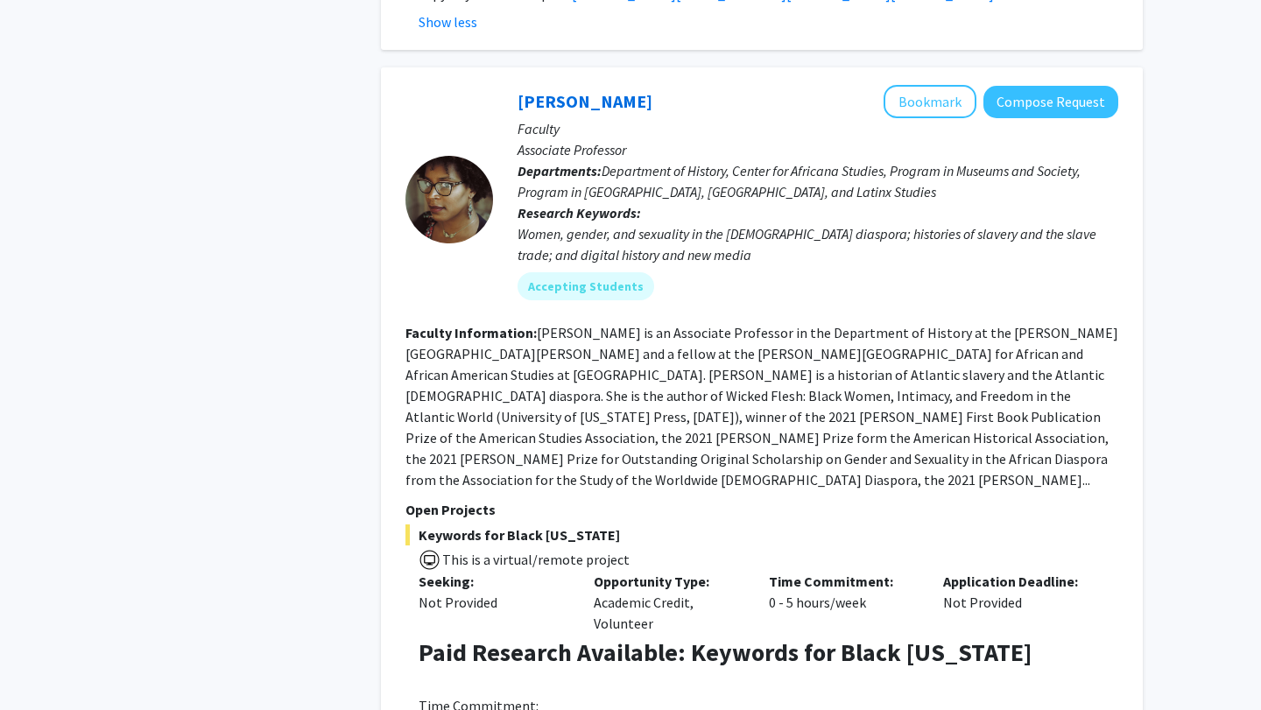
scroll to position [3311, 0]
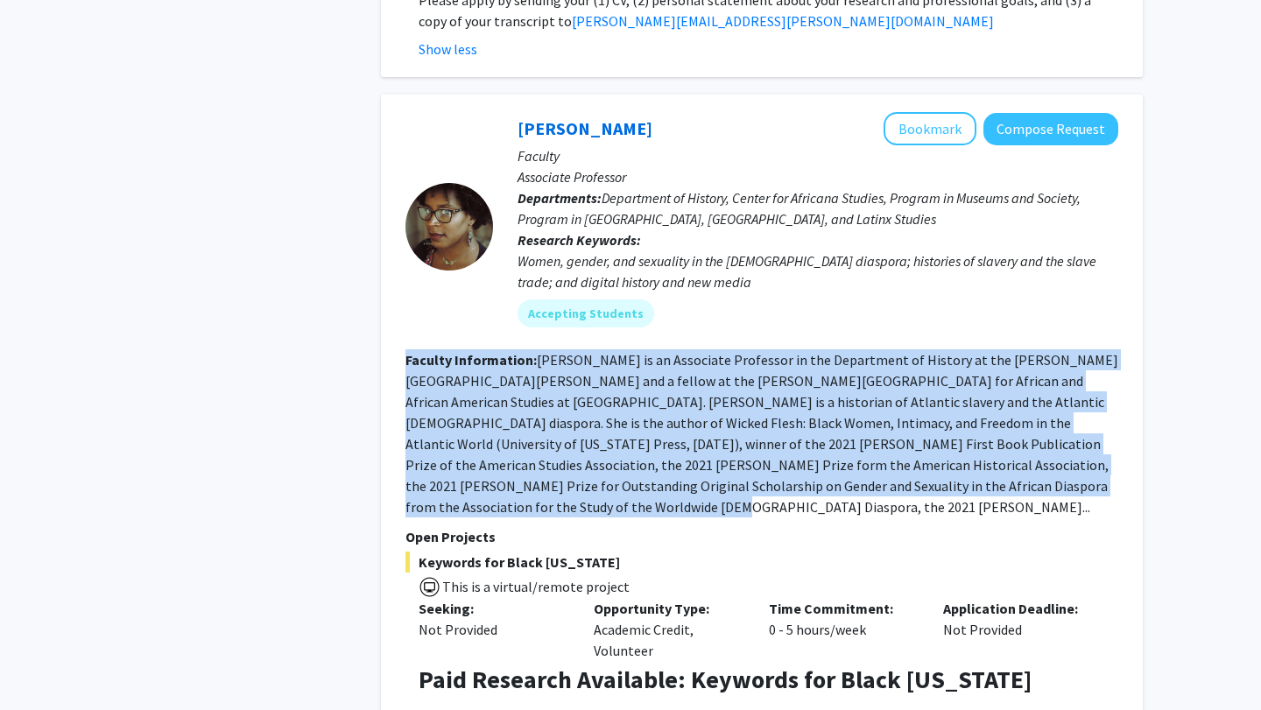
drag, startPoint x: 649, startPoint y: 392, endPoint x: 630, endPoint y: 228, distance: 165.6
click at [630, 228] on fg-search-faculty "Jessica Marie Johnson Bookmark Compose Request Faculty Associate Professor Depa…" at bounding box center [761, 455] width 713 height 686
click at [630, 228] on div "Jessica Marie Johnson Bookmark Compose Request Faculty Associate Professor Depa…" at bounding box center [805, 226] width 625 height 228
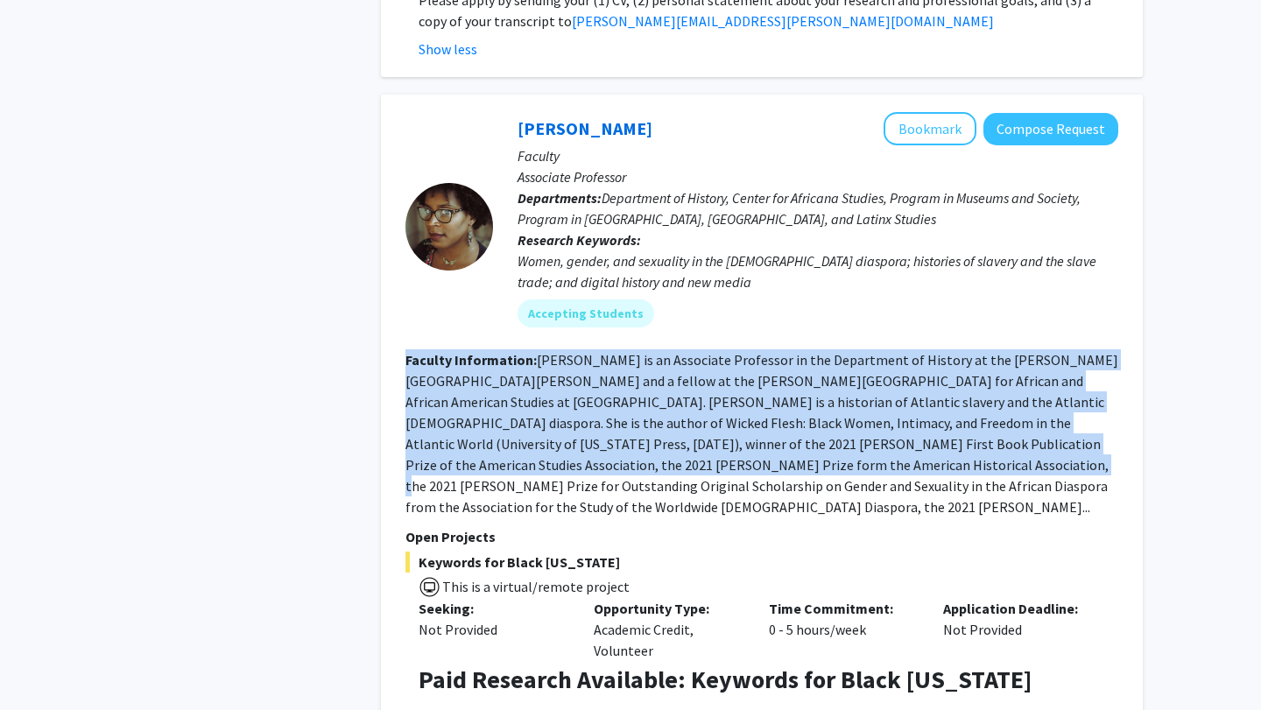
drag, startPoint x: 630, startPoint y: 228, endPoint x: 694, endPoint y: 363, distance: 150.0
click at [694, 363] on fg-search-faculty "Jessica Marie Johnson Bookmark Compose Request Faculty Associate Professor Depa…" at bounding box center [761, 455] width 713 height 686
click at [694, 363] on fg-read-more "Jessica Marie Johnson is an Associate Professor in the Department of History at…" at bounding box center [761, 433] width 713 height 165
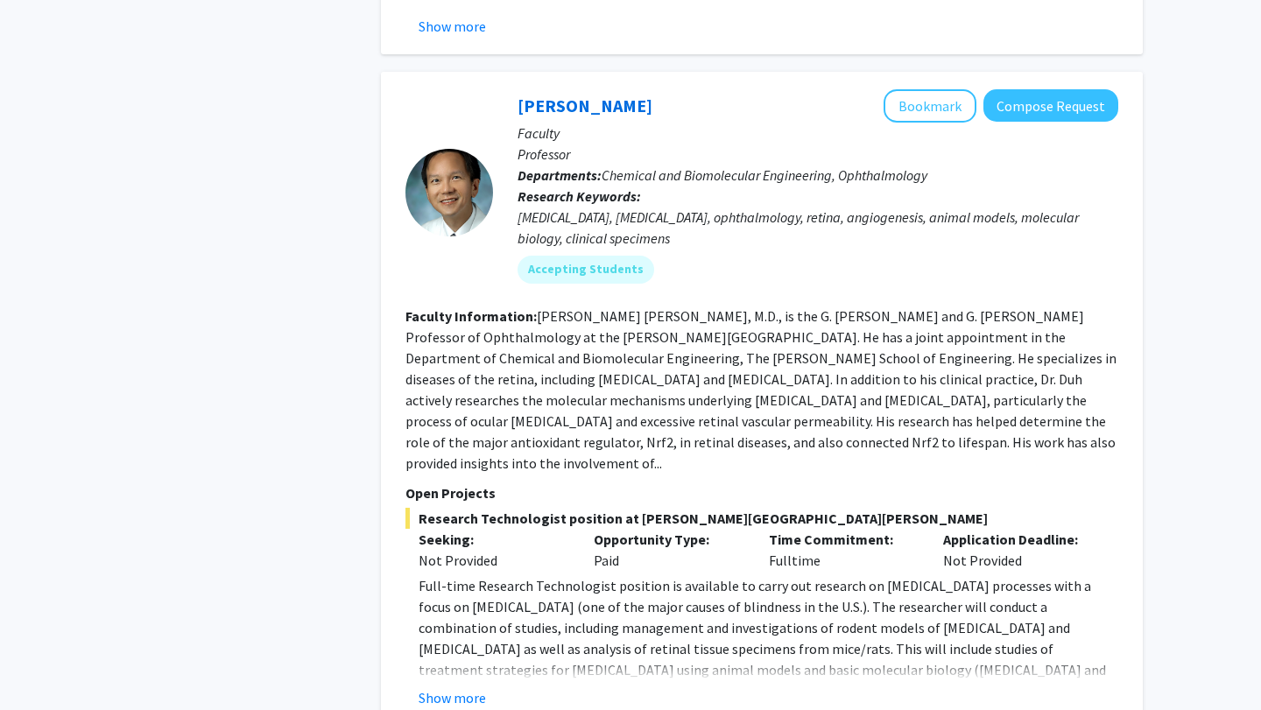
scroll to position [4092, 0]
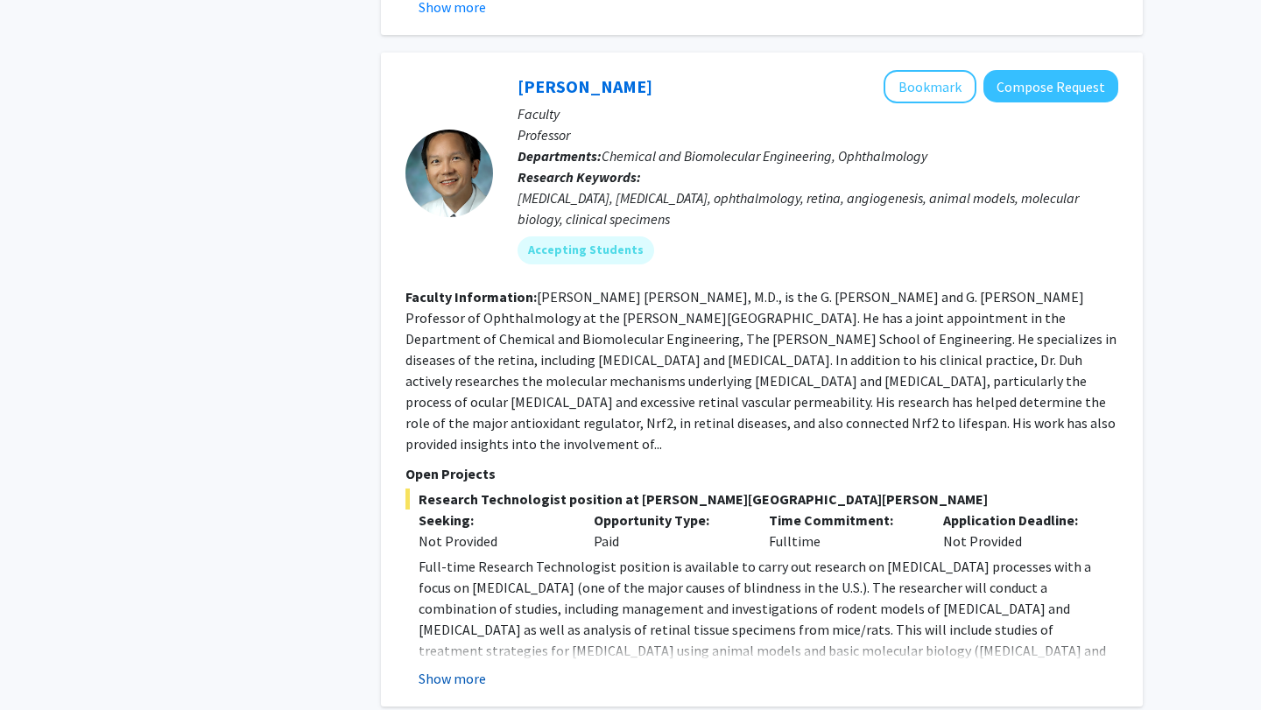
click at [473, 668] on button "Show more" at bounding box center [451, 678] width 67 height 21
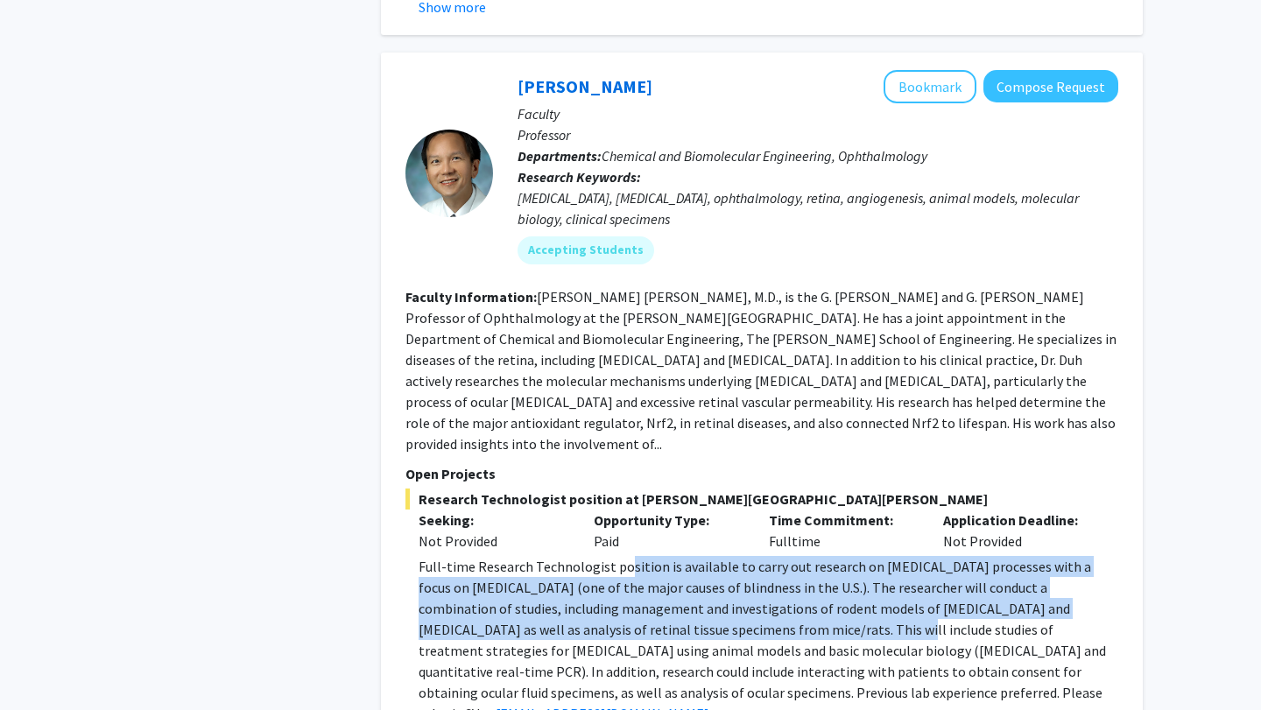
drag, startPoint x: 625, startPoint y: 411, endPoint x: 685, endPoint y: 476, distance: 88.0
click at [685, 556] on p "Full-time Research Technologist position is available to carry out research on …" at bounding box center [767, 640] width 699 height 168
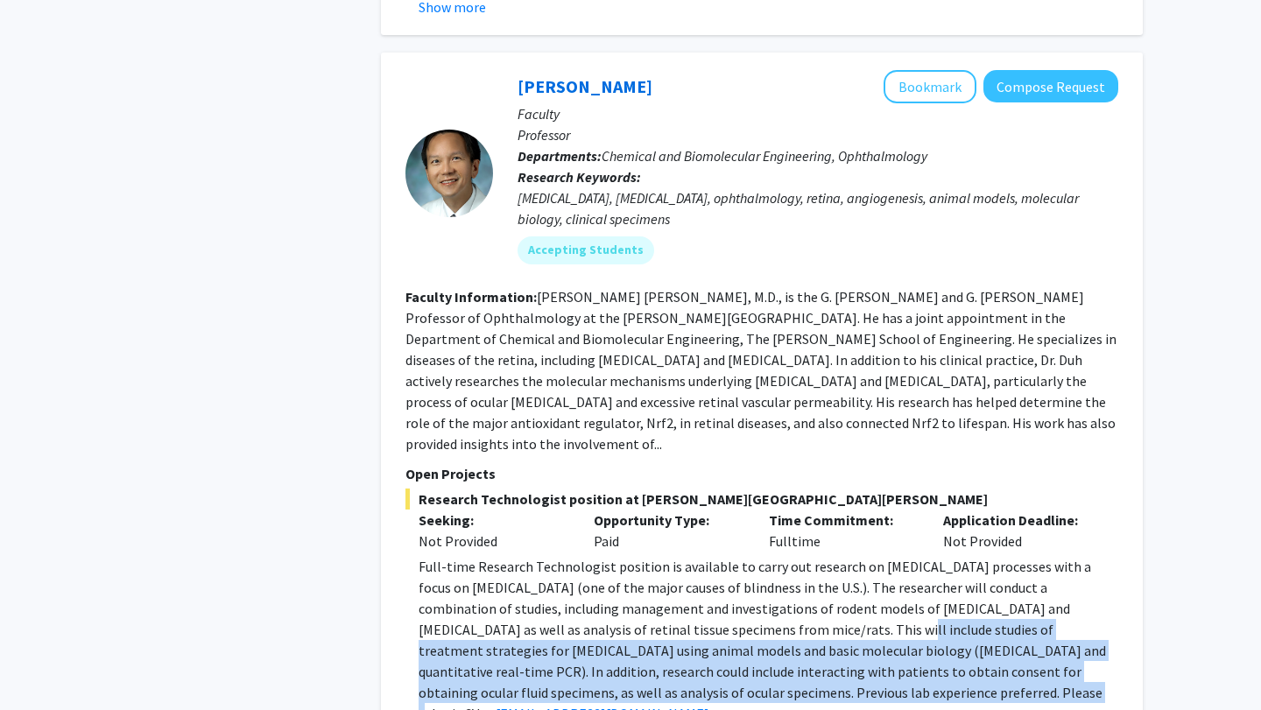
drag, startPoint x: 685, startPoint y: 476, endPoint x: 767, endPoint y: 550, distance: 110.4
click at [767, 556] on p "Full-time Research Technologist position is available to carry out research on …" at bounding box center [767, 640] width 699 height 168
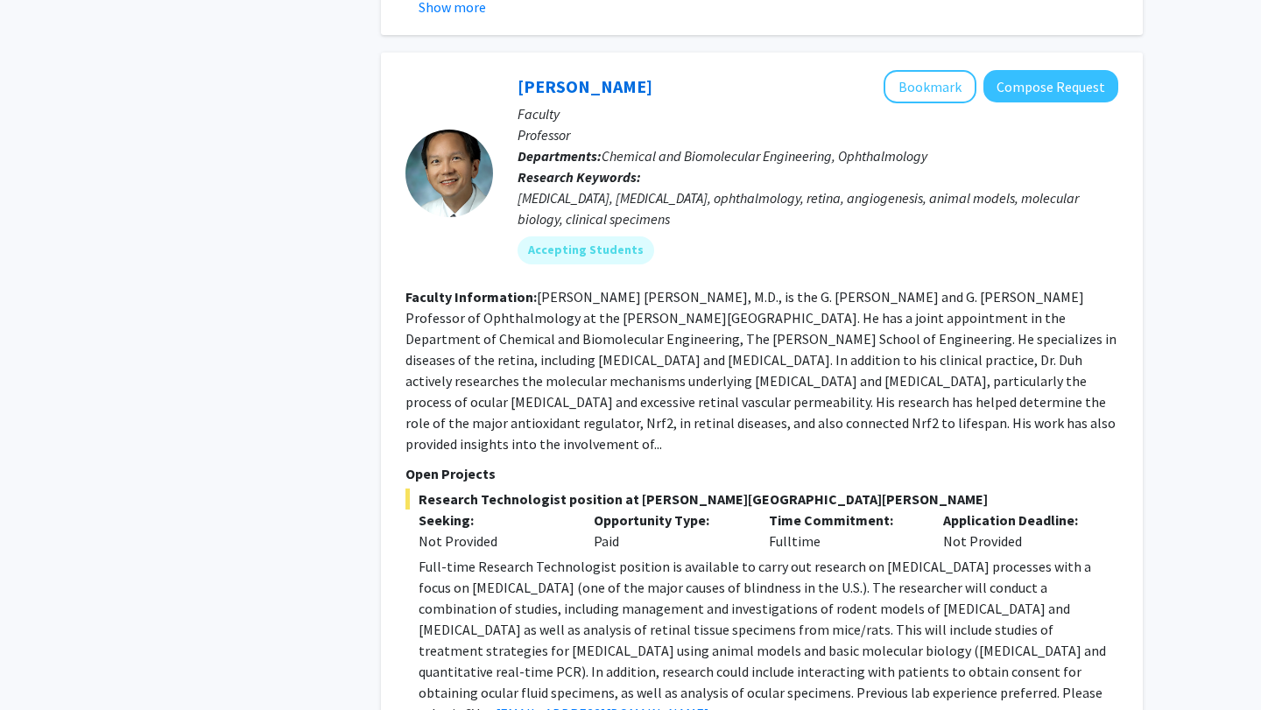
click at [767, 556] on p "Full-time Research Technologist position is available to carry out research on …" at bounding box center [767, 640] width 699 height 168
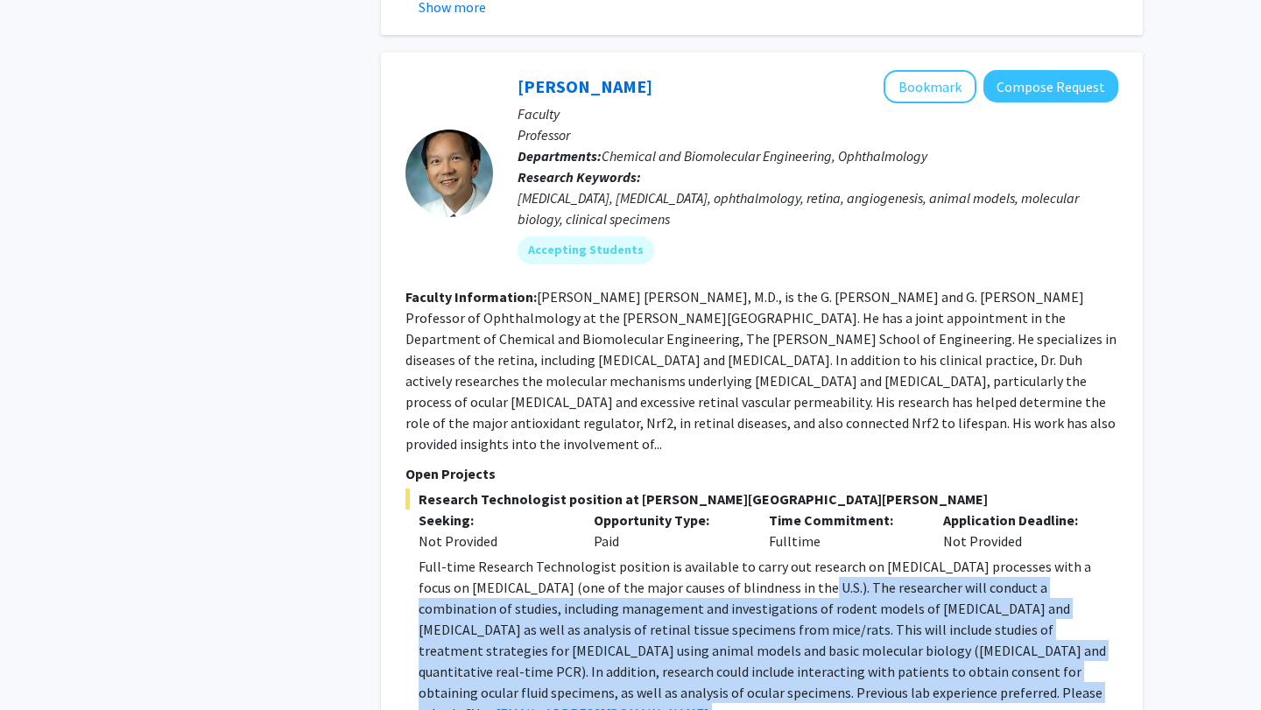
drag, startPoint x: 815, startPoint y: 594, endPoint x: 754, endPoint y: 435, distance: 169.9
click at [754, 556] on div "Full-time Research Technologist position is available to carry out research on …" at bounding box center [767, 650] width 699 height 189
click at [754, 556] on p "Full-time Research Technologist position is available to carry out research on …" at bounding box center [767, 640] width 699 height 168
drag, startPoint x: 754, startPoint y: 435, endPoint x: 866, endPoint y: 566, distance: 172.6
click at [866, 566] on p "Full-time Research Technologist position is available to carry out research on …" at bounding box center [767, 640] width 699 height 168
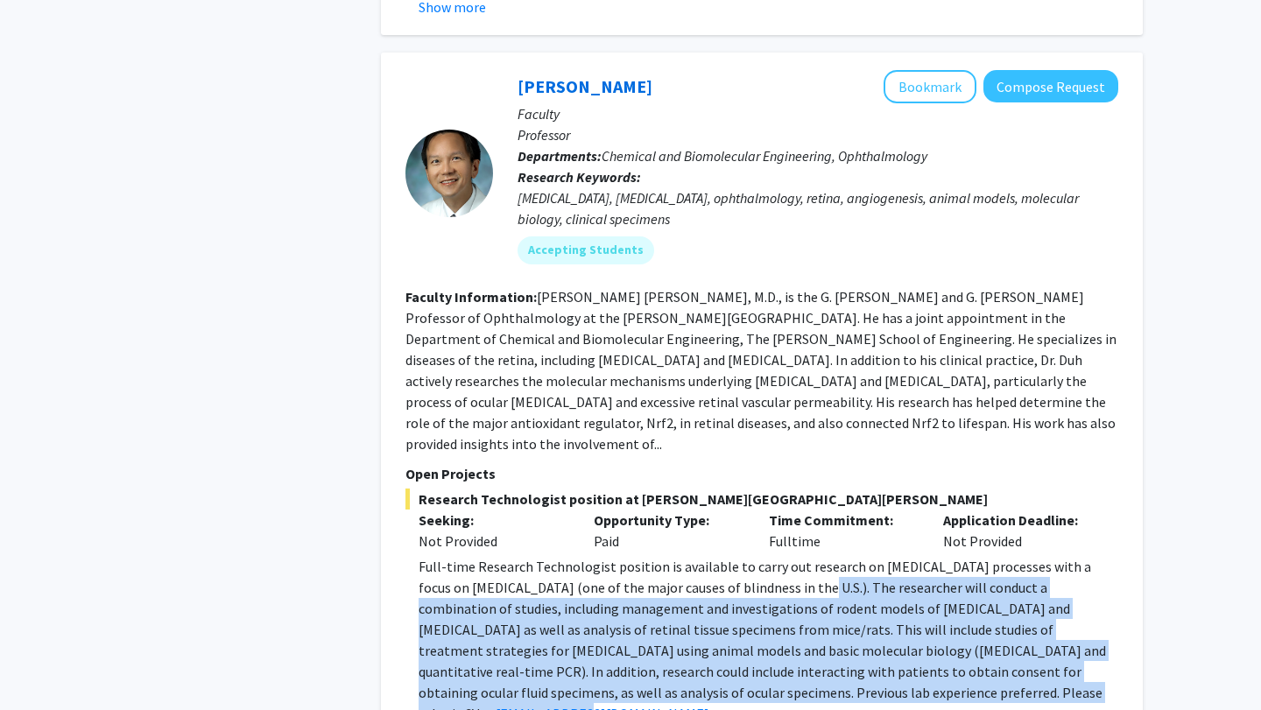
click at [866, 566] on p "Full-time Research Technologist position is available to carry out research on …" at bounding box center [767, 640] width 699 height 168
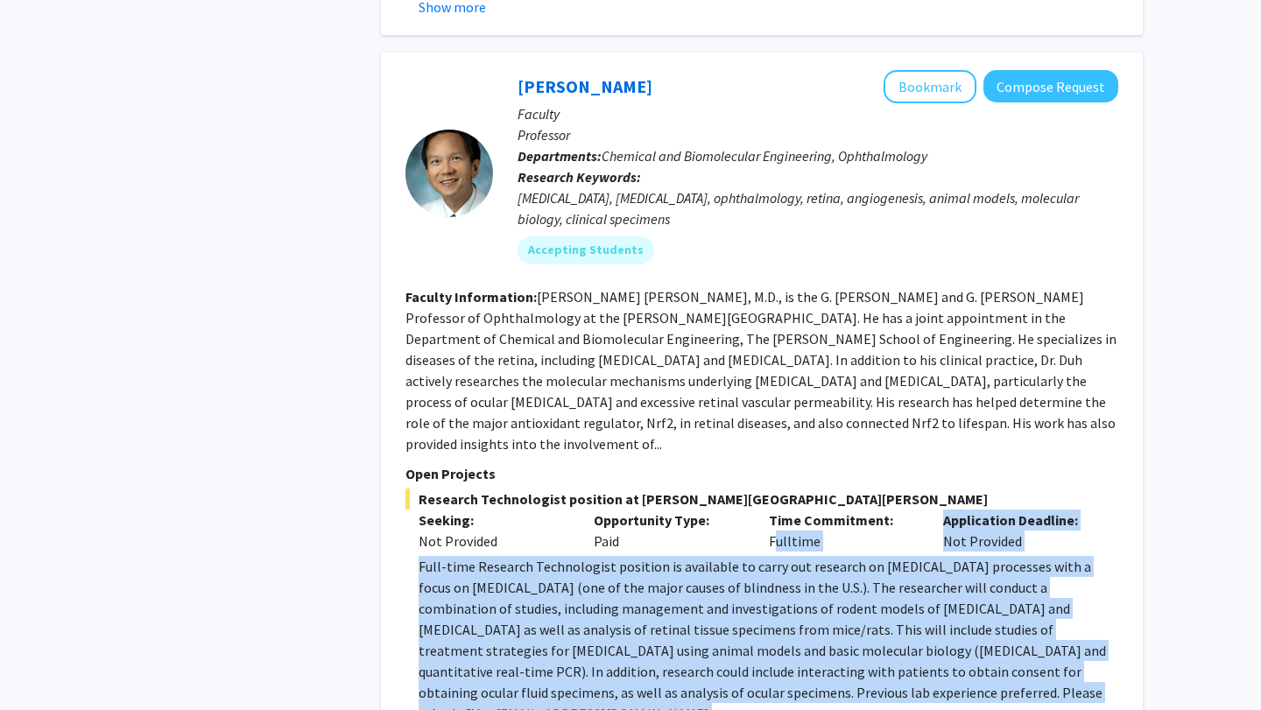
drag, startPoint x: 866, startPoint y: 566, endPoint x: 801, endPoint y: 390, distance: 187.5
click at [801, 488] on div "Research Technologist position at Johns Hopkins School of Medicine Seeking: Not…" at bounding box center [761, 630] width 713 height 285
click at [801, 509] on div "Time Commitment: Fulltime" at bounding box center [842, 530] width 175 height 42
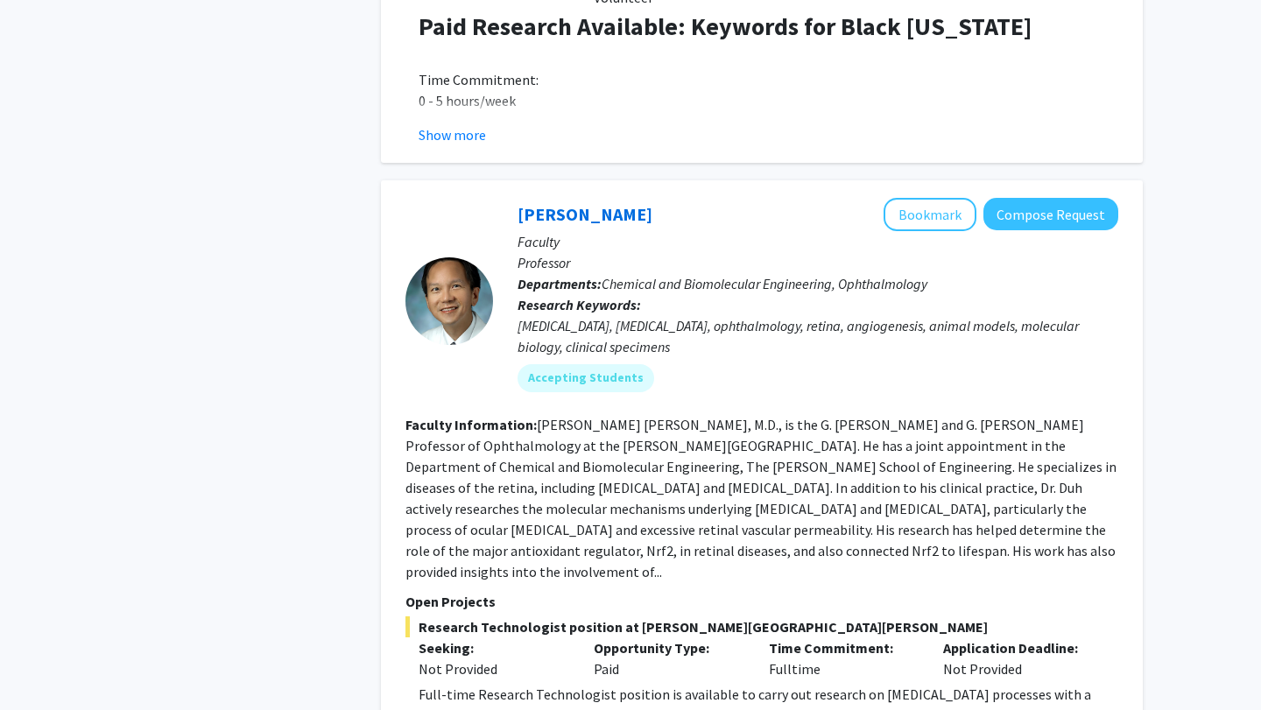
scroll to position [3905, 0]
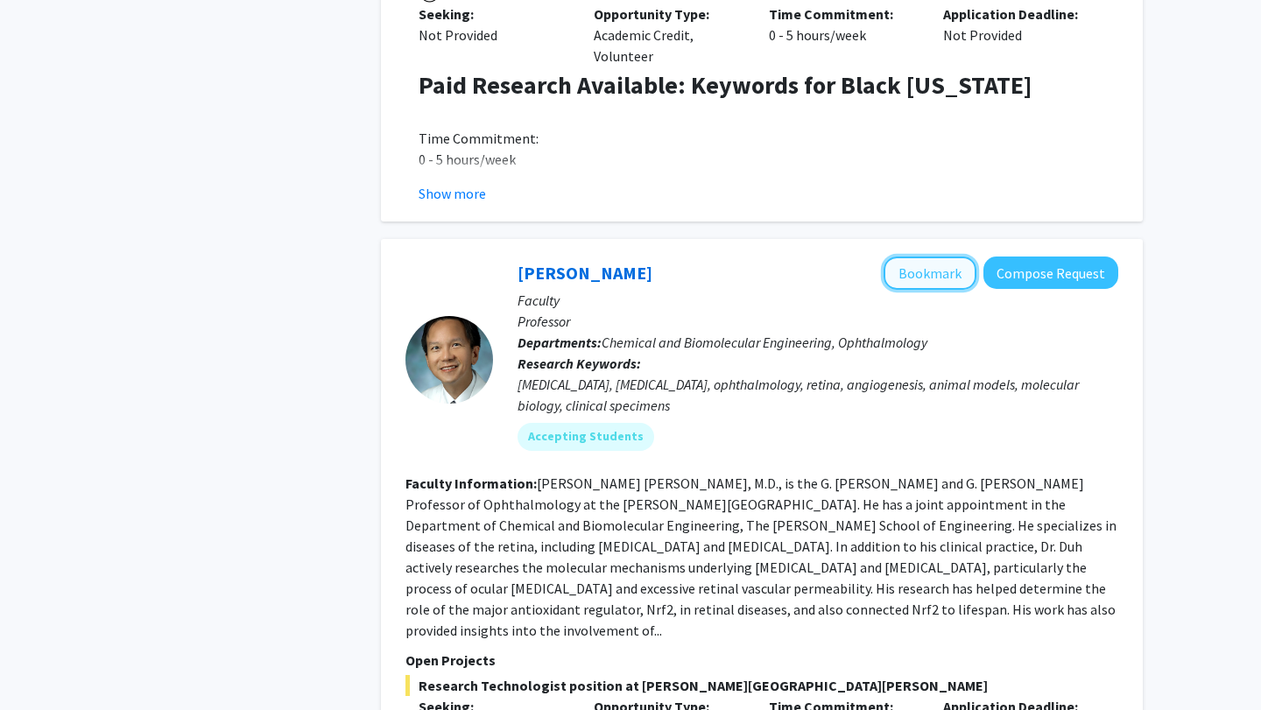
click at [934, 256] on button "Bookmark" at bounding box center [929, 272] width 93 height 33
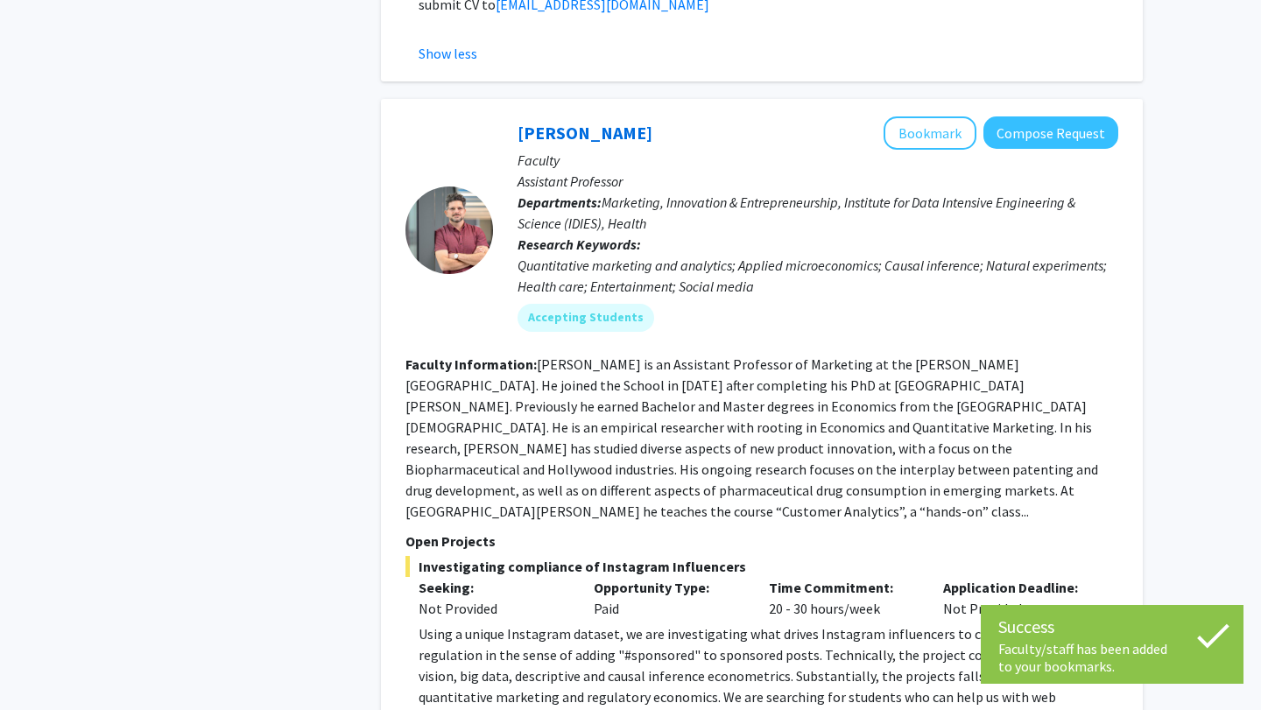
scroll to position [4817, 0]
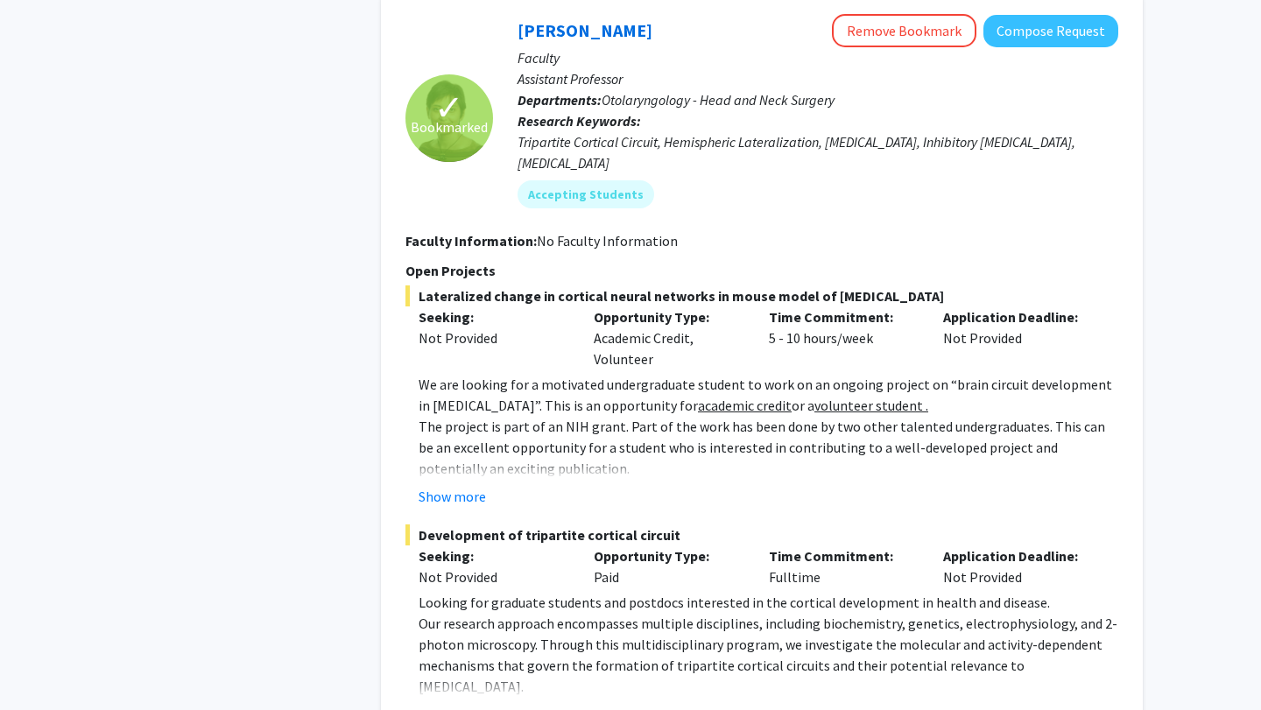
scroll to position [1165, 0]
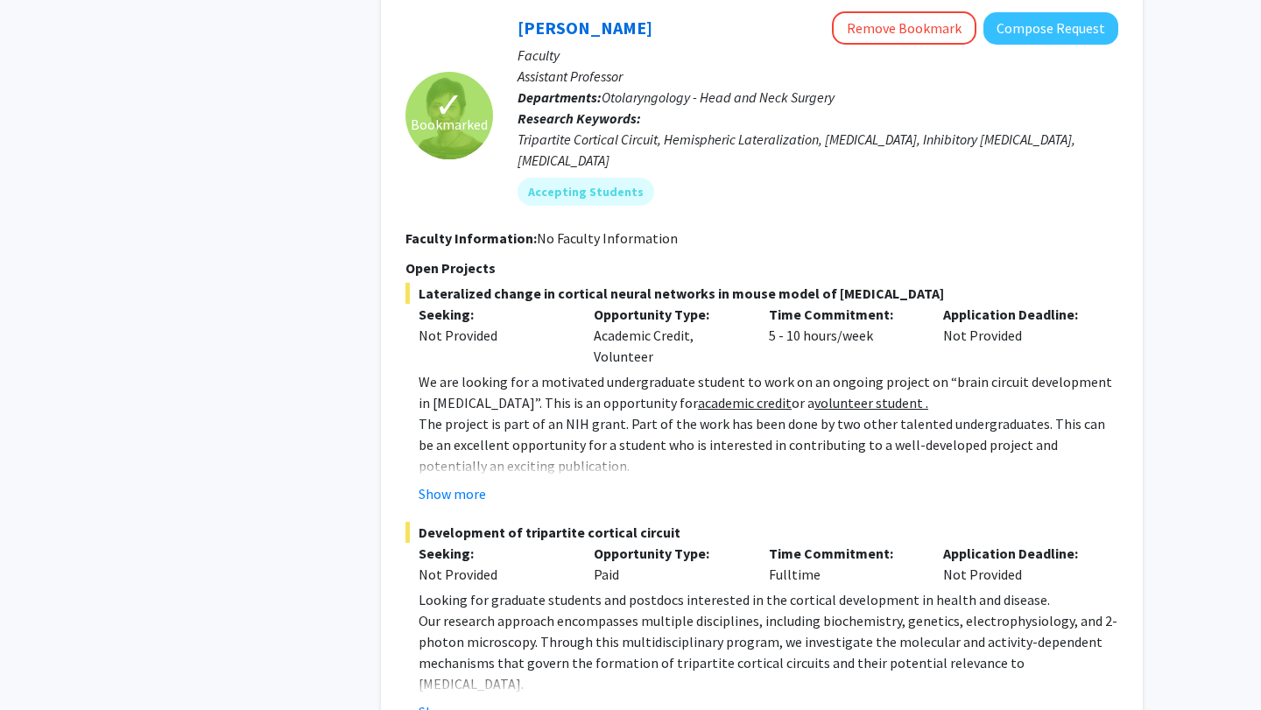
click at [692, 413] on p "The project is part of an NIH grant. Part of the work has been done by two othe…" at bounding box center [767, 444] width 699 height 63
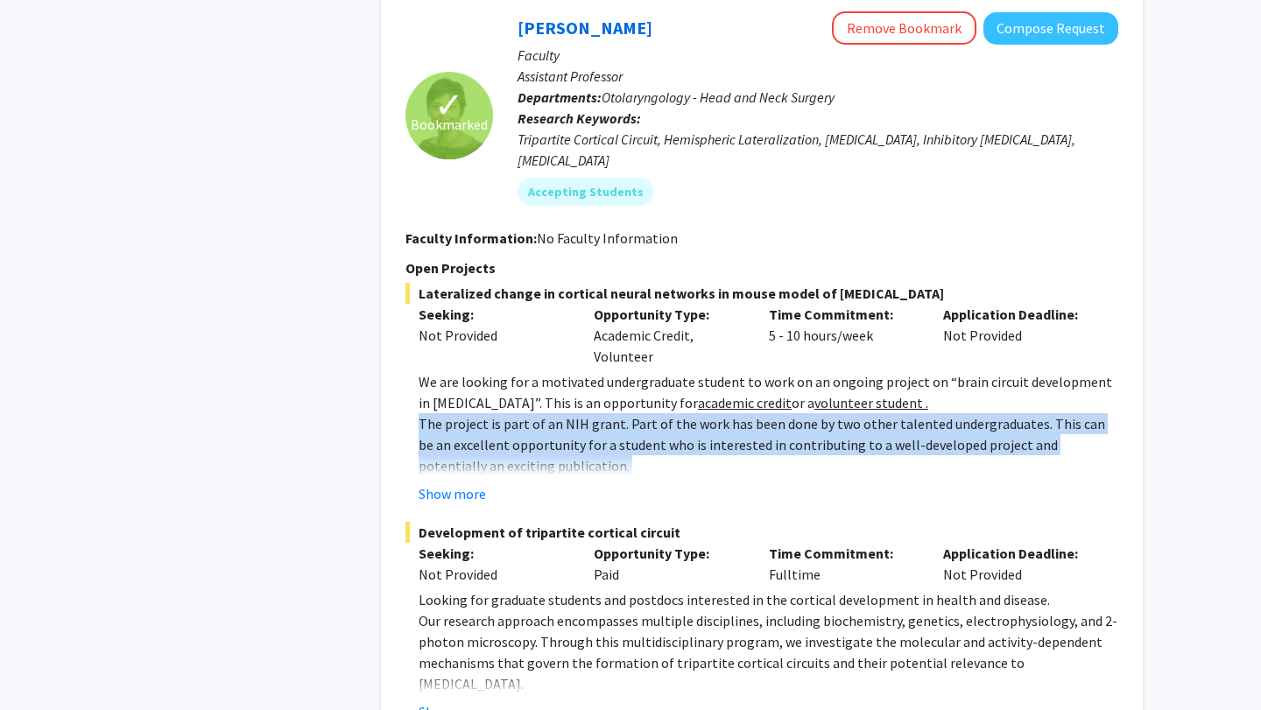
click at [692, 413] on p "The project is part of an NIH grant. Part of the work has been done by two othe…" at bounding box center [767, 444] width 699 height 63
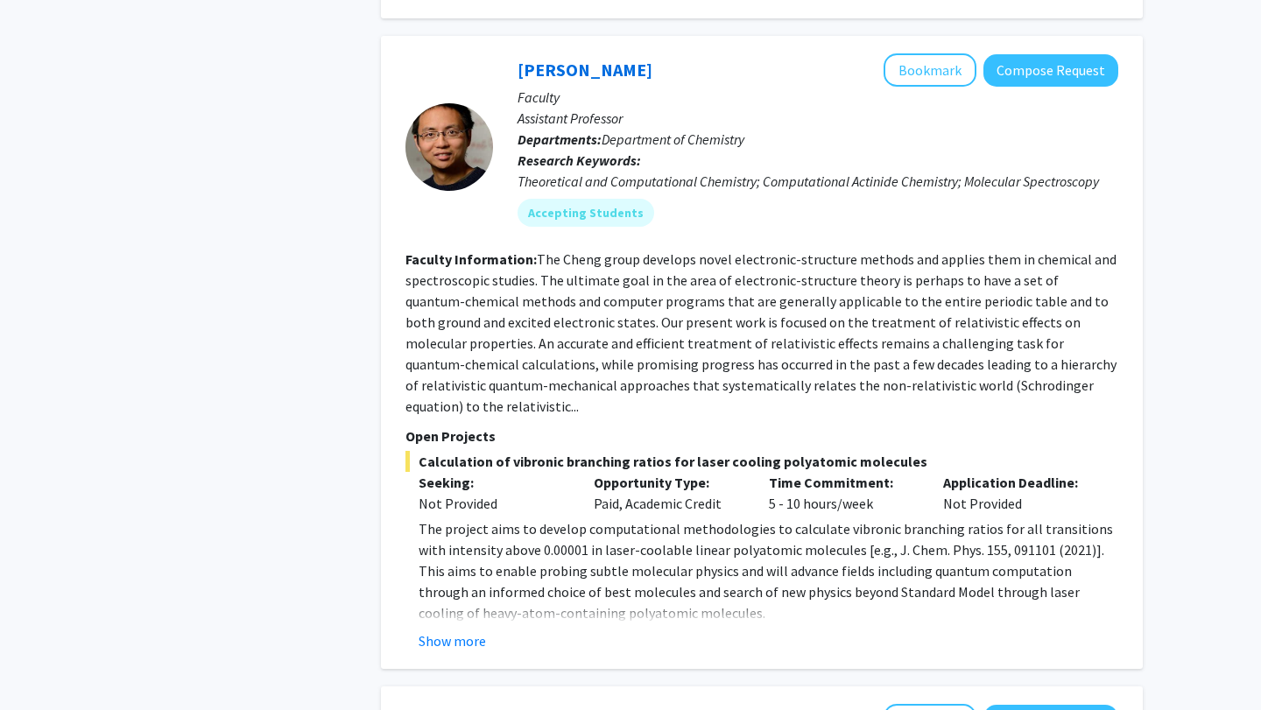
scroll to position [3210, 0]
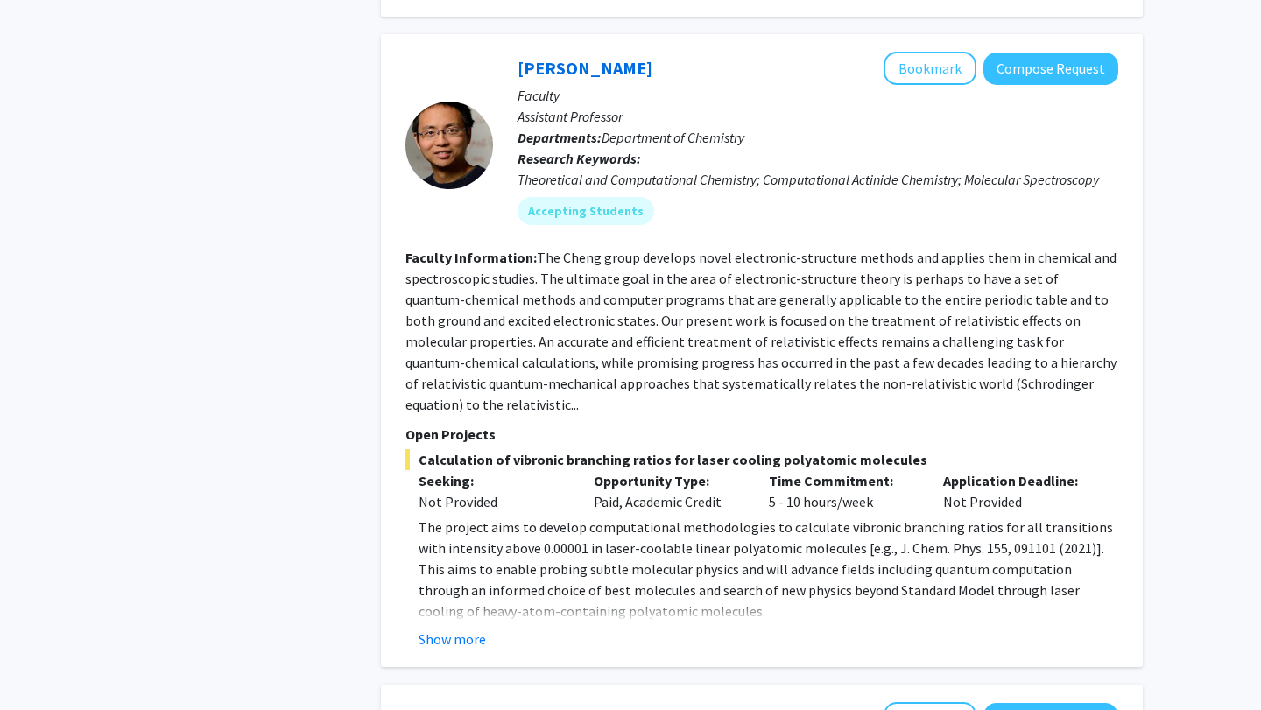
click at [719, 516] on p "The project aims to develop computational methodologies to calculate vibronic b…" at bounding box center [767, 568] width 699 height 105
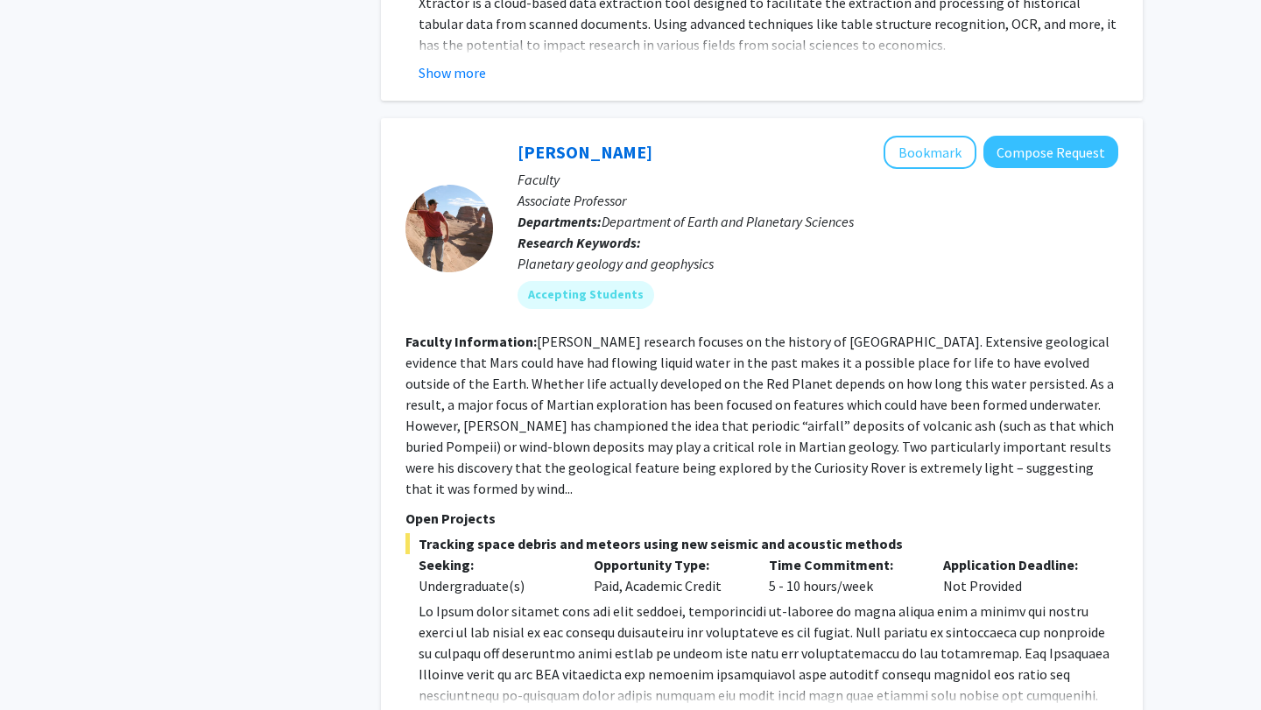
scroll to position [4543, 0]
click at [481, 709] on button "Show more" at bounding box center [451, 723] width 67 height 21
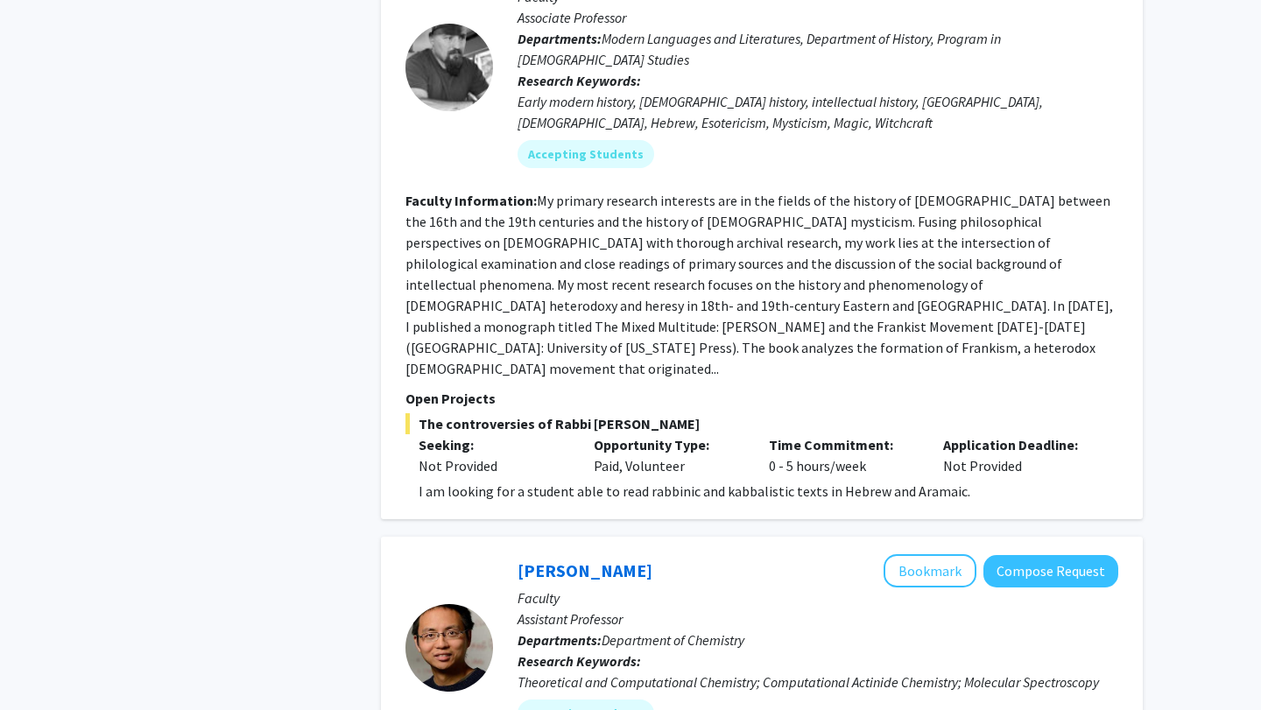
scroll to position [0, 0]
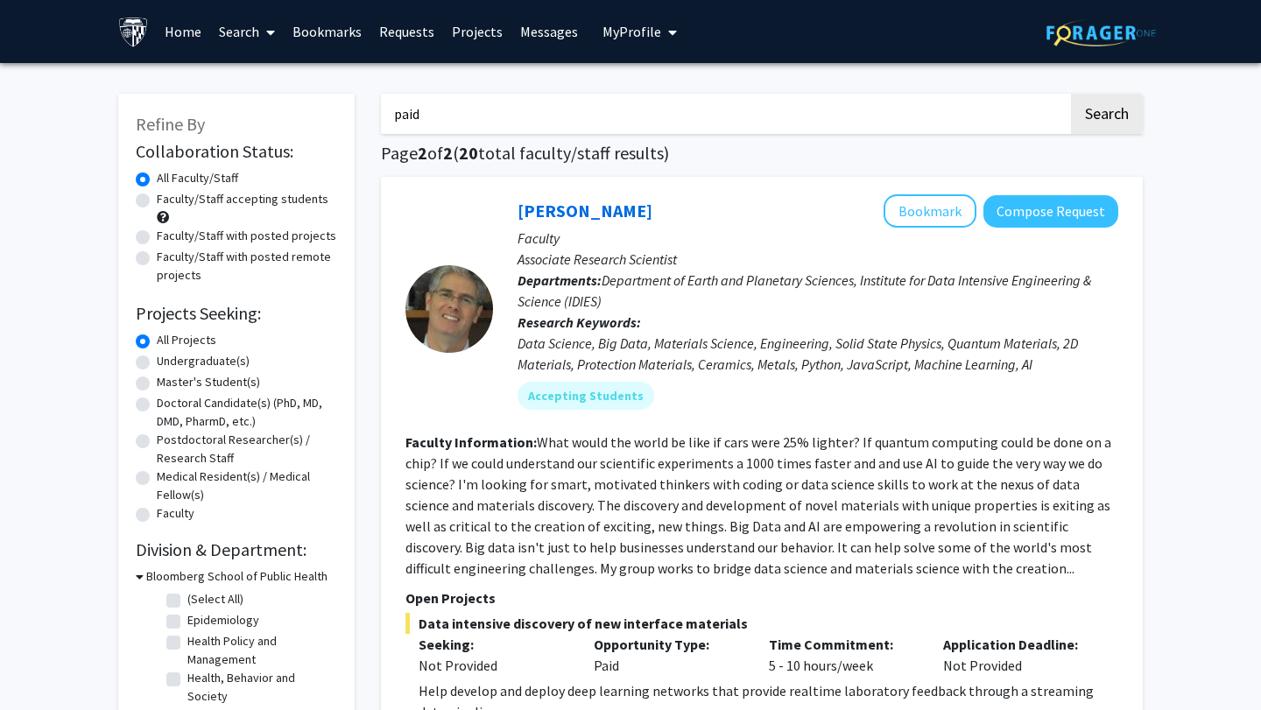
click at [544, 97] on input "paid" at bounding box center [724, 114] width 687 height 40
type input "inflammation"
click at [1071, 94] on button "Search" at bounding box center [1107, 114] width 72 height 40
